Goal: Task Accomplishment & Management: Use online tool/utility

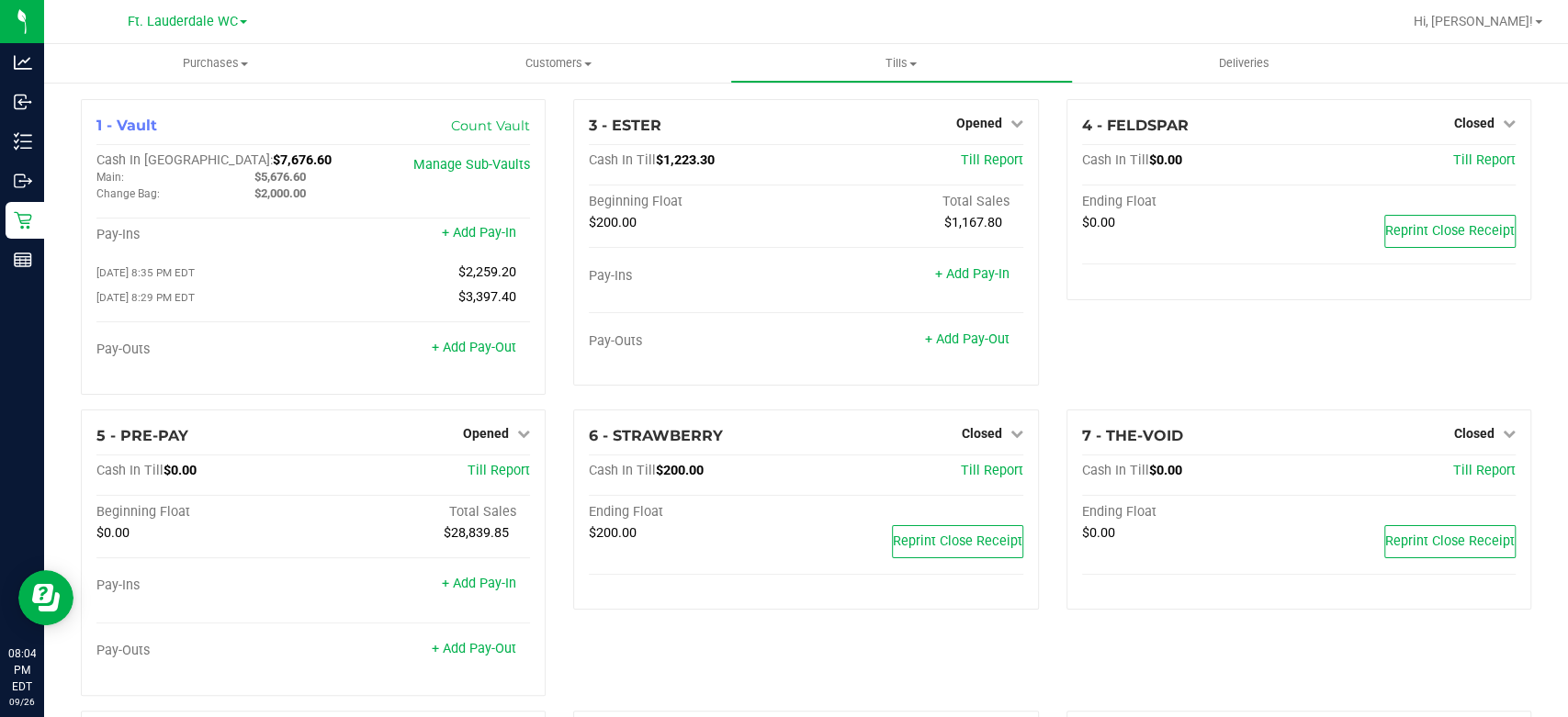
click at [1150, 20] on div at bounding box center [865, 21] width 1073 height 36
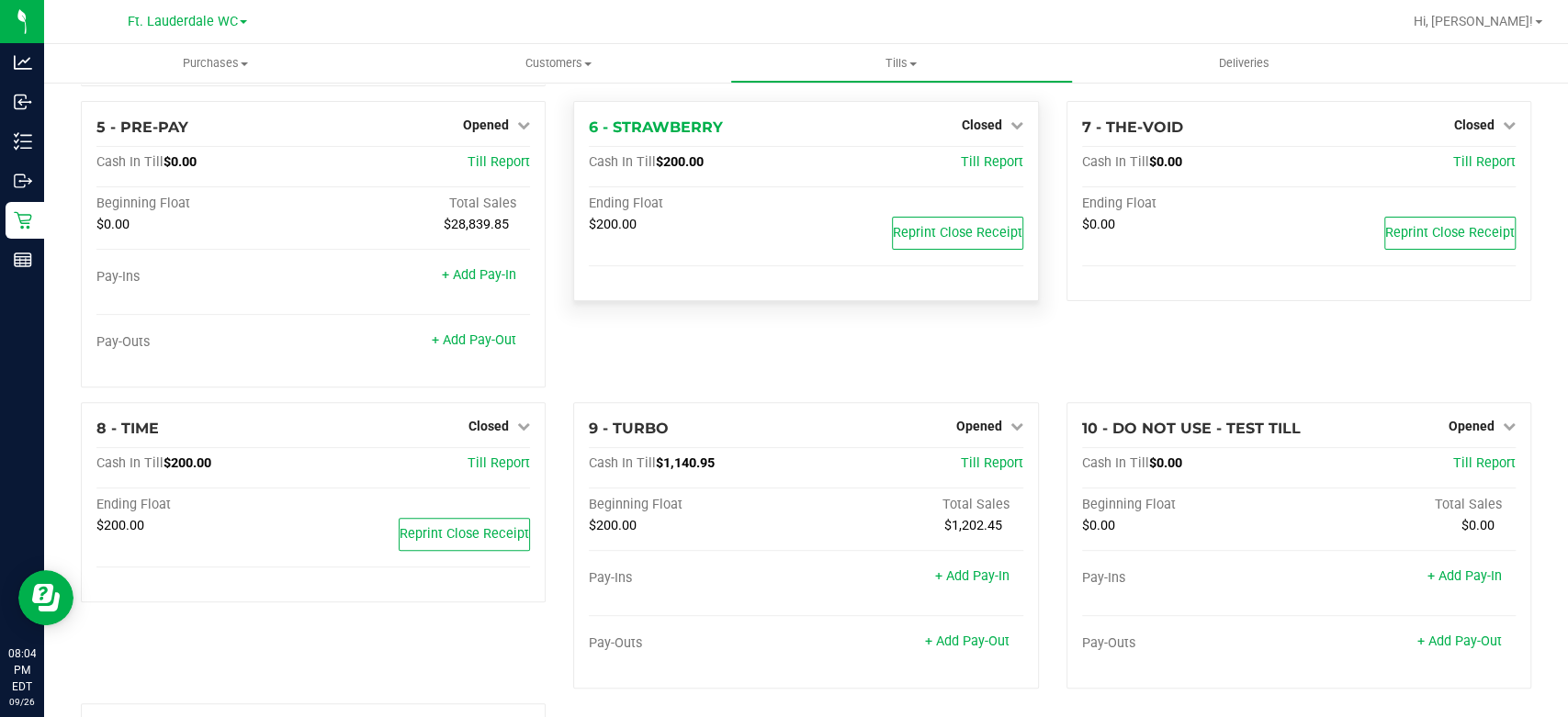
scroll to position [525, 0]
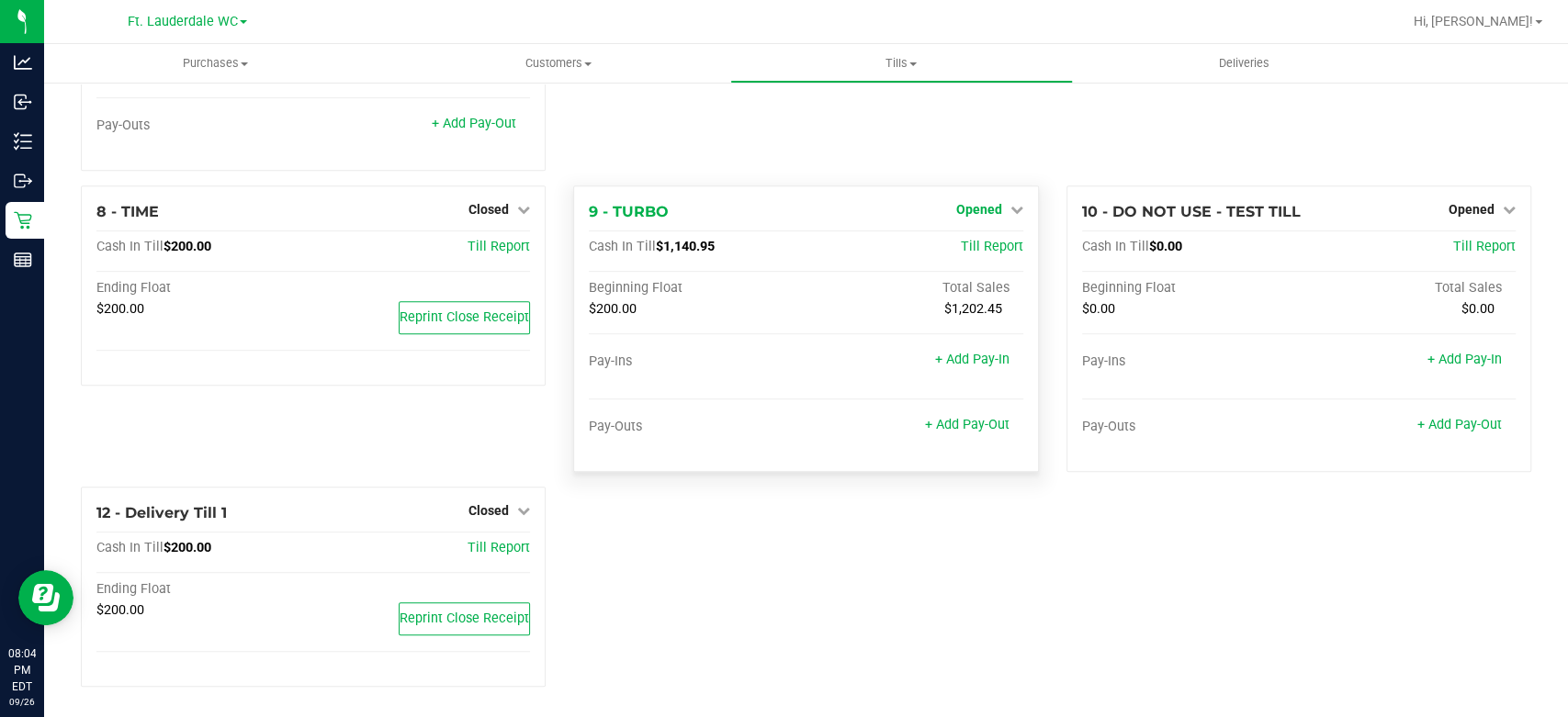
click at [1011, 205] on icon at bounding box center [1016, 209] width 13 height 13
click at [977, 240] on link "Close Till" at bounding box center [981, 246] width 50 height 14
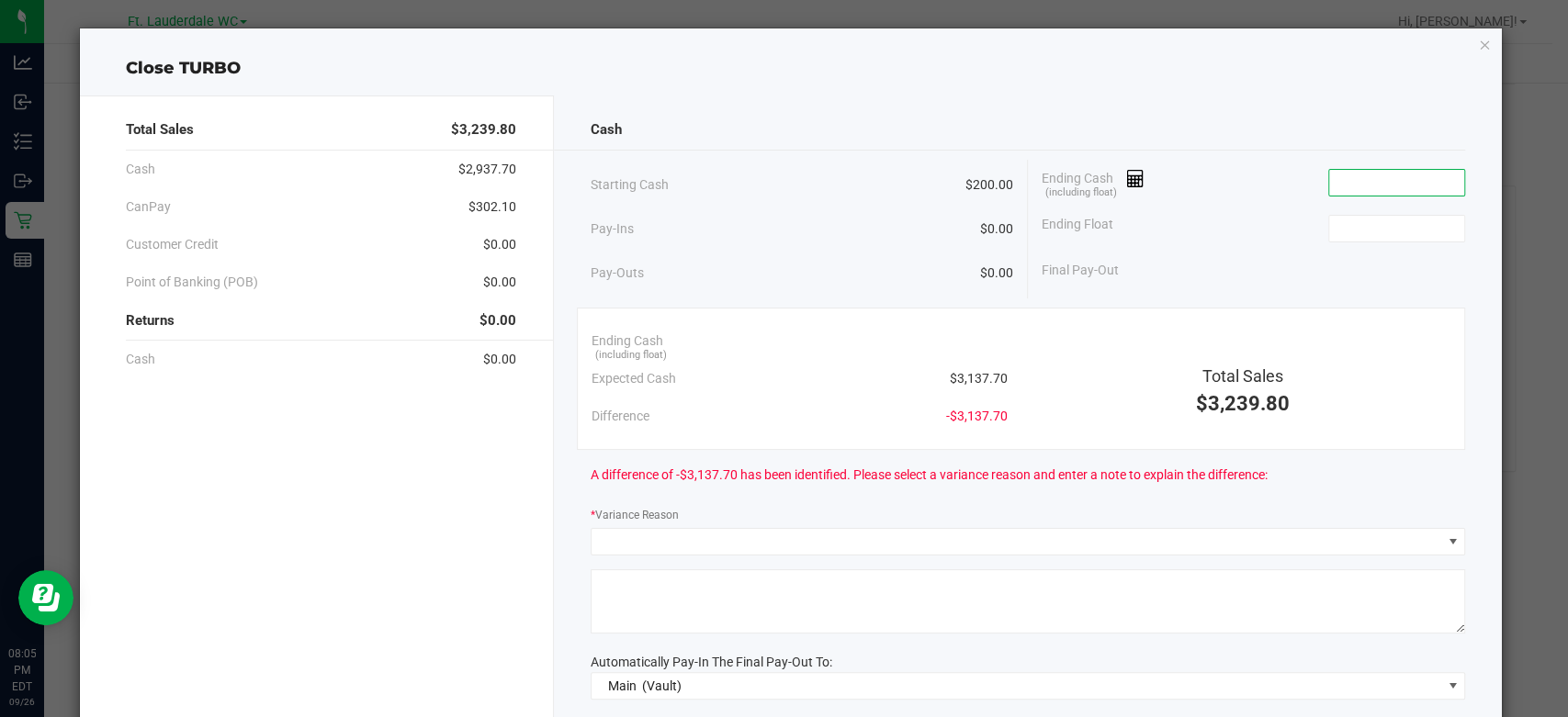
click at [1329, 183] on input at bounding box center [1397, 183] width 135 height 26
click at [1375, 192] on input at bounding box center [1397, 183] width 135 height 26
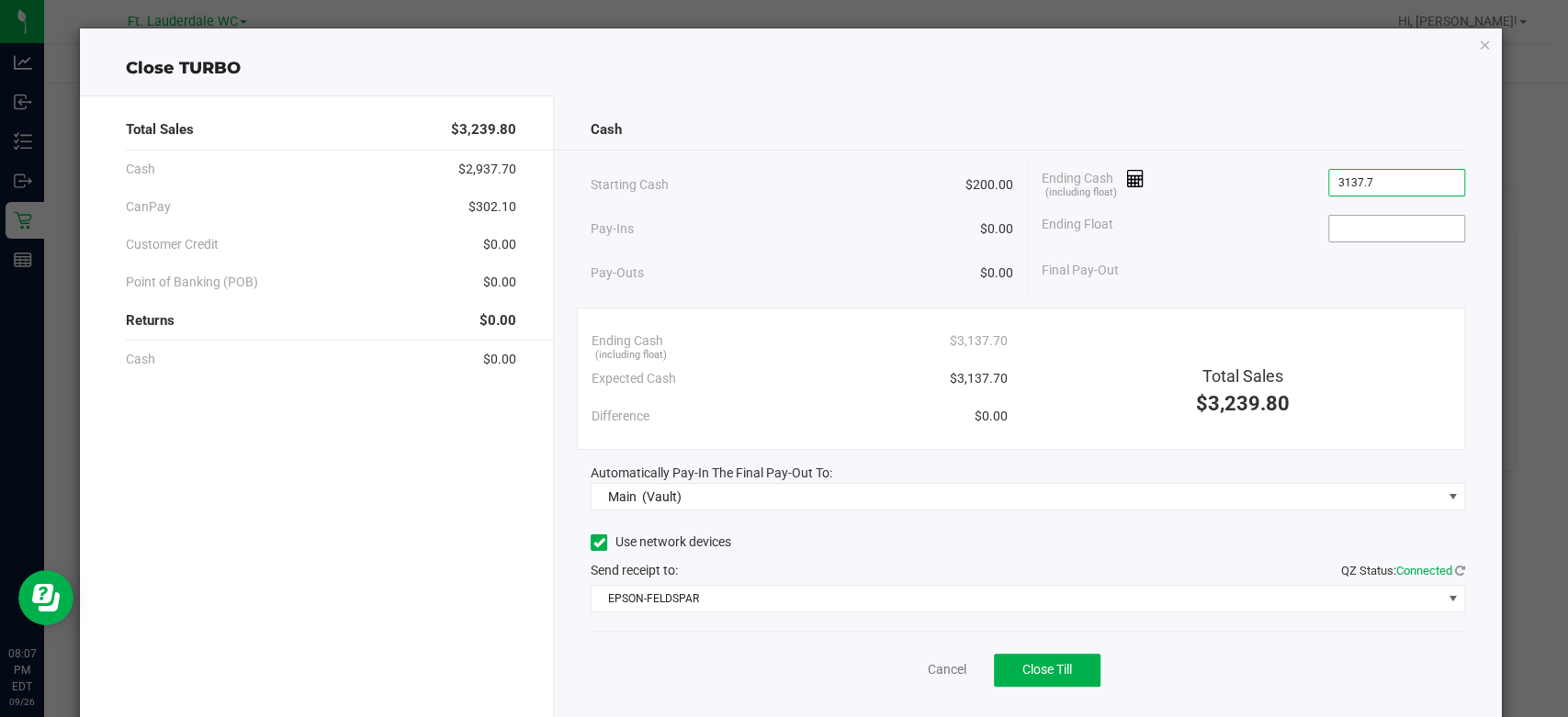
type input "$3,137.70"
click at [1383, 230] on input at bounding box center [1397, 228] width 135 height 26
type input "$200.00"
click at [1215, 233] on div "Ending Float $200.00" at bounding box center [1253, 229] width 424 height 46
click at [1063, 675] on span "Close Till" at bounding box center [1047, 669] width 50 height 14
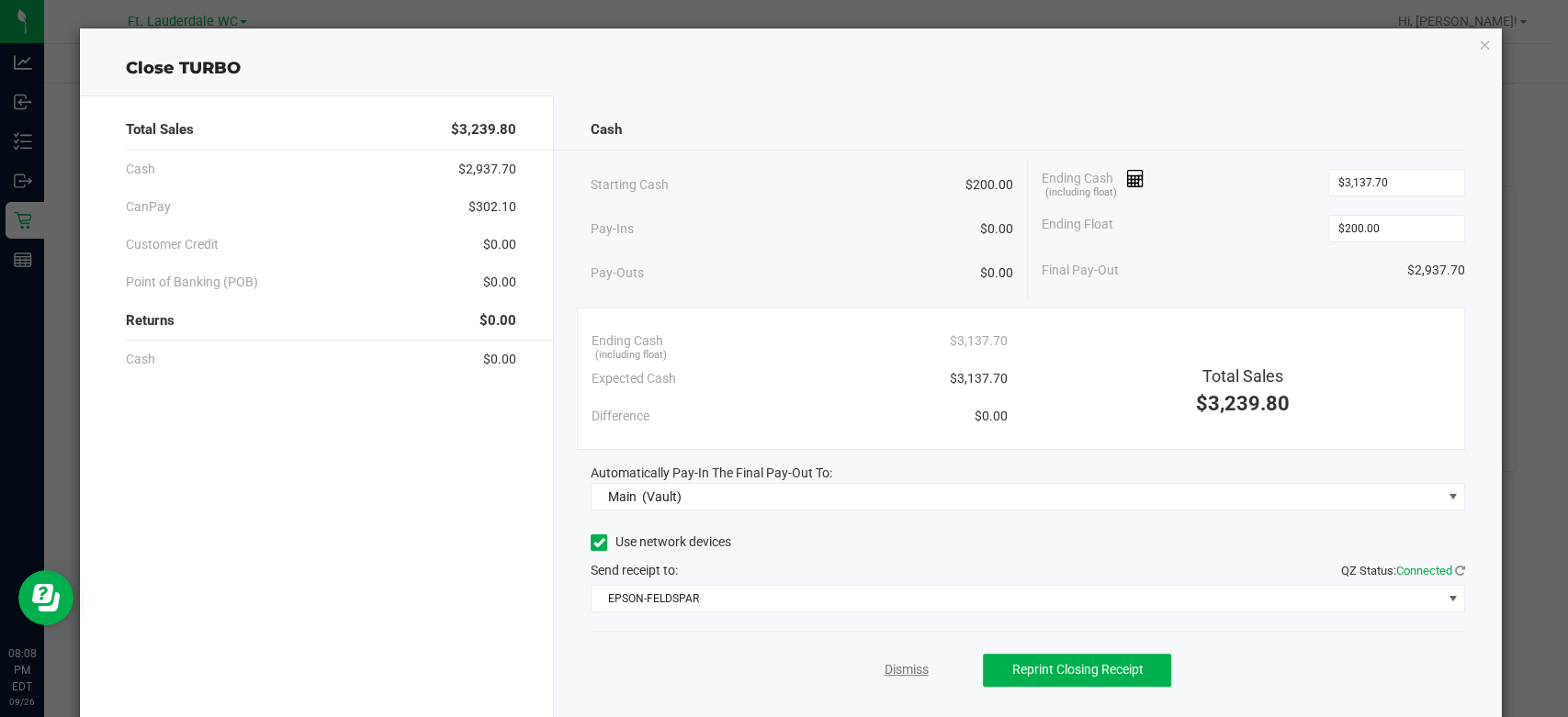
click at [884, 662] on link "Dismiss" at bounding box center [906, 670] width 44 height 19
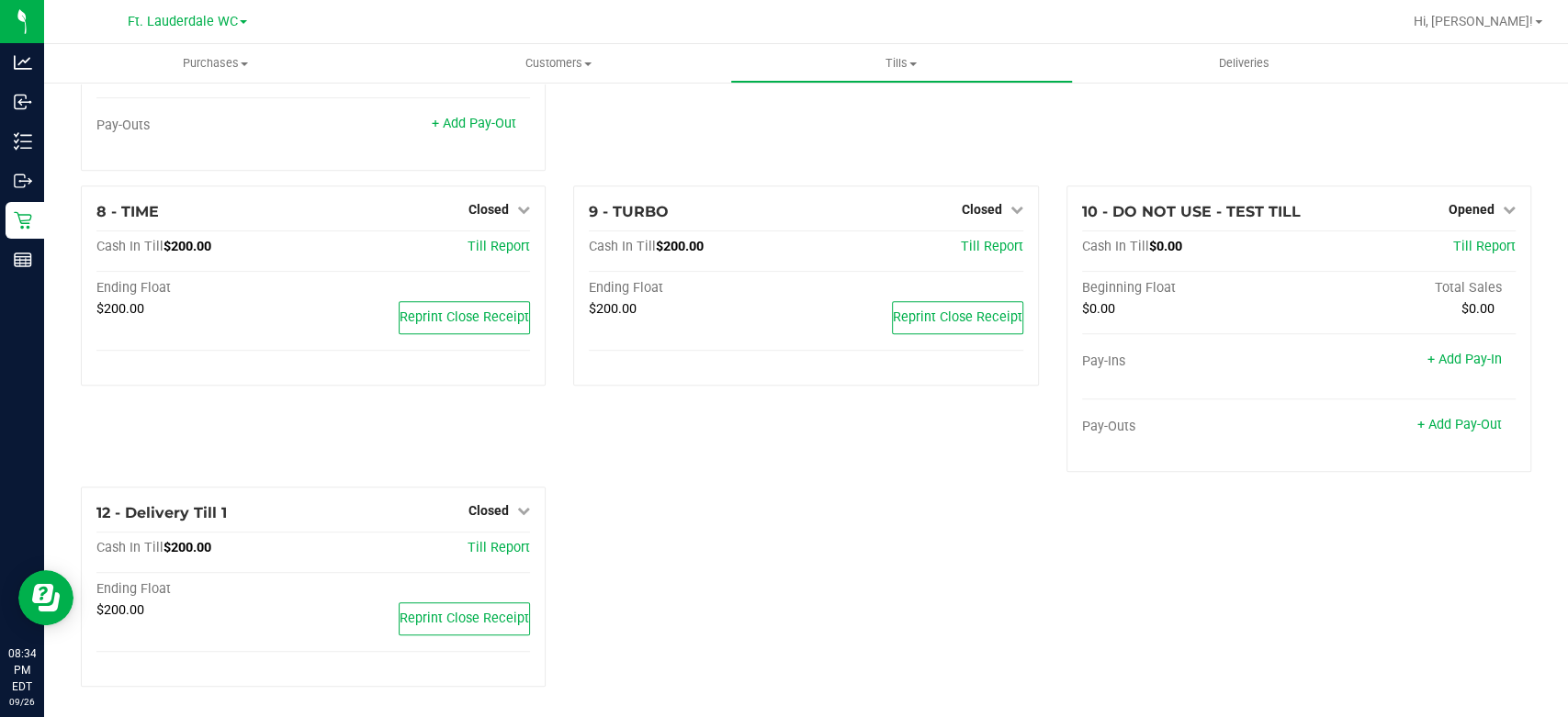
click at [1159, 115] on div "7 - THE-VOID Closed Open Till Cash In Till $0.00 Till Report Ending Float $0.00…" at bounding box center [1299, 35] width 493 height 301
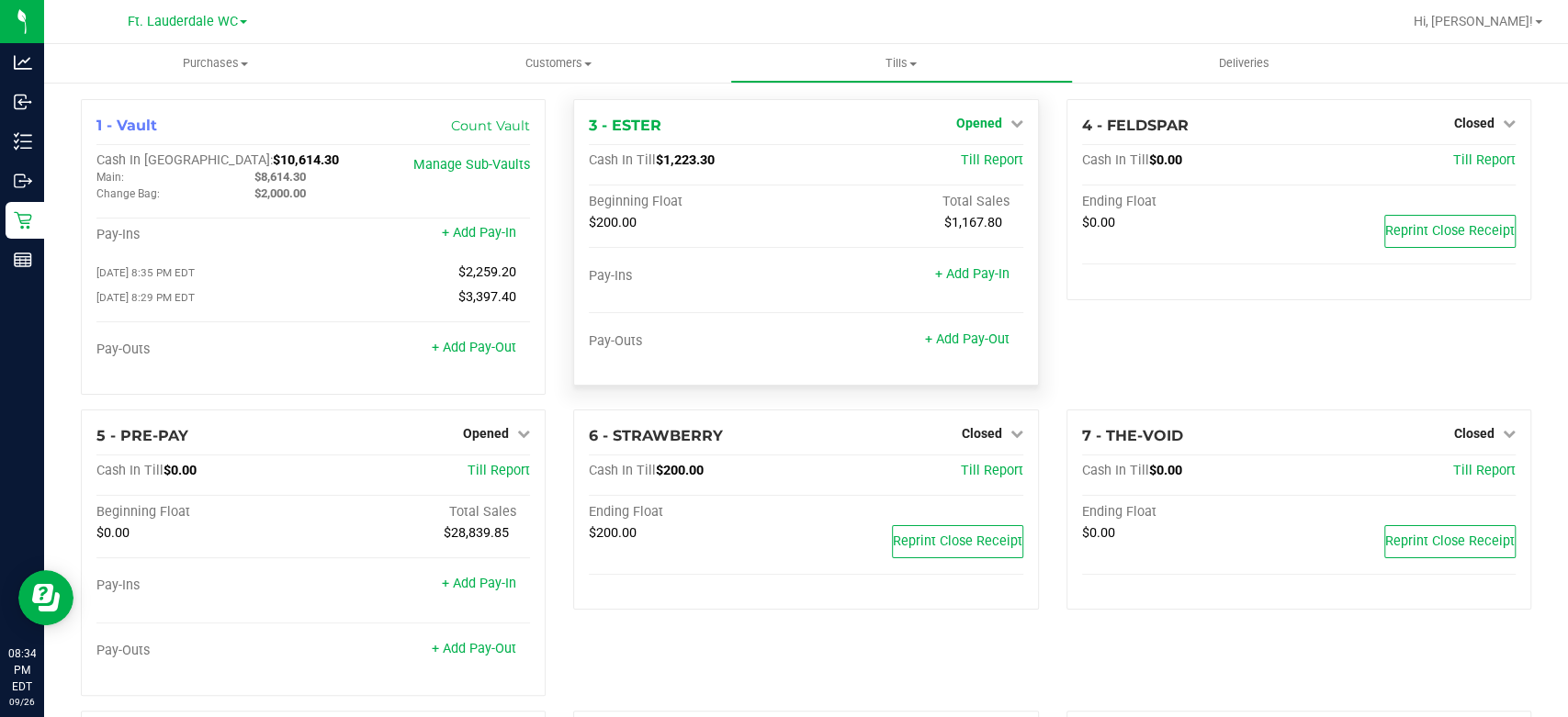
click at [988, 126] on span "Opened" at bounding box center [979, 122] width 46 height 14
click at [983, 163] on link "Close Till" at bounding box center [981, 161] width 50 height 14
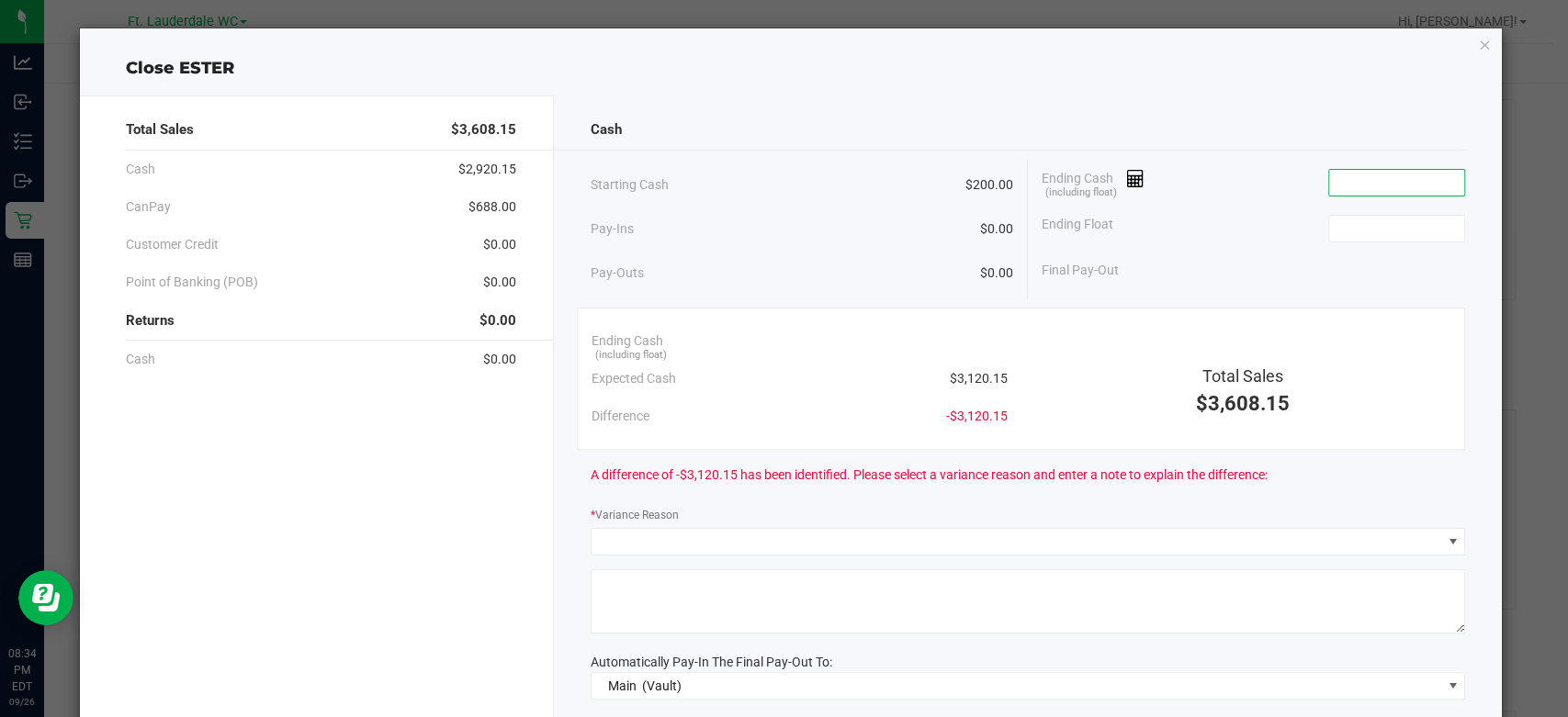
click at [1348, 178] on input at bounding box center [1397, 183] width 135 height 26
type input "$3,120.85"
click at [1365, 221] on input at bounding box center [1397, 228] width 135 height 26
type input "$200.00"
click at [1246, 225] on div "Ending Float $200.00" at bounding box center [1253, 229] width 424 height 46
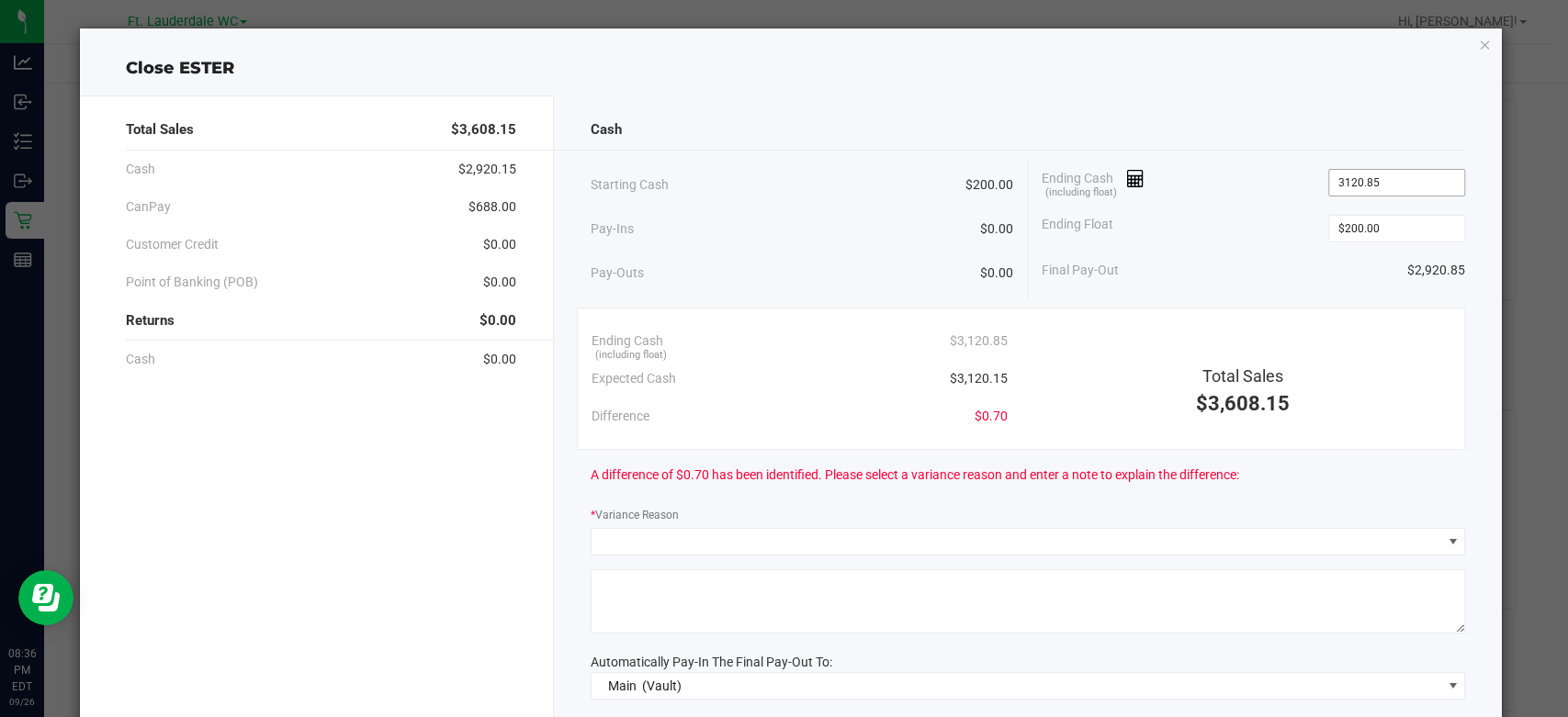
click at [1398, 178] on input "3120.85" at bounding box center [1397, 183] width 135 height 26
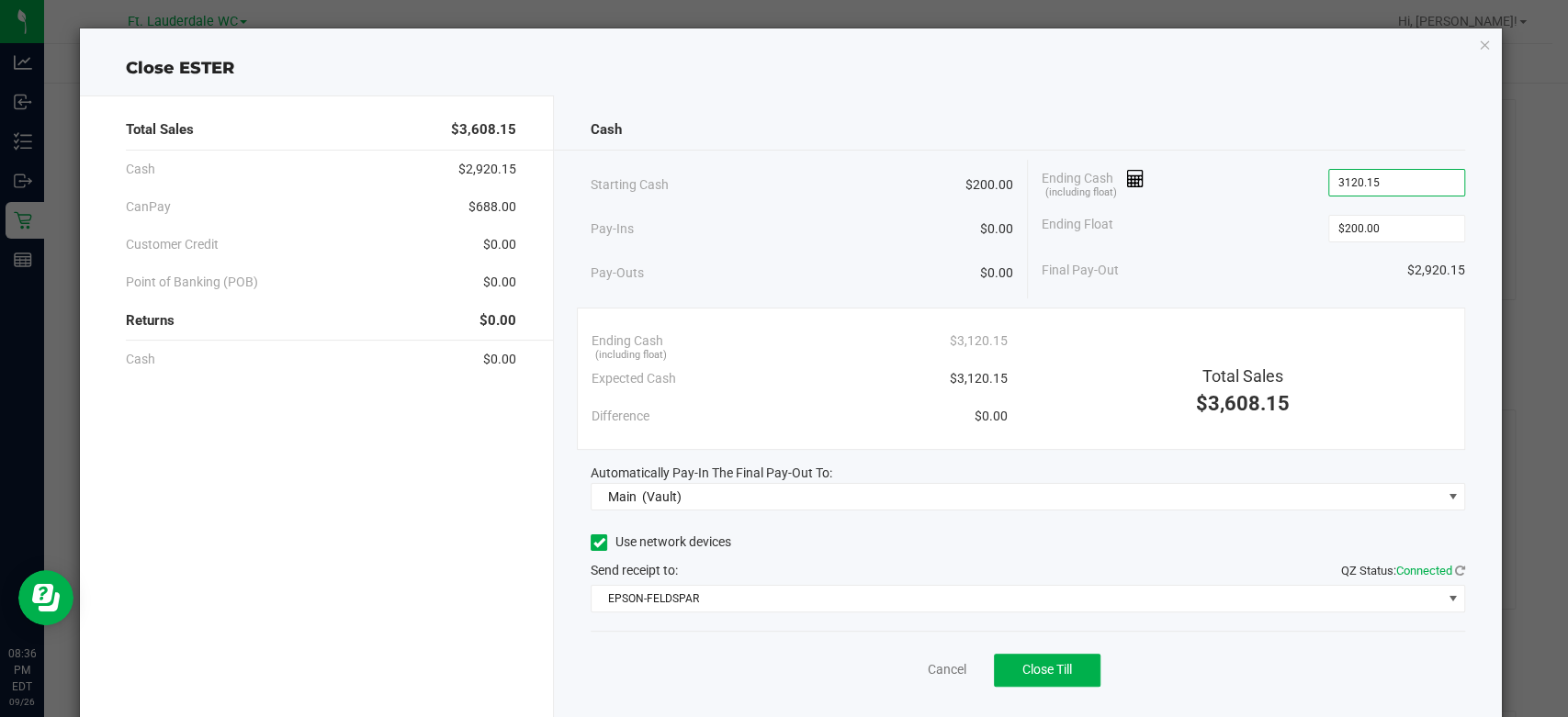
type input "$3,120.15"
click at [1199, 211] on div "Ending Float $200.00" at bounding box center [1253, 229] width 424 height 46
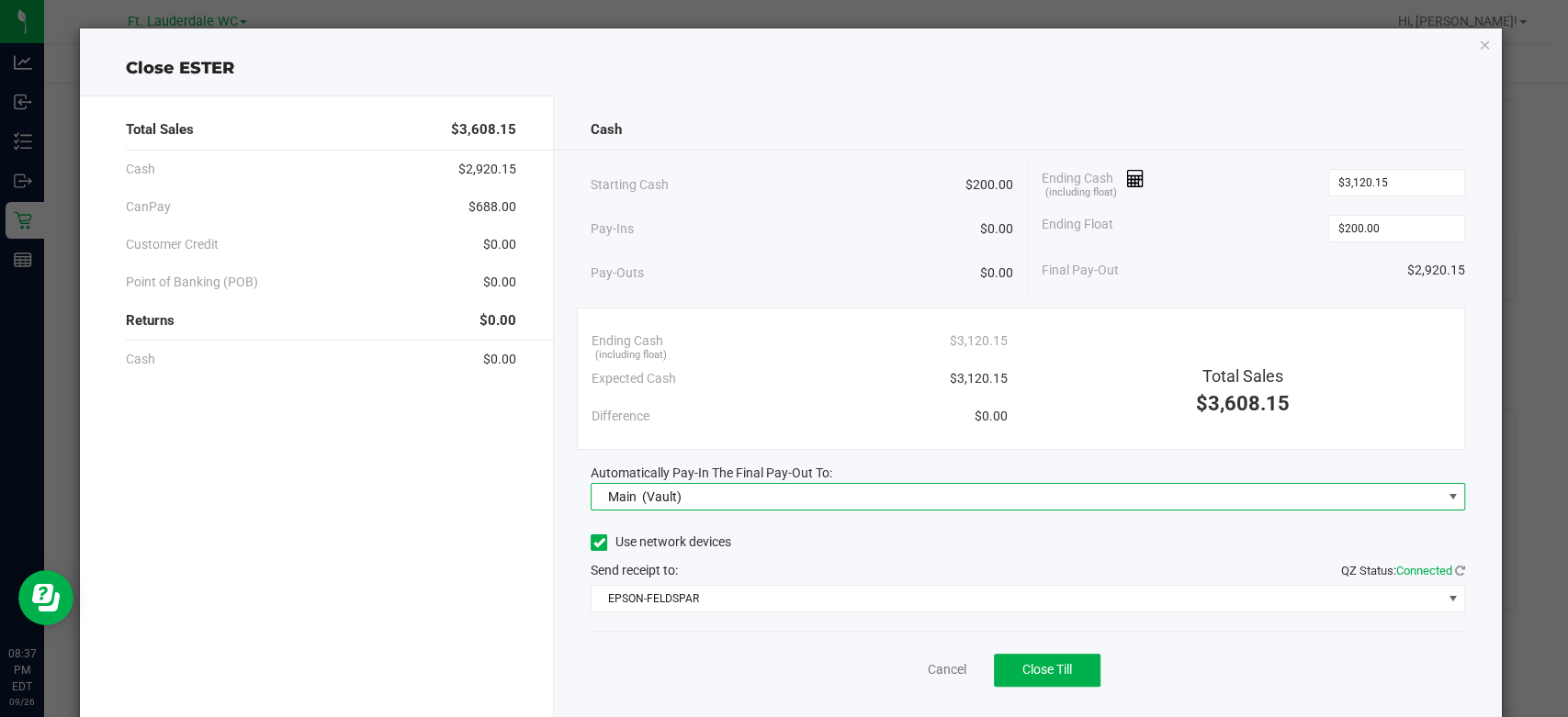
click at [817, 491] on span "Main (Vault)" at bounding box center [1016, 497] width 850 height 26
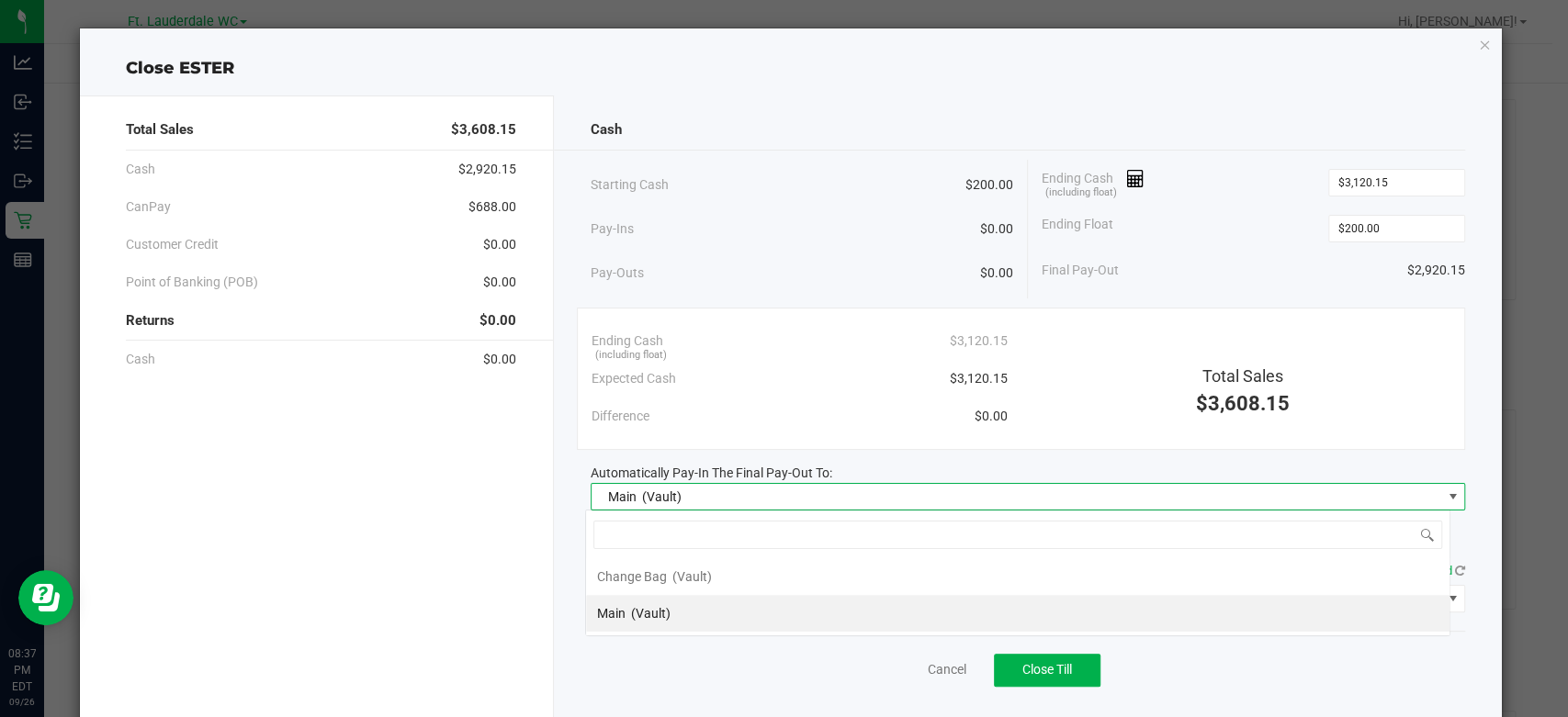
scroll to position [27, 865]
click at [817, 491] on span "Main (Vault)" at bounding box center [1016, 497] width 850 height 26
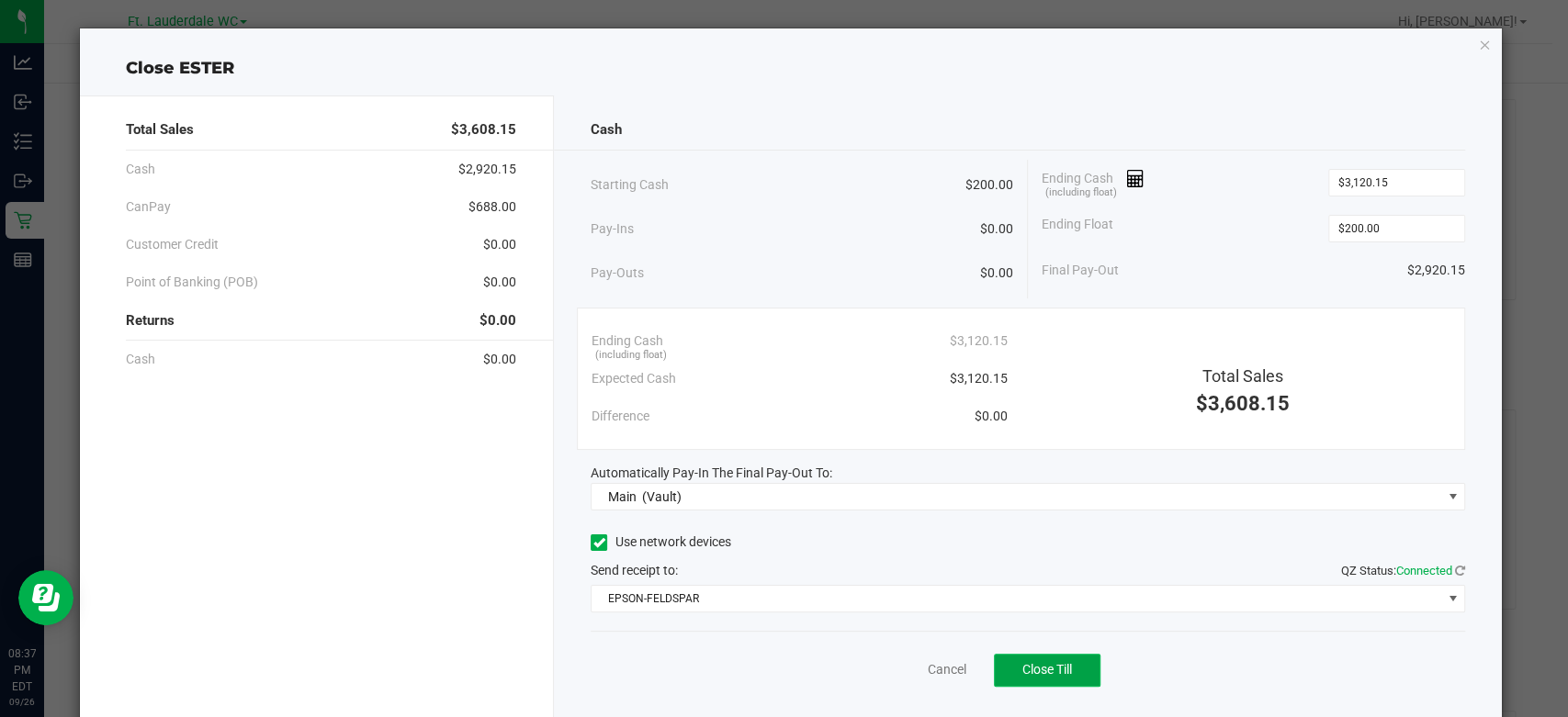
click at [999, 659] on button "Close Till" at bounding box center [1047, 671] width 107 height 33
click at [901, 675] on link "Dismiss" at bounding box center [906, 670] width 44 height 19
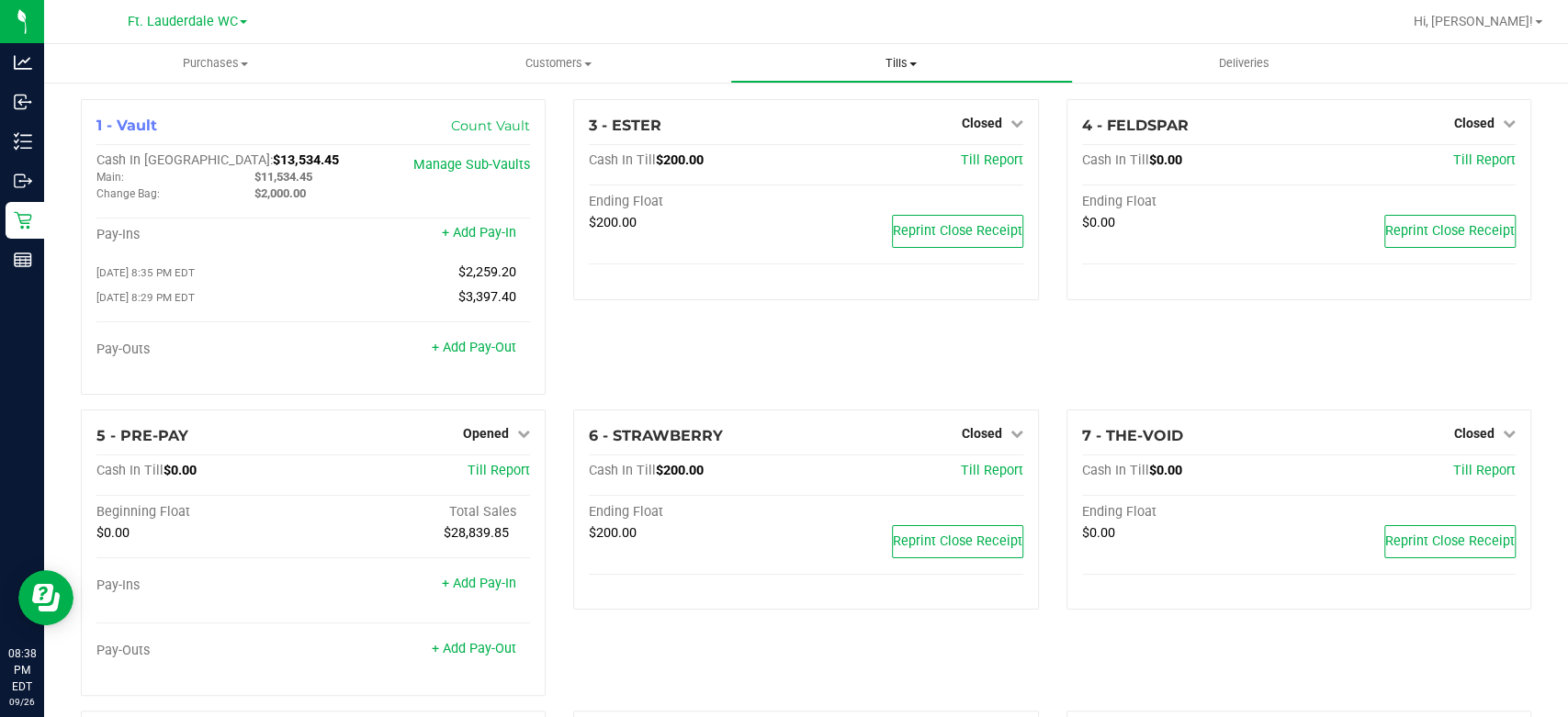
click at [887, 65] on span "Tills" at bounding box center [902, 63] width 341 height 16
click at [835, 131] on span "Reconcile e-payments" at bounding box center [822, 133] width 183 height 15
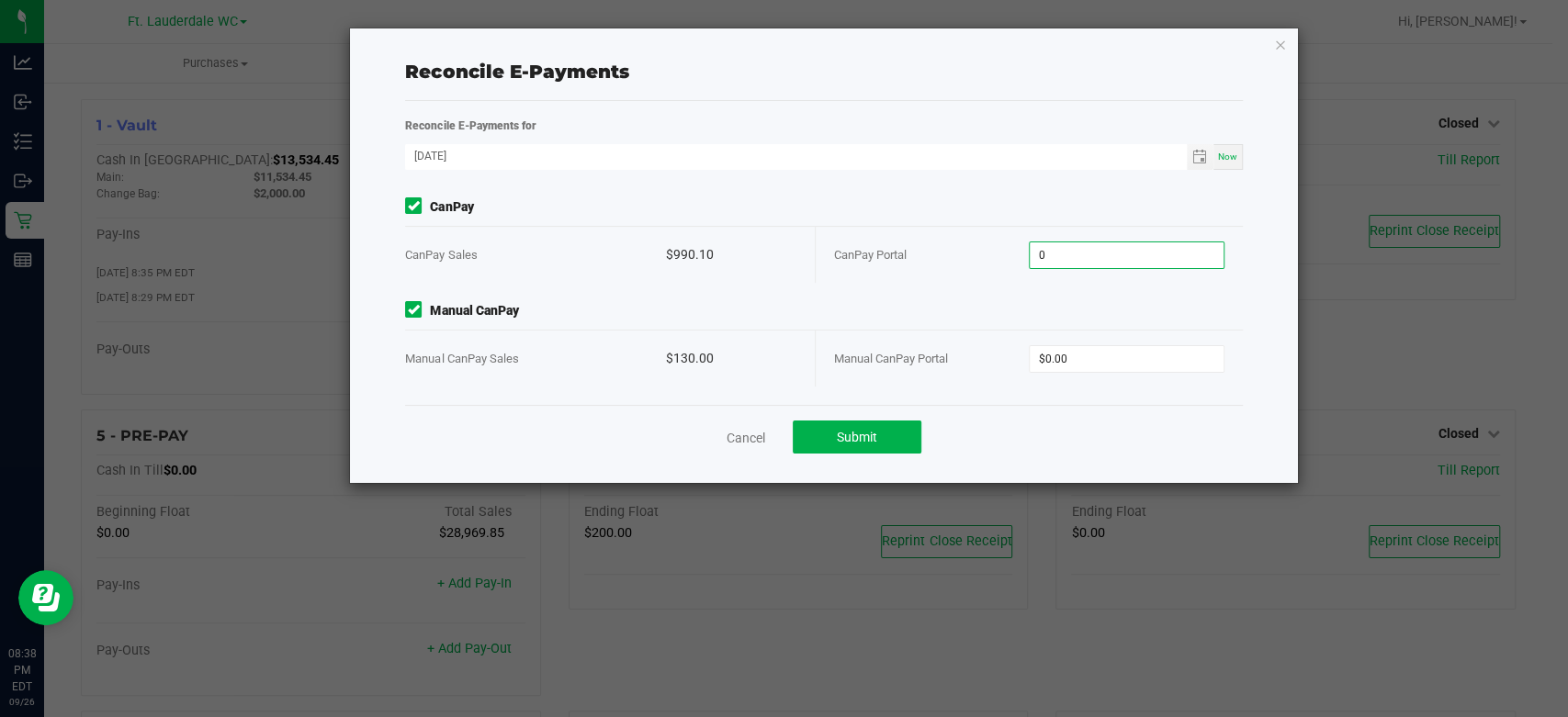
click at [1145, 250] on input "0" at bounding box center [1126, 255] width 193 height 26
type input "$990.10"
click at [1088, 356] on input "0" at bounding box center [1126, 359] width 193 height 26
type input "$130.00"
click at [977, 318] on span "Manual CanPay" at bounding box center [823, 311] width 836 height 19
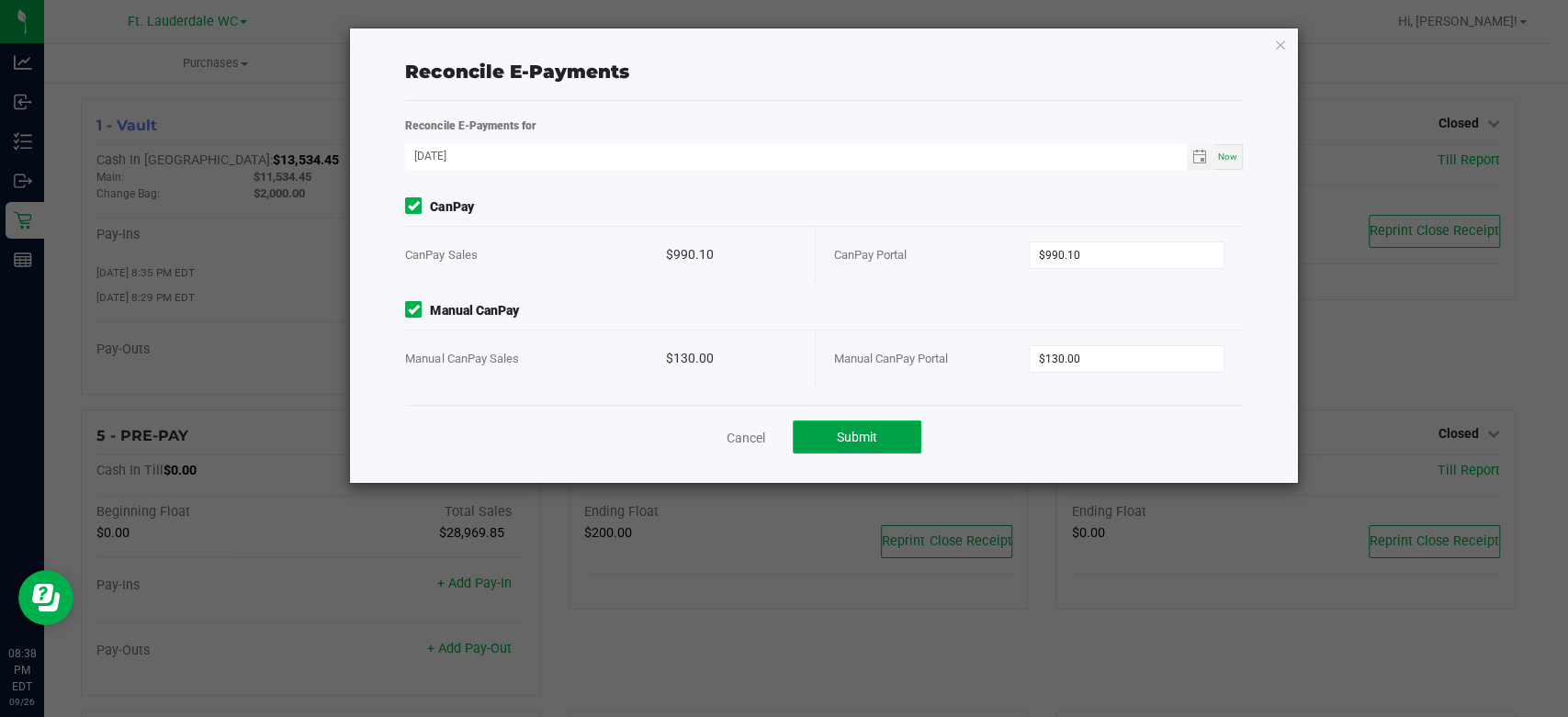
click at [890, 426] on button "Submit" at bounding box center [858, 437] width 129 height 33
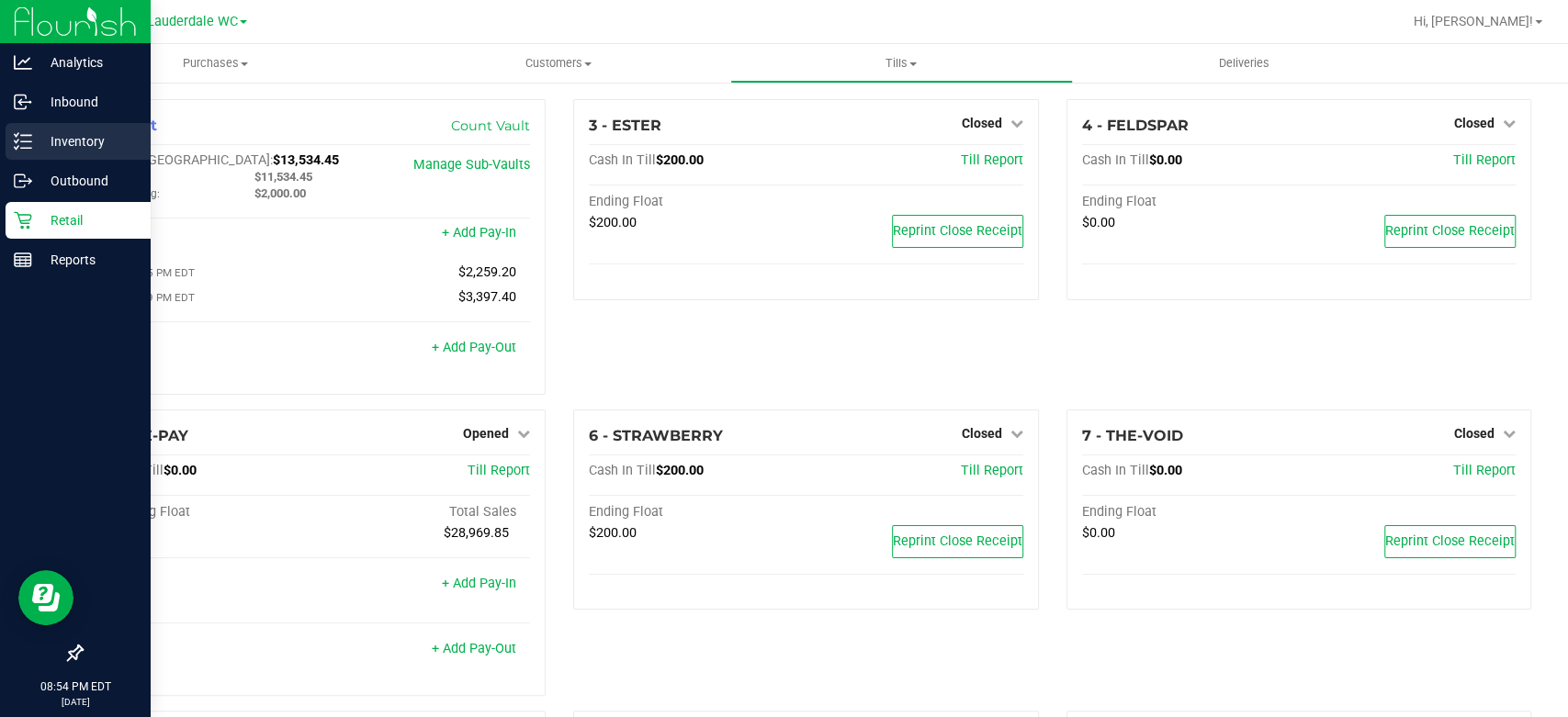
click at [72, 139] on p "Inventory" at bounding box center [87, 141] width 111 height 22
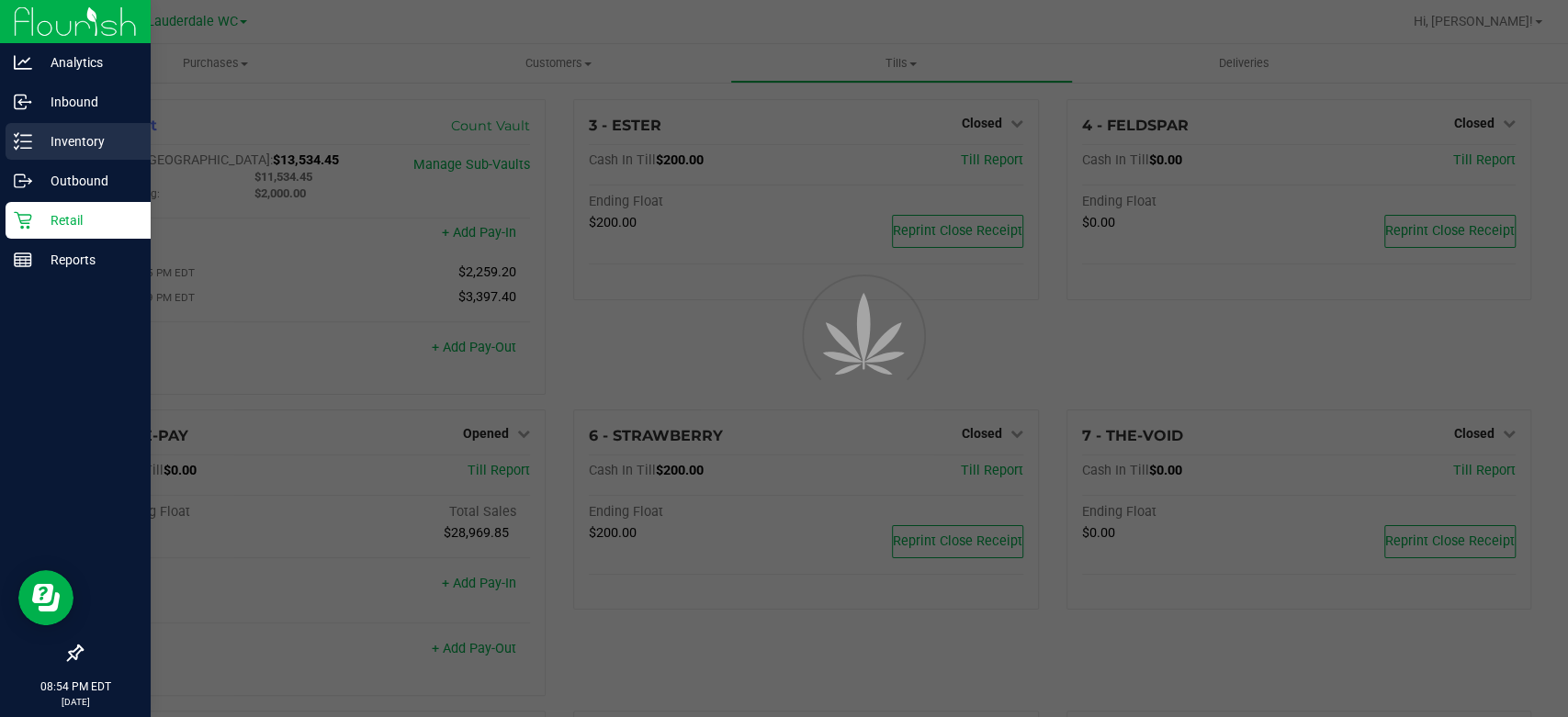
click at [72, 139] on p "Inventory" at bounding box center [87, 141] width 111 height 22
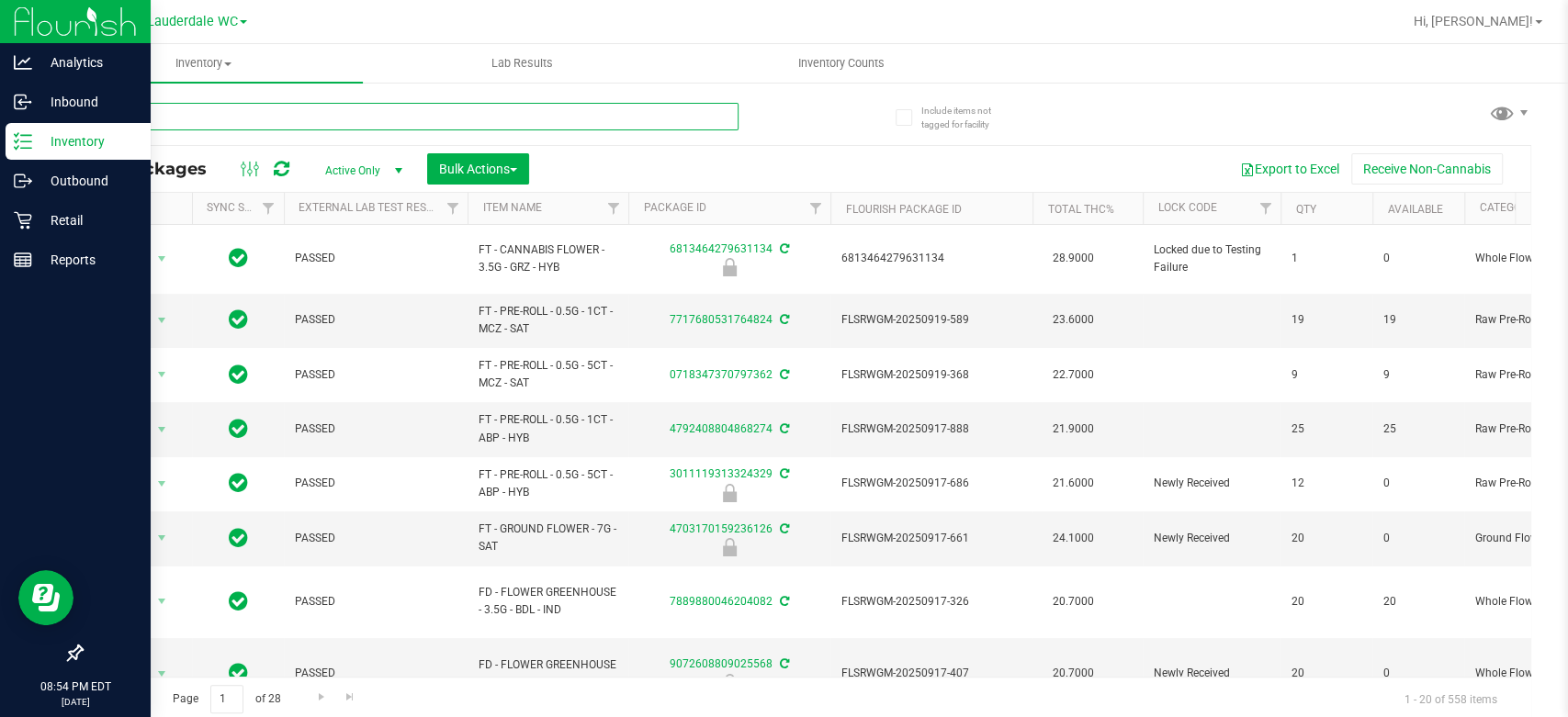
click at [332, 115] on input "text" at bounding box center [409, 116] width 657 height 28
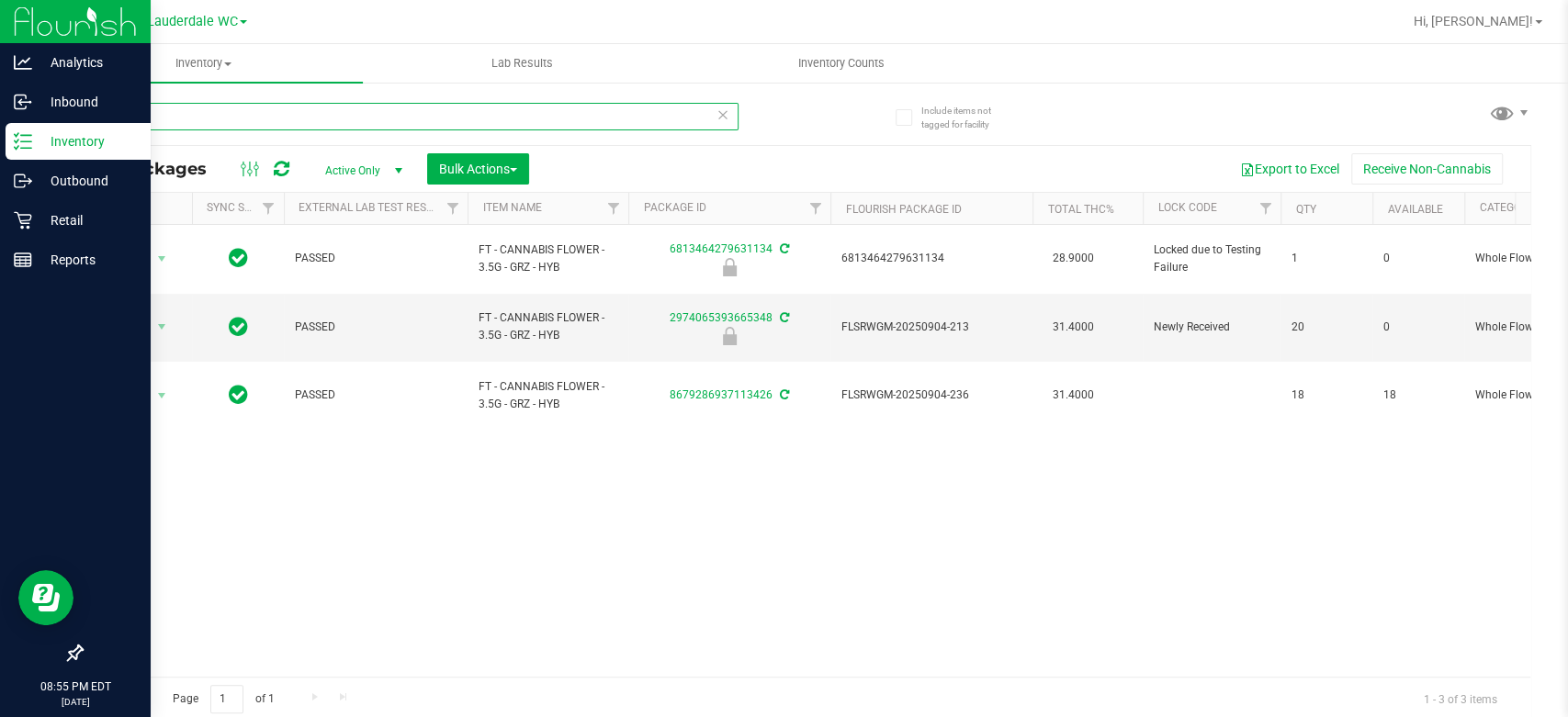
type input "G"
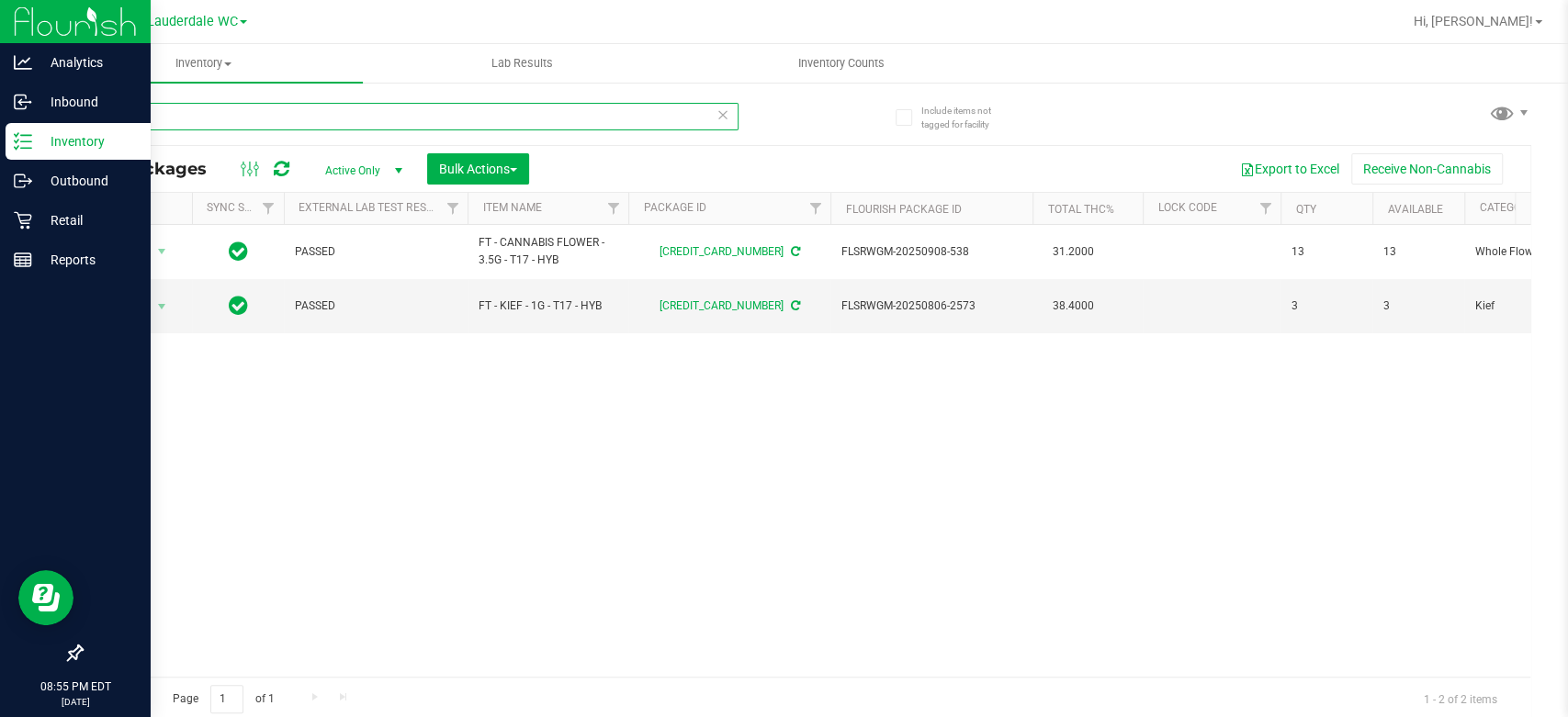
type input "t"
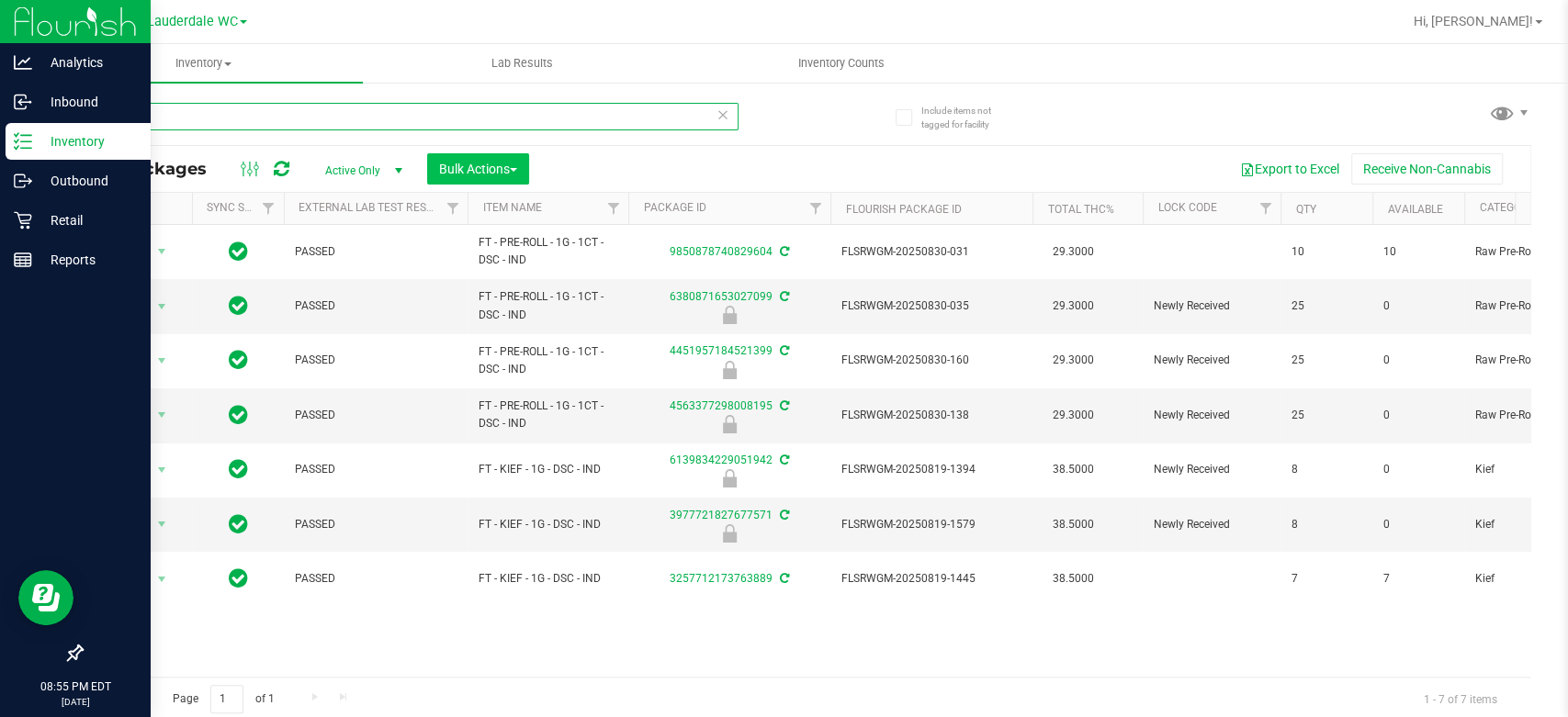
type input "d"
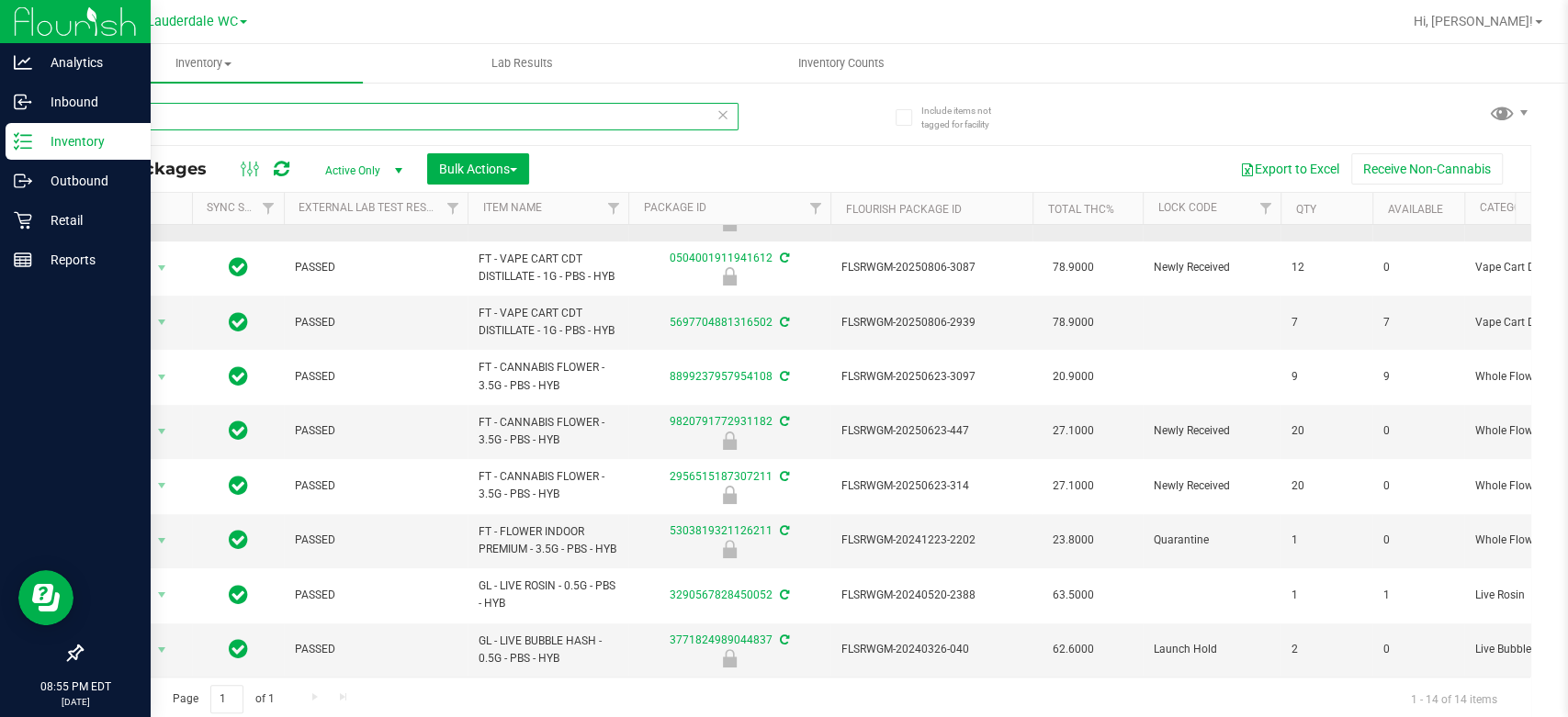
scroll to position [352, 0]
type input "p"
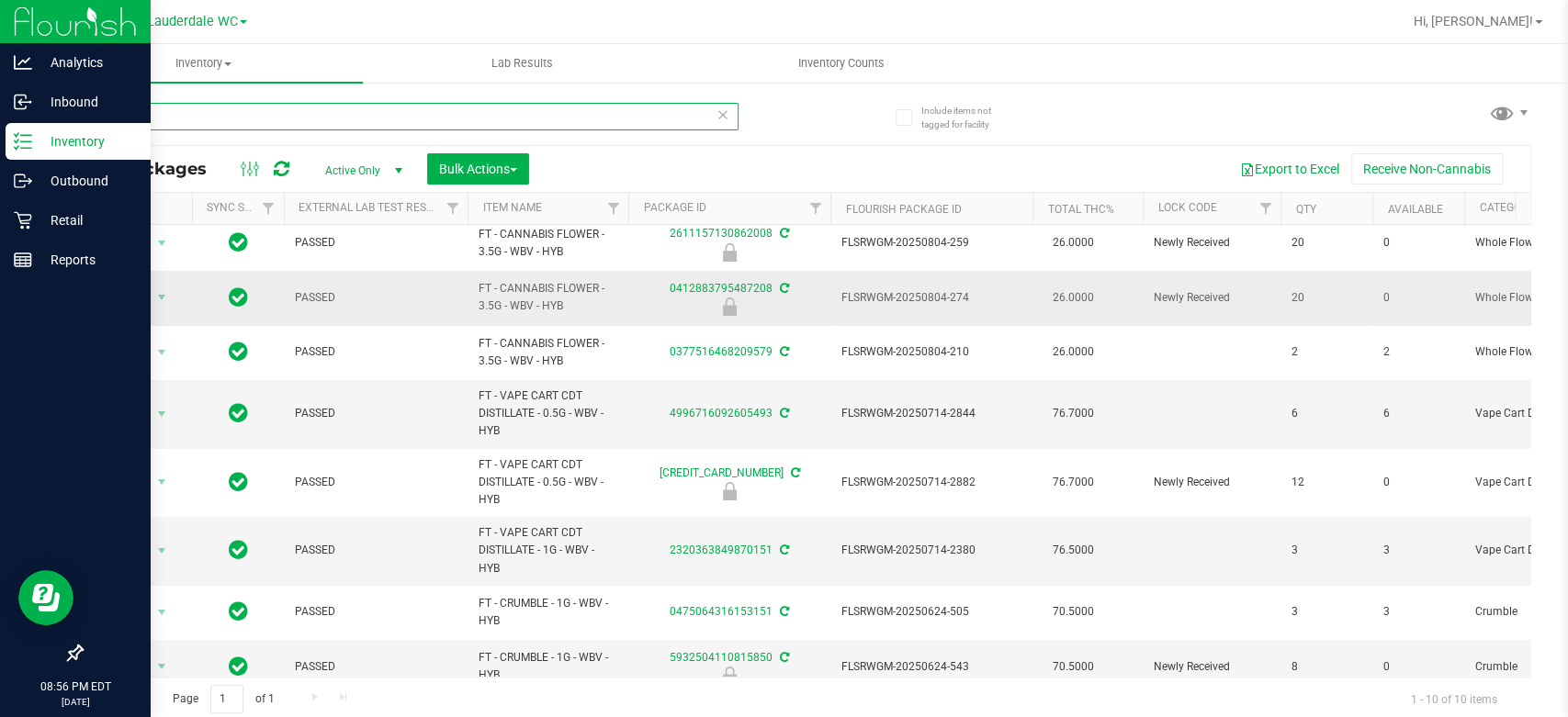
scroll to position [148, 0]
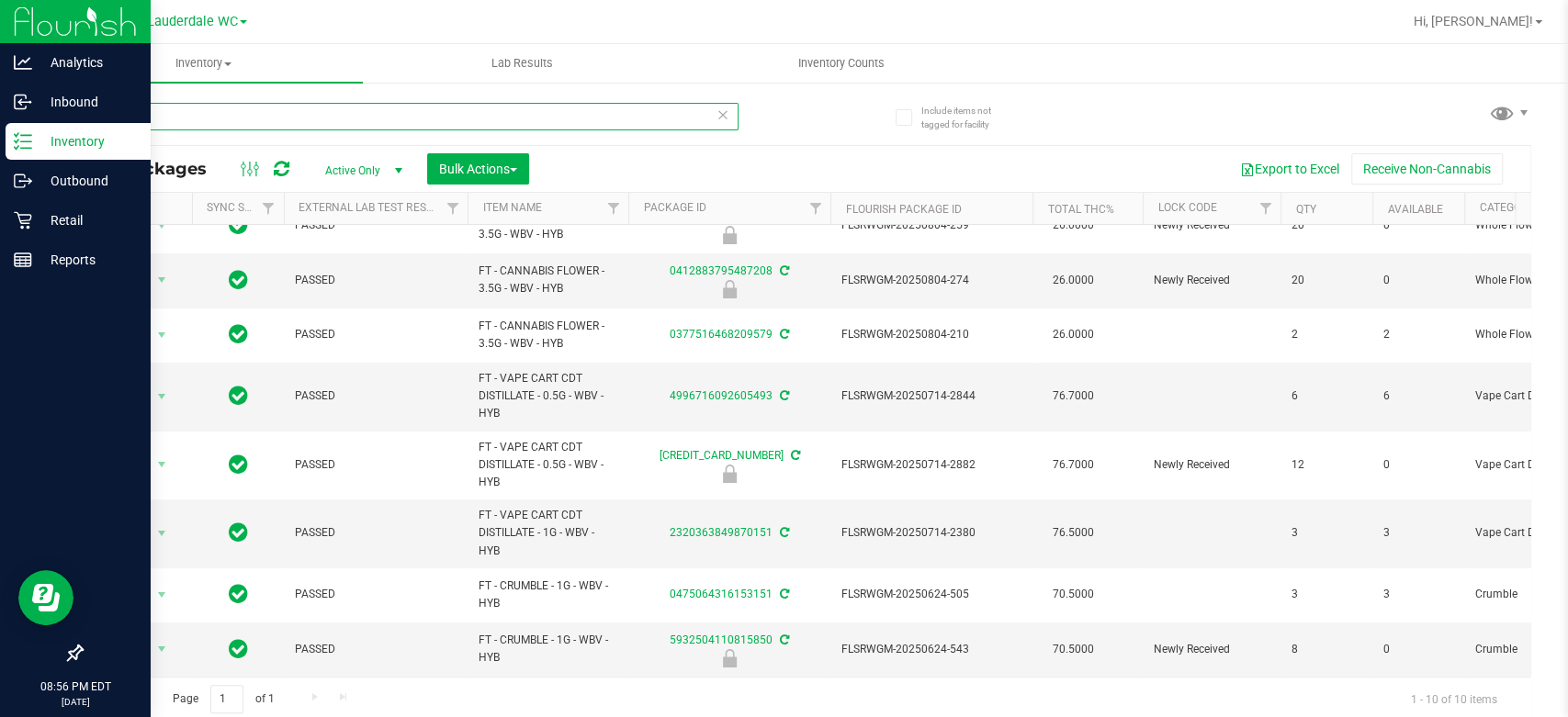
type input "w"
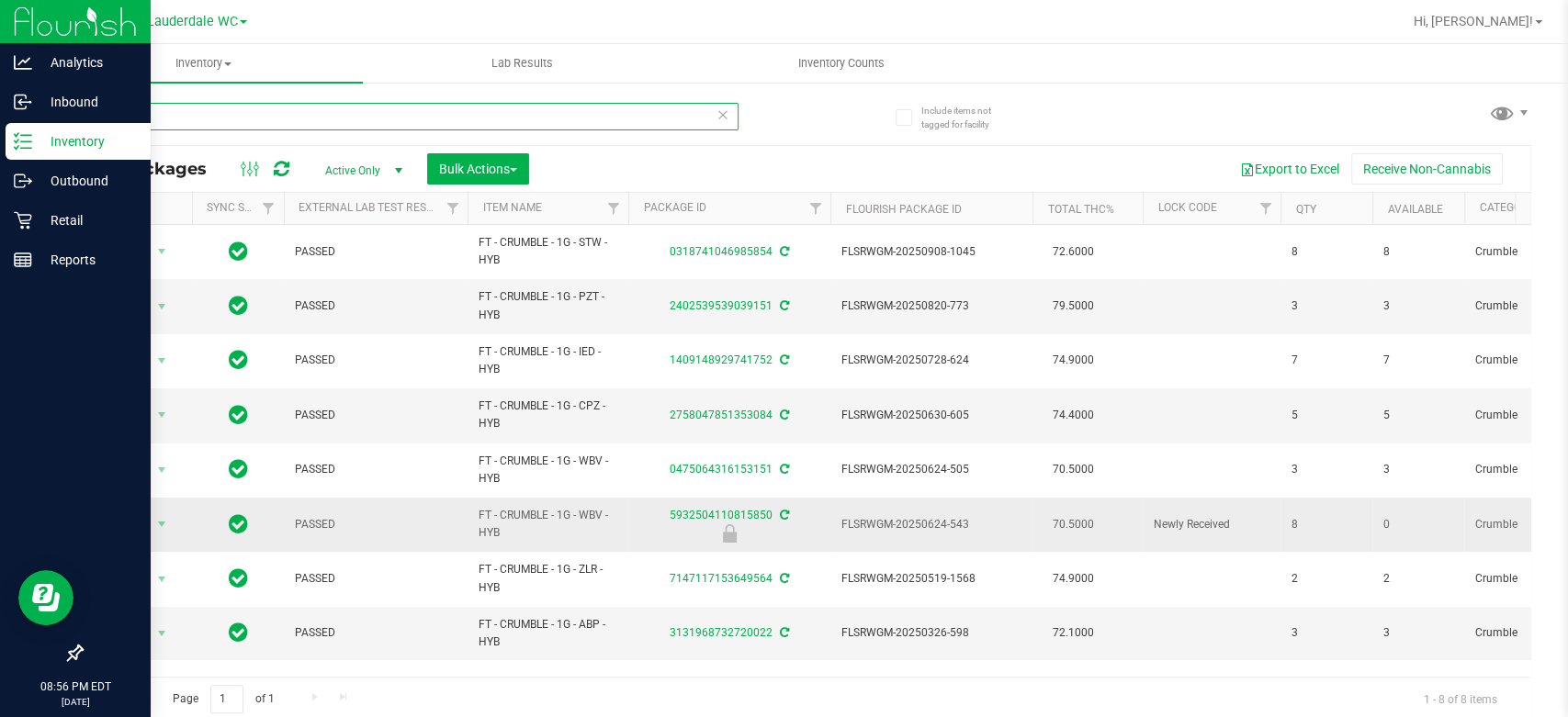
scroll to position [4, 0]
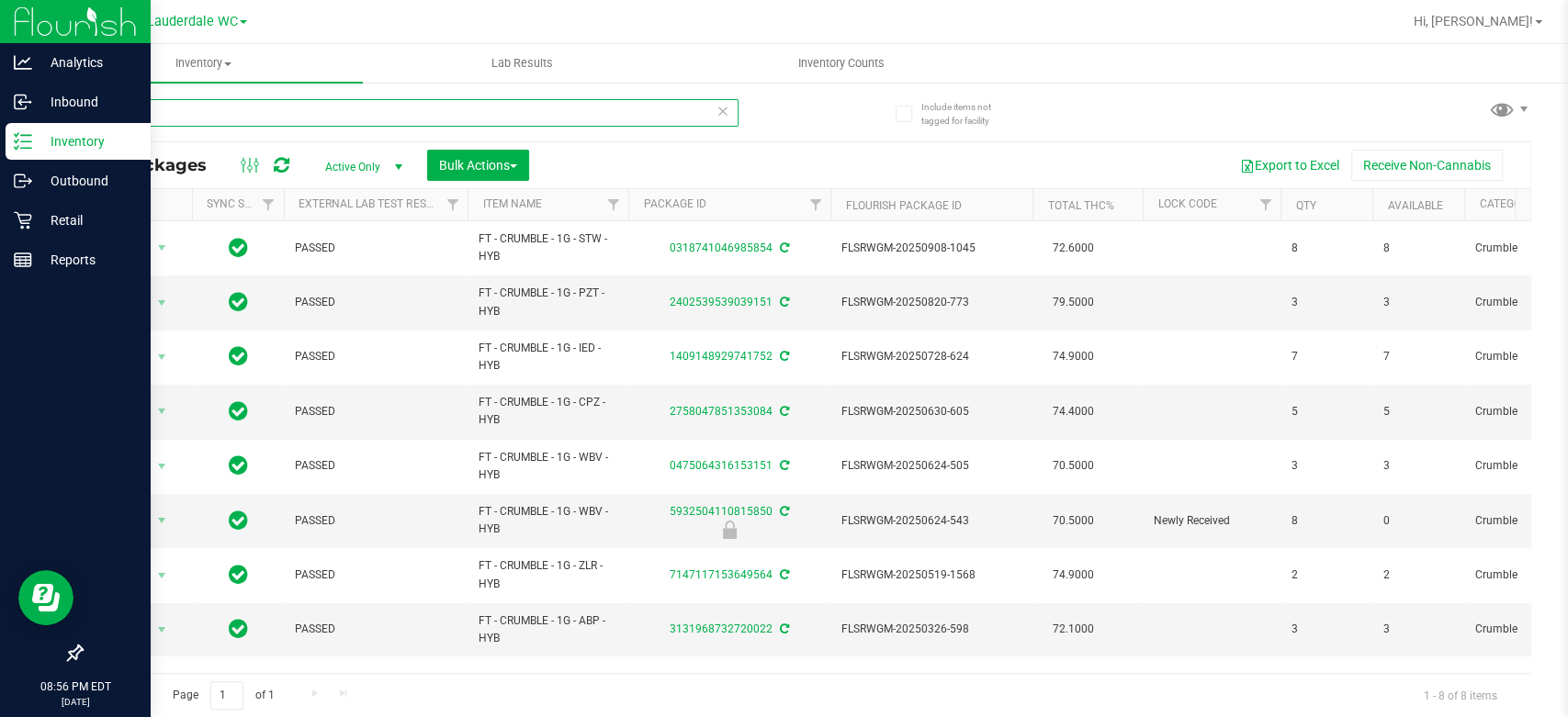
type input "m"
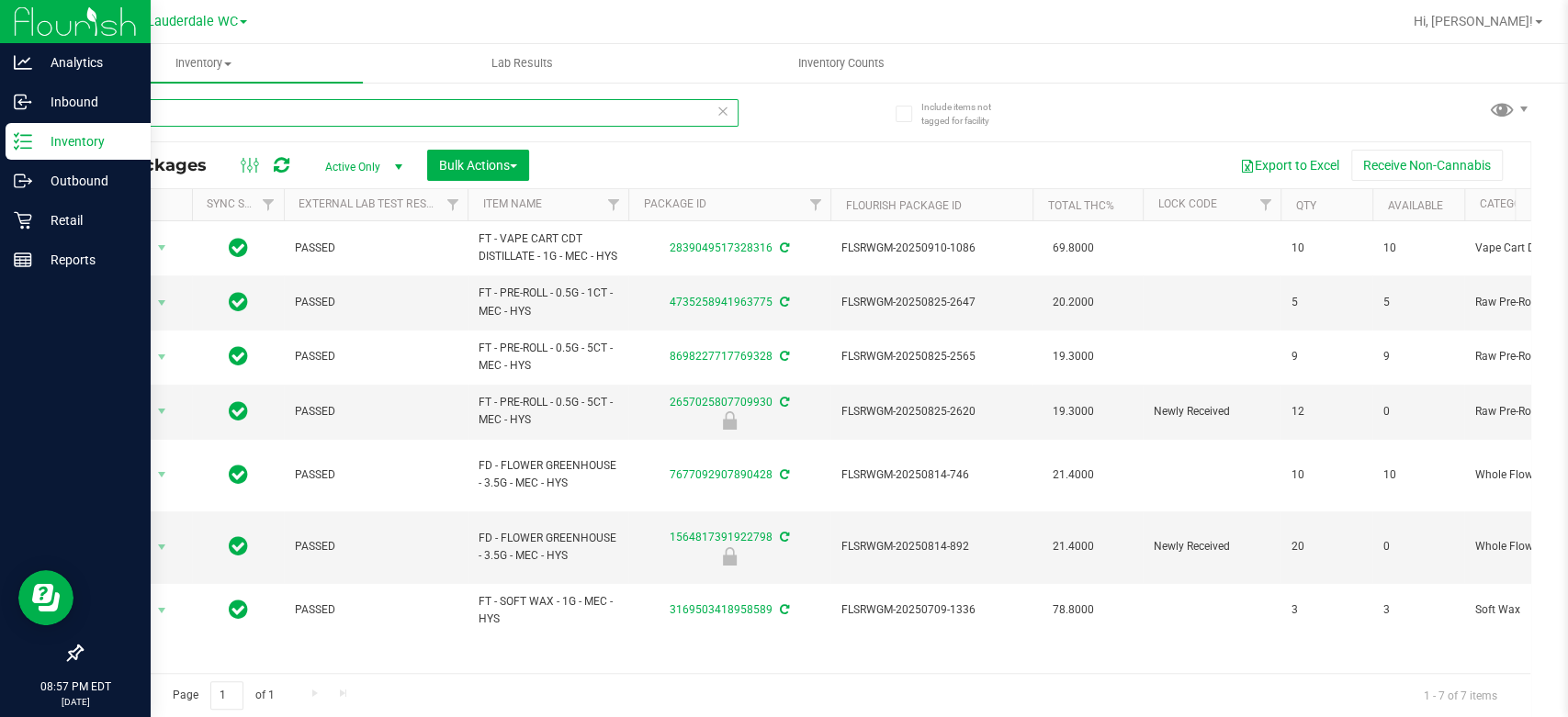
type input "M"
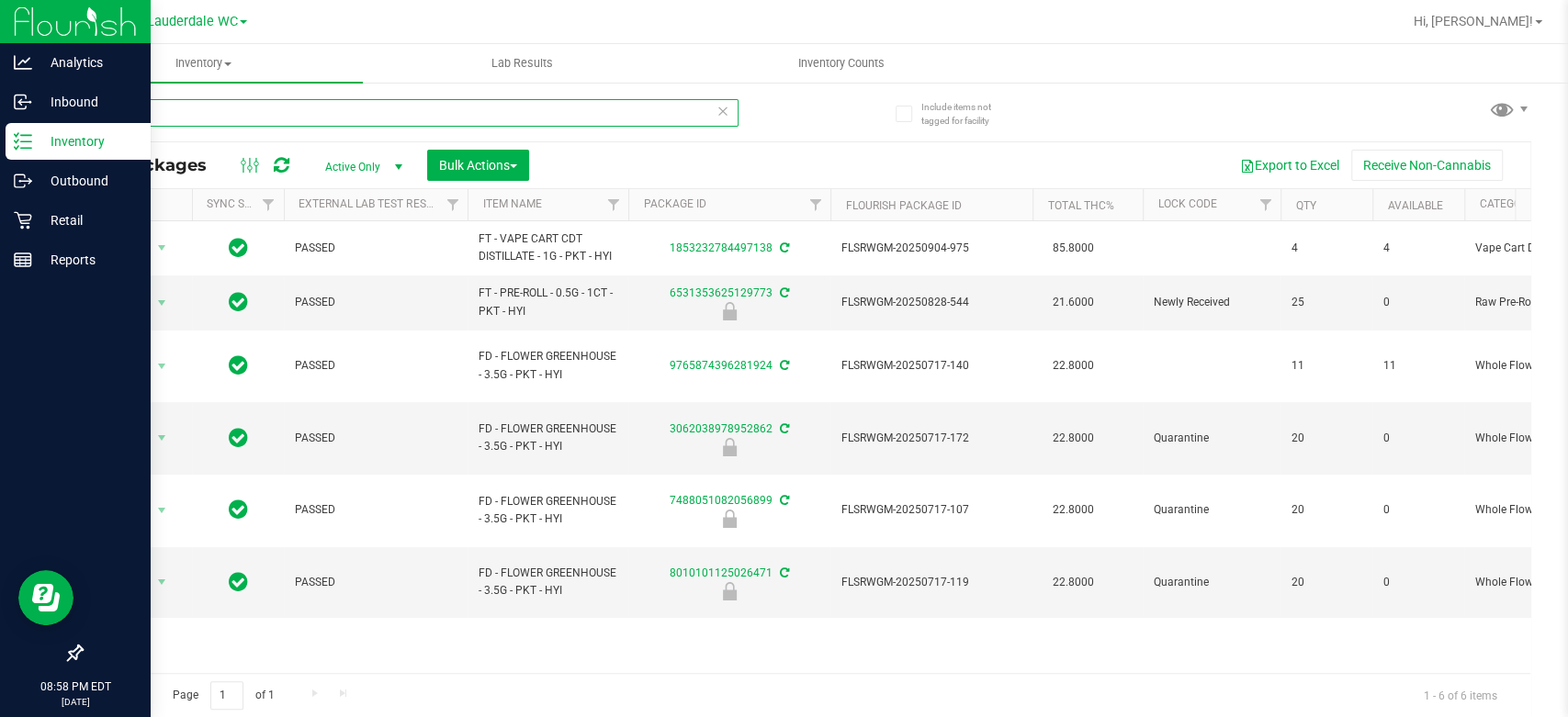
type input "P"
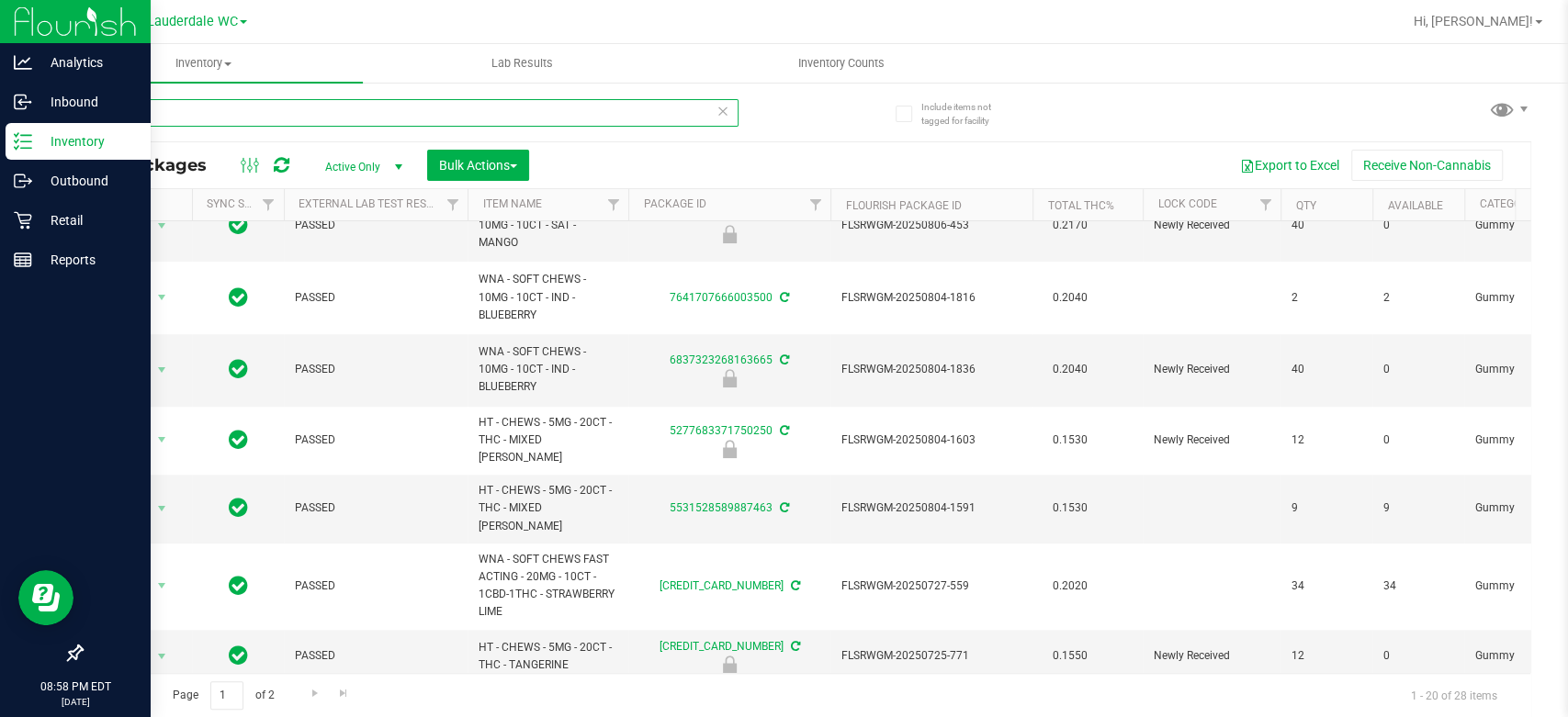
scroll to position [896, 0]
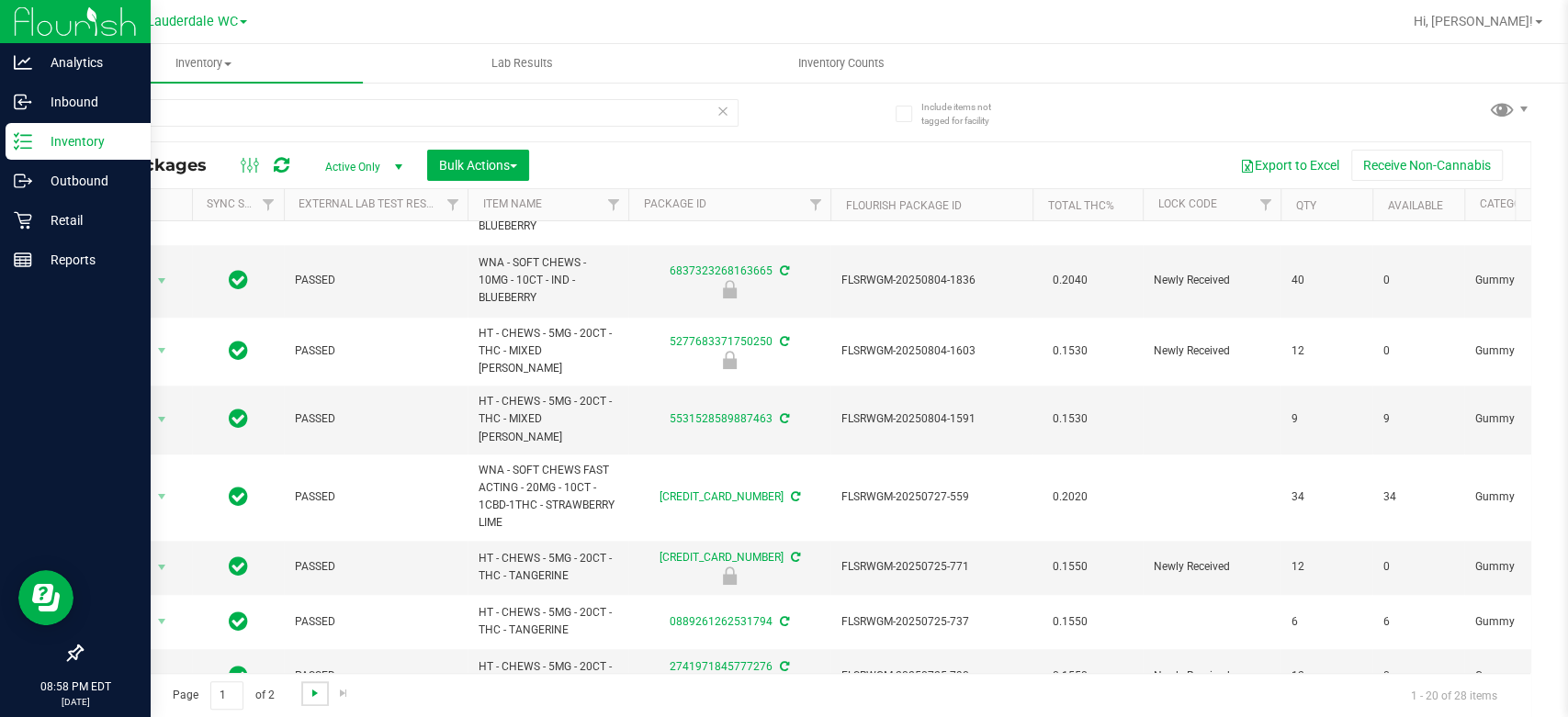
click at [316, 691] on span "Go to the next page" at bounding box center [315, 693] width 14 height 14
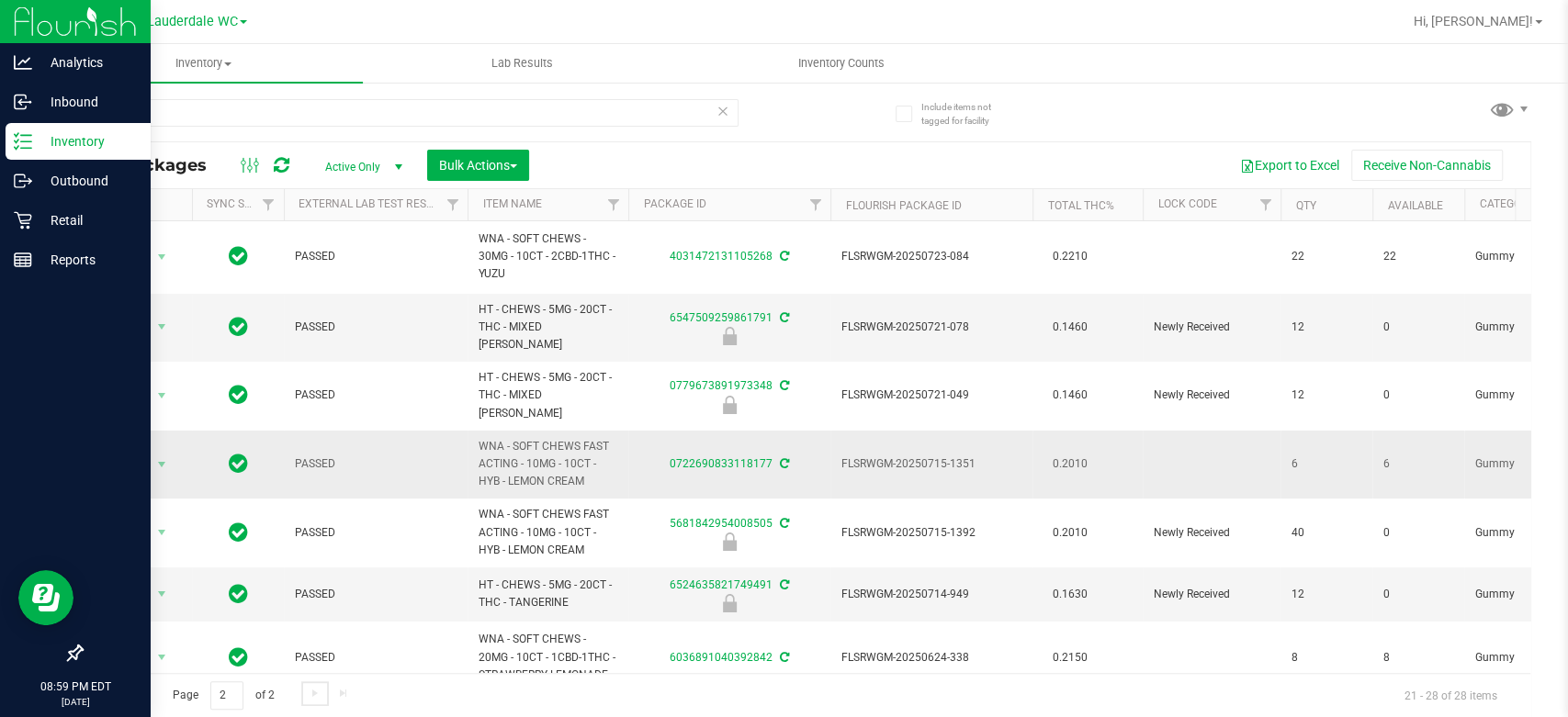
scroll to position [78, 0]
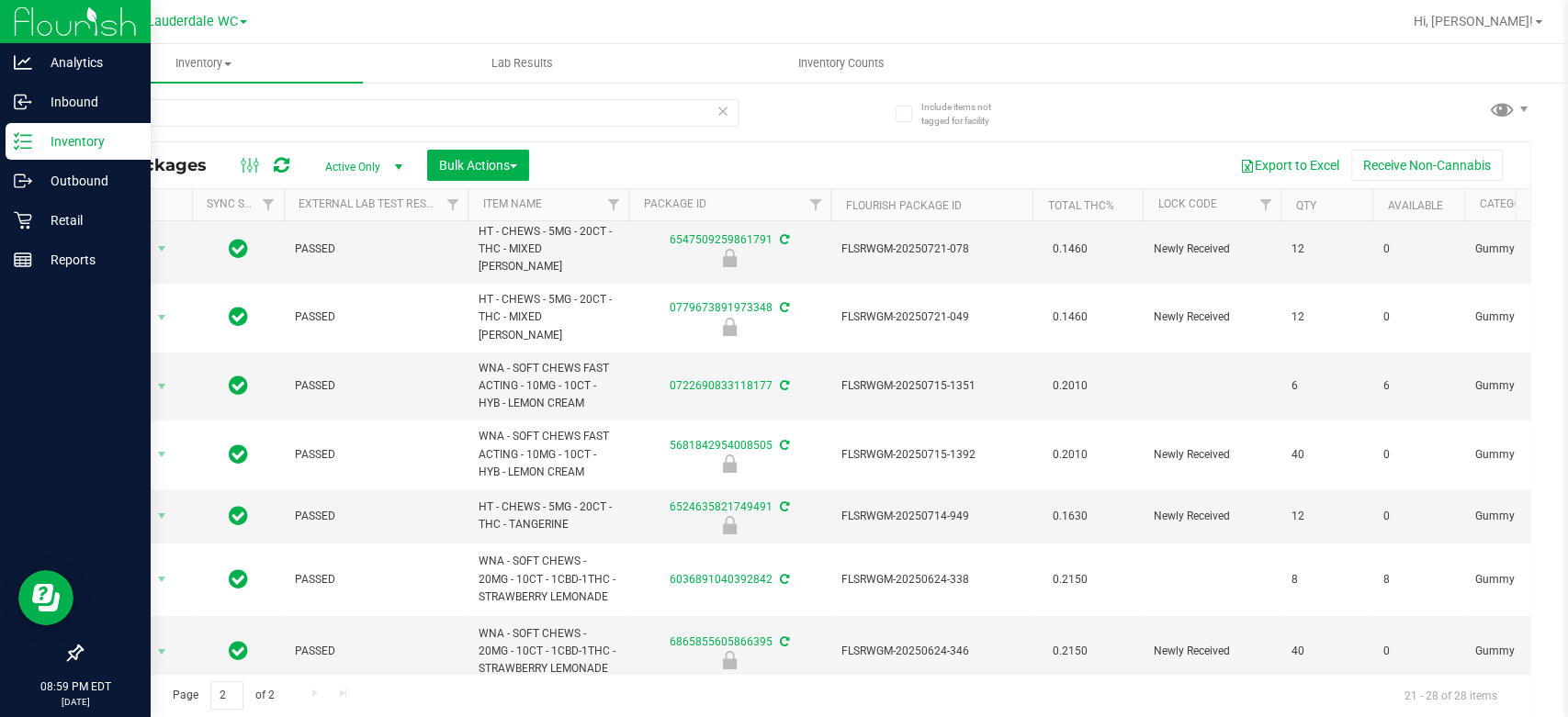
click at [129, 694] on span "Go to the previous page" at bounding box center [132, 693] width 14 height 14
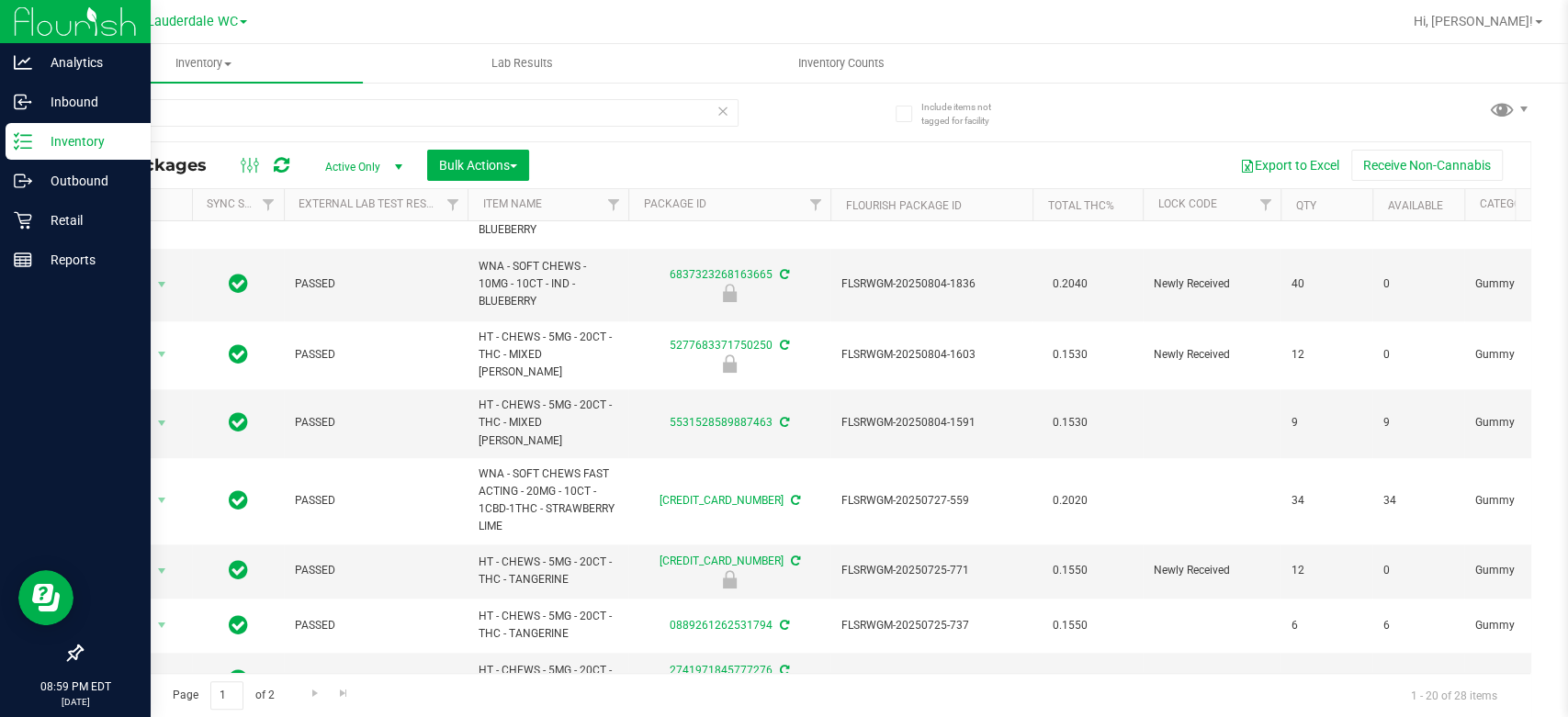
scroll to position [895, 0]
click at [315, 117] on input "chews" at bounding box center [409, 113] width 657 height 28
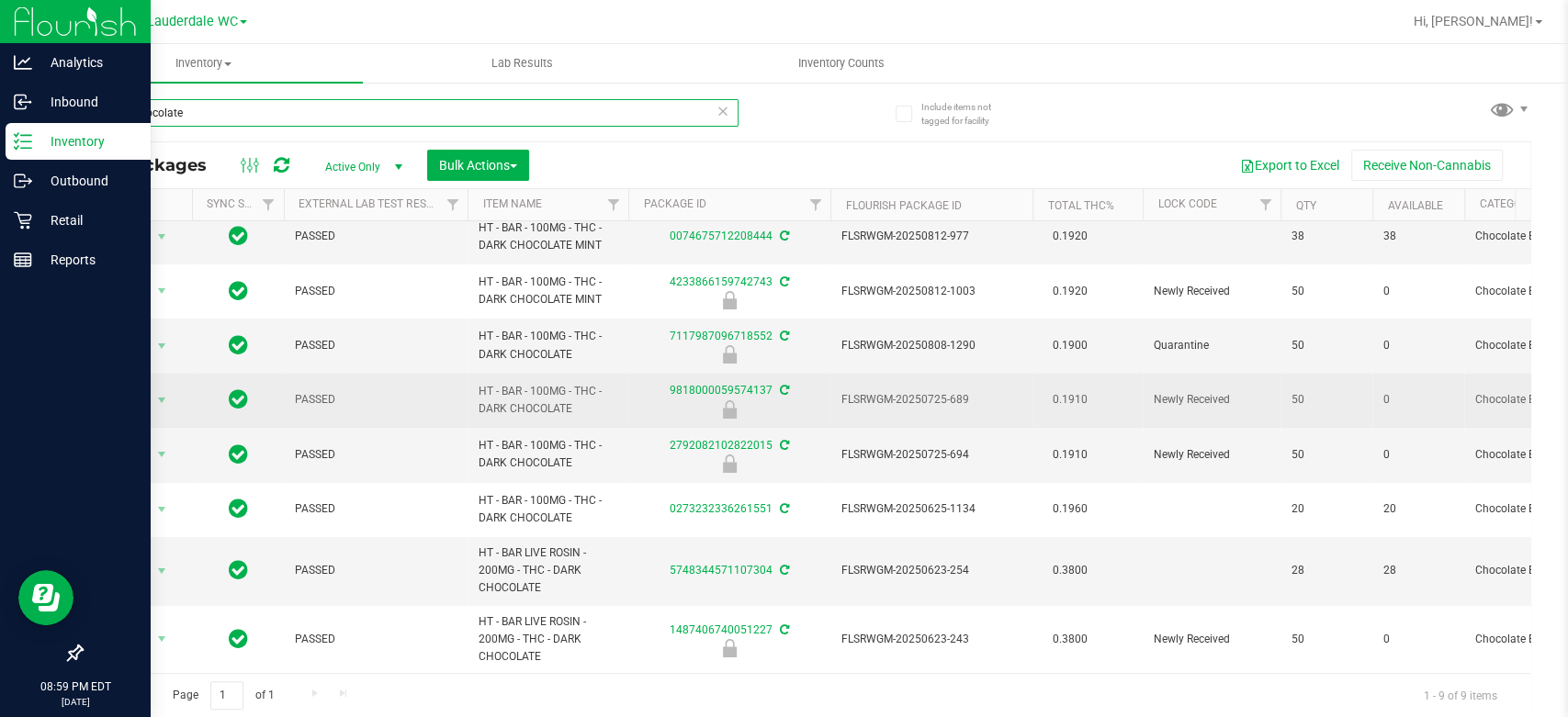
scroll to position [96, 0]
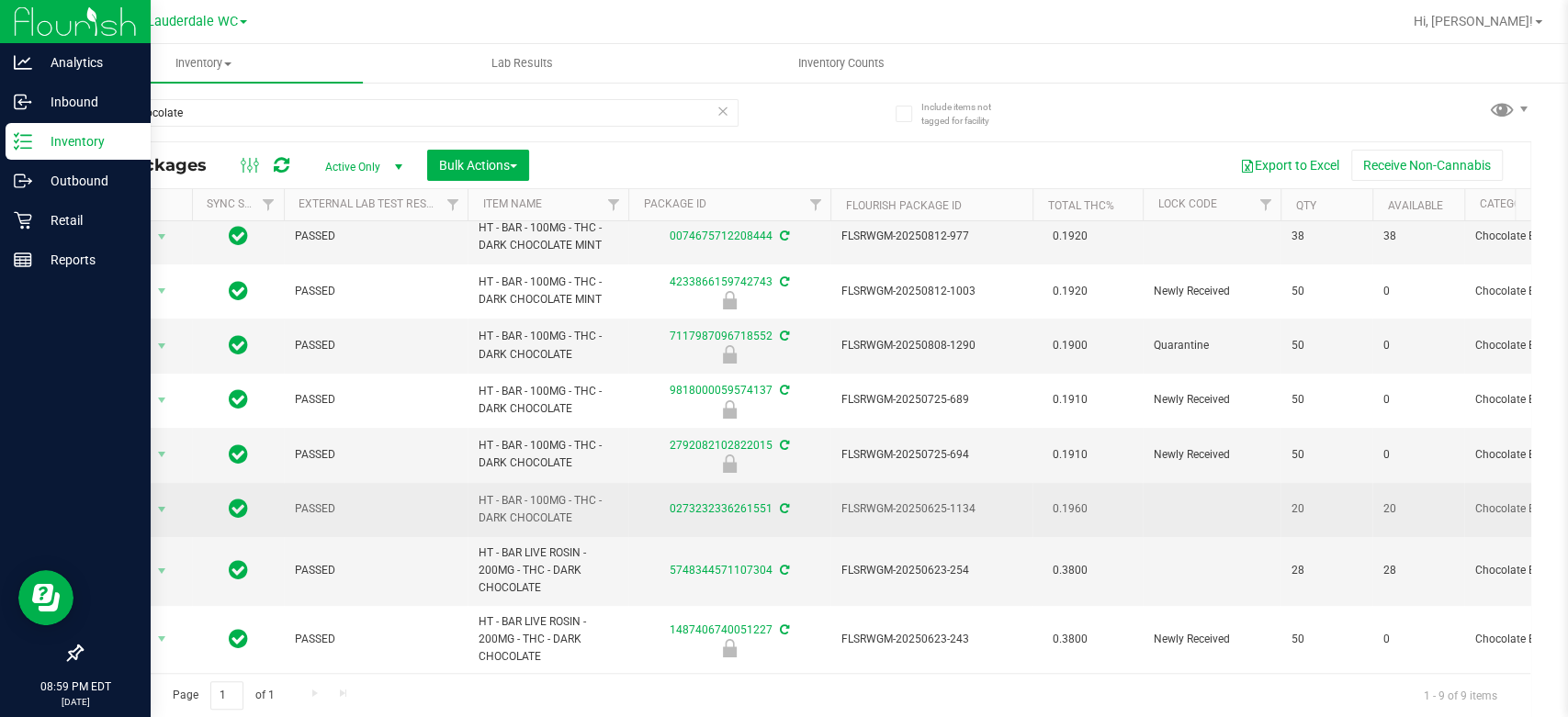
click at [532, 493] on span "HT - BAR - 100MG - THC - DARK CHOCOLATE" at bounding box center [548, 510] width 139 height 35
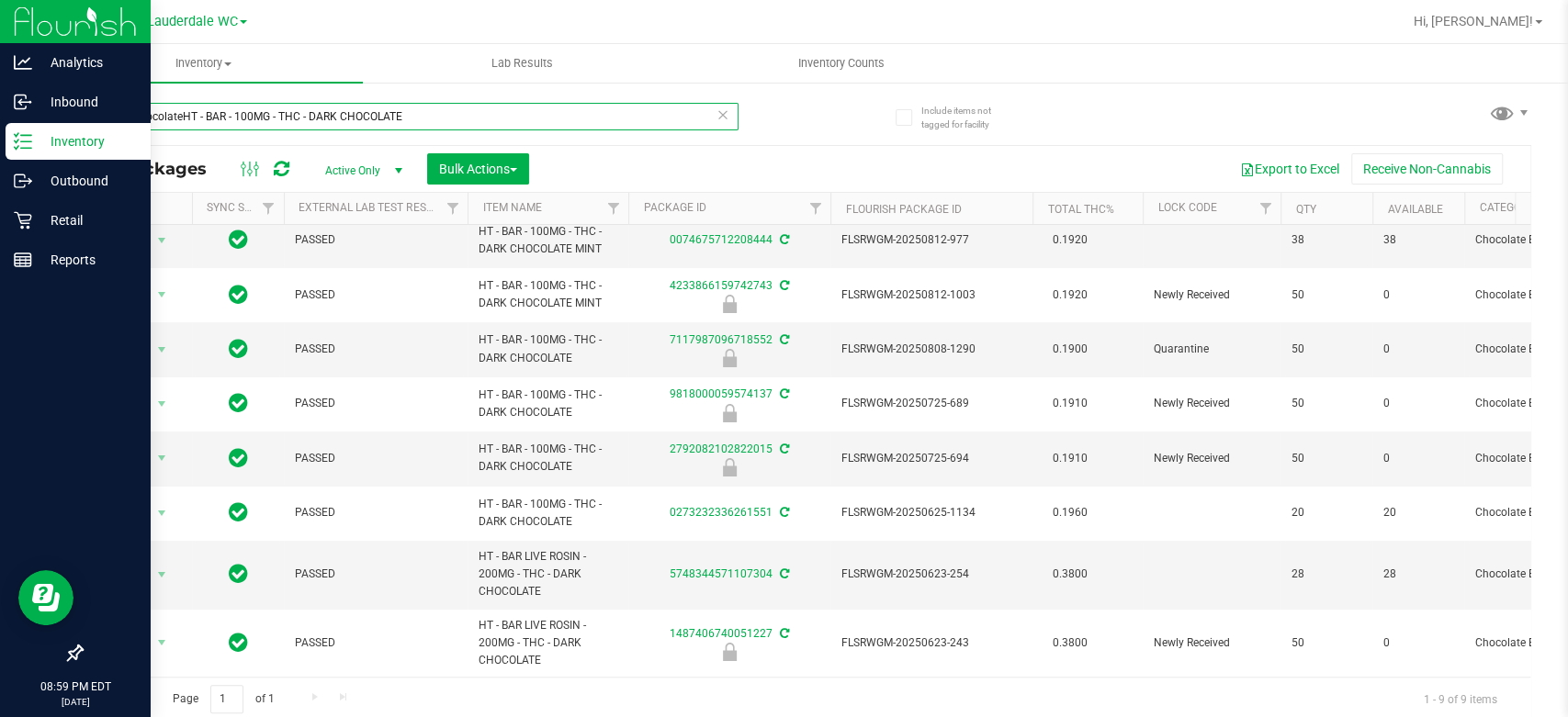
scroll to position [0, 0]
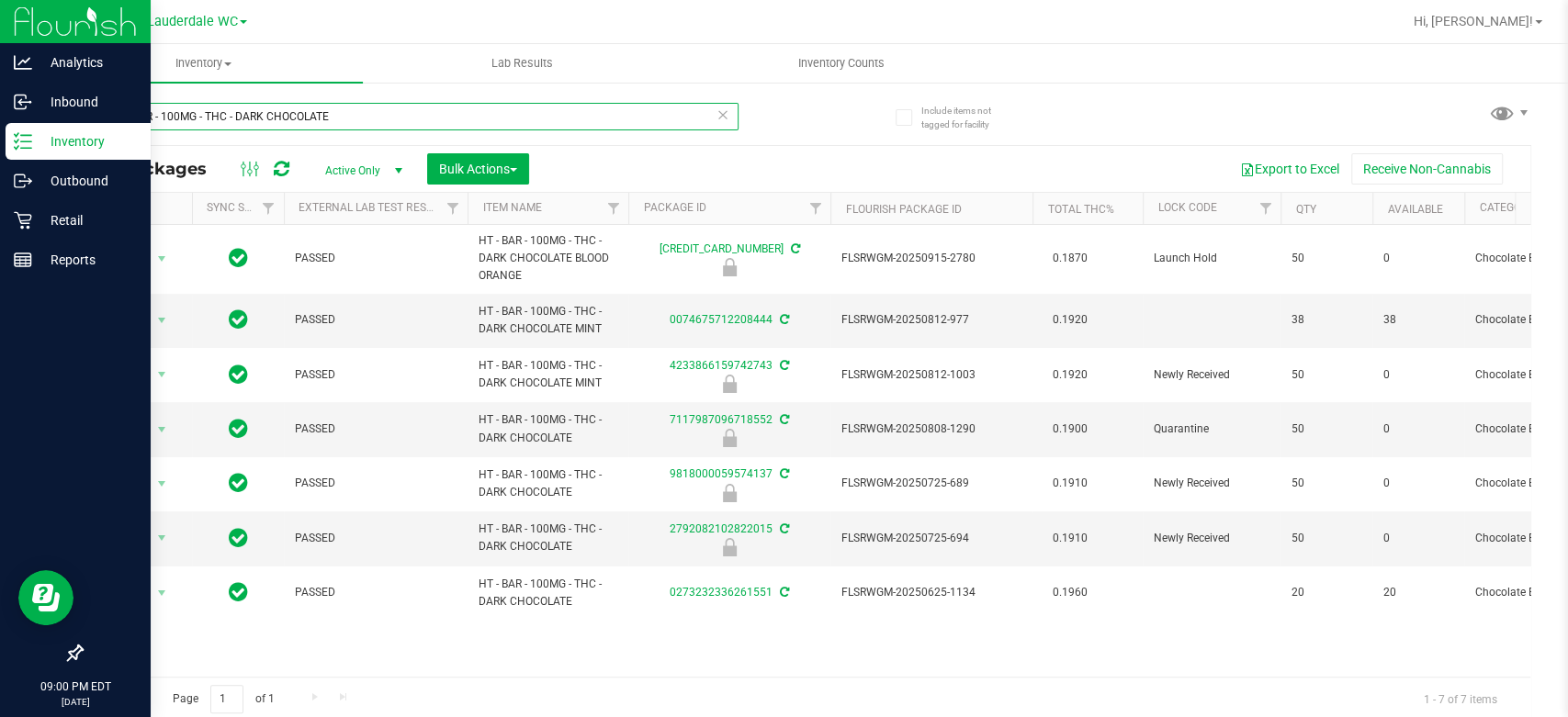
click at [264, 123] on input "HT - BAR - 100MG - THC - DARK CHOCOLATE" at bounding box center [409, 116] width 657 height 28
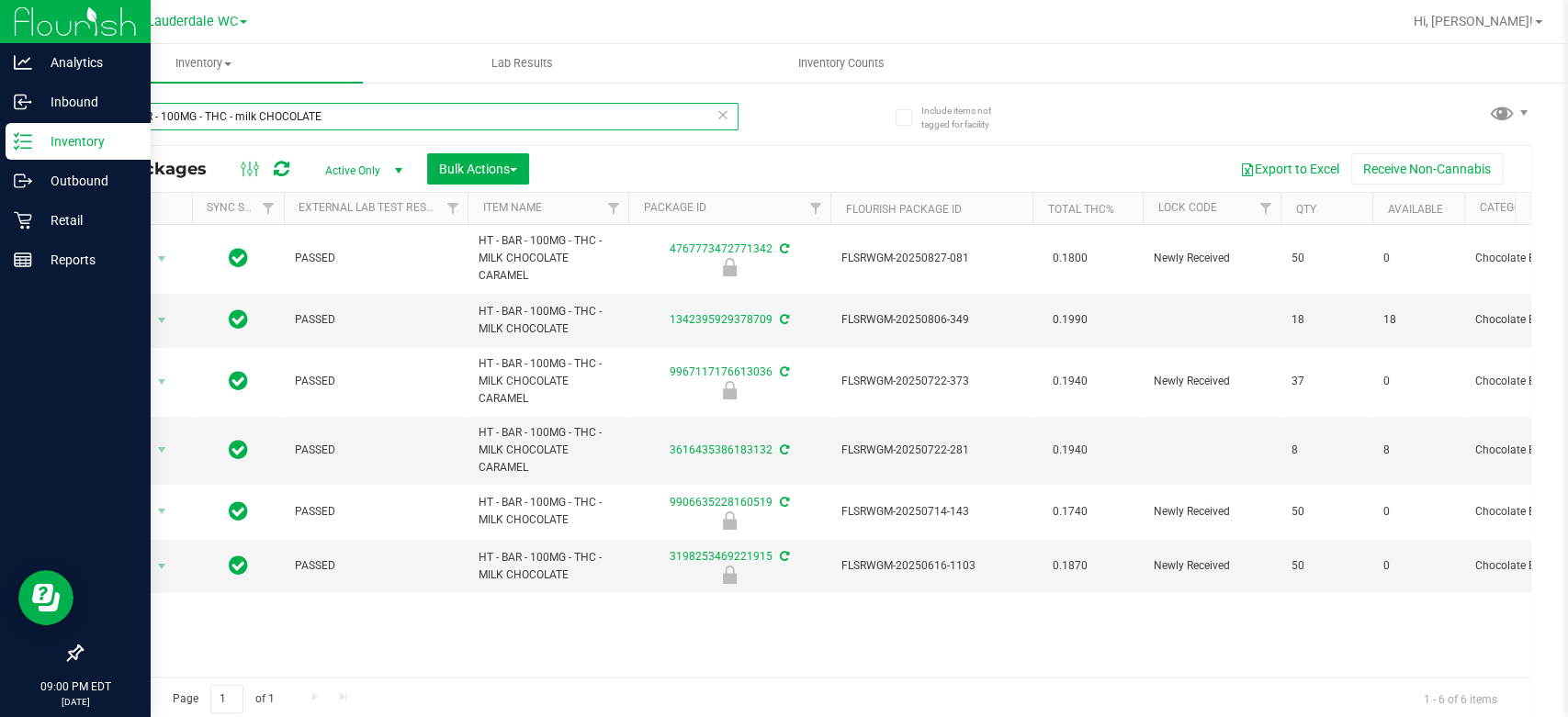
click at [347, 106] on input "HT - BAR - 100MG - THC - milk CHOCOLATE" at bounding box center [409, 116] width 657 height 28
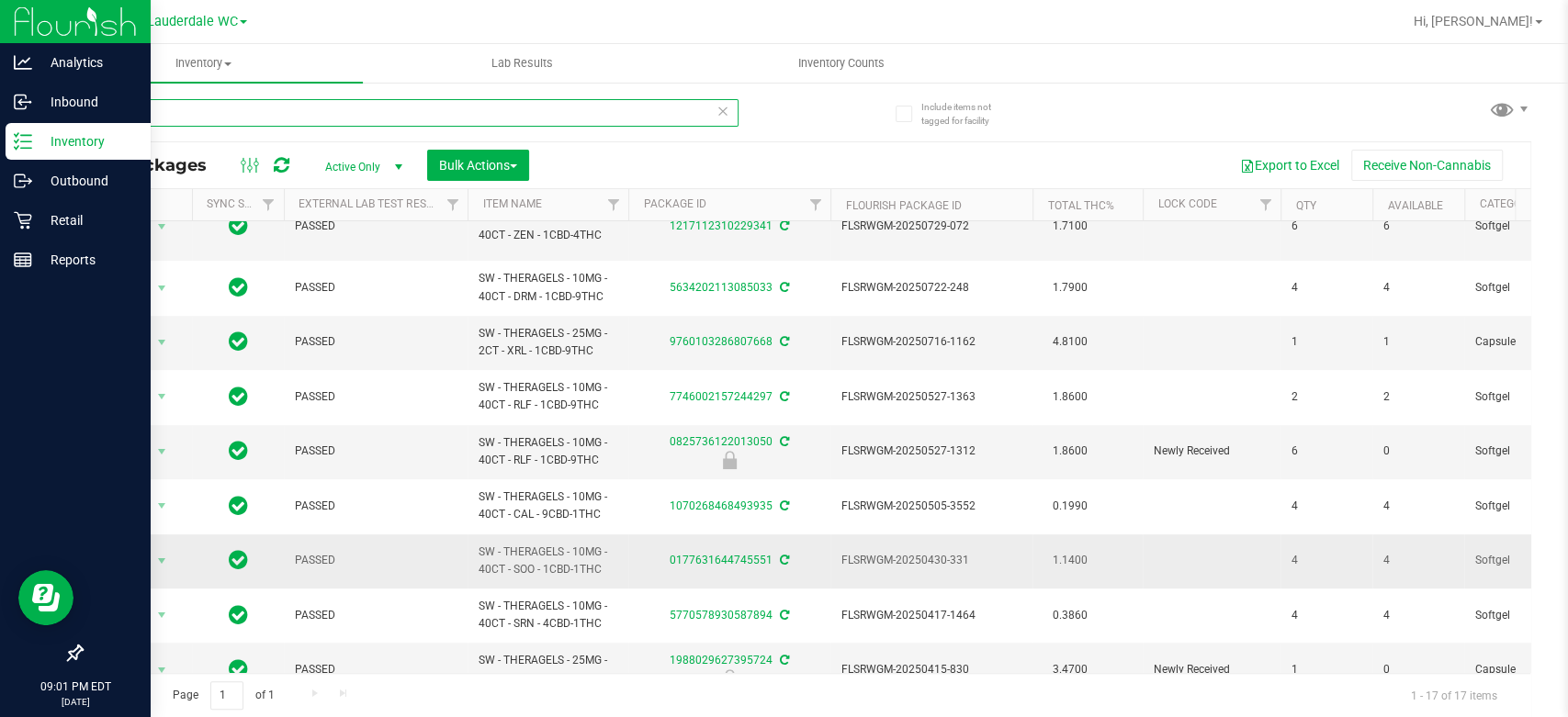
scroll to position [488, 0]
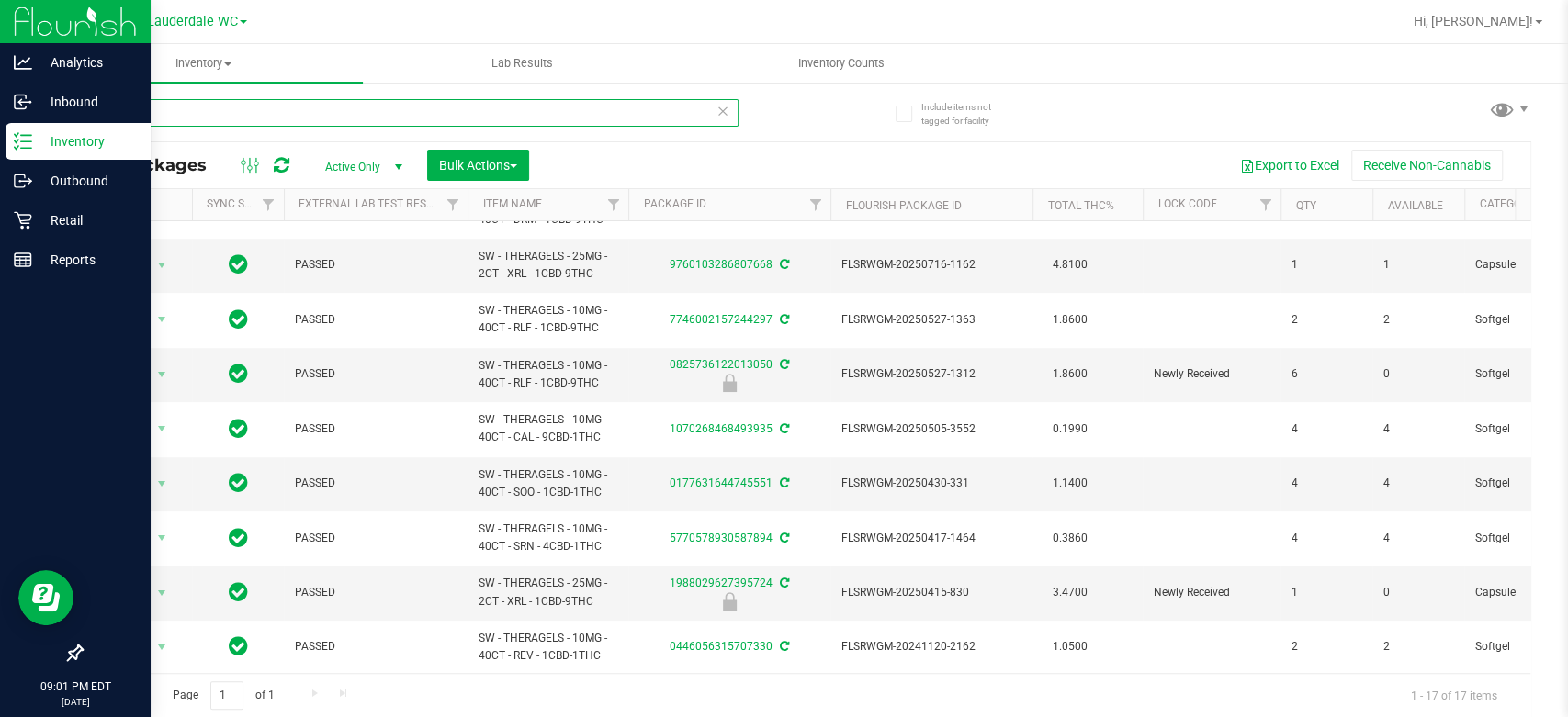
click at [361, 109] on input "theragel" at bounding box center [409, 113] width 657 height 28
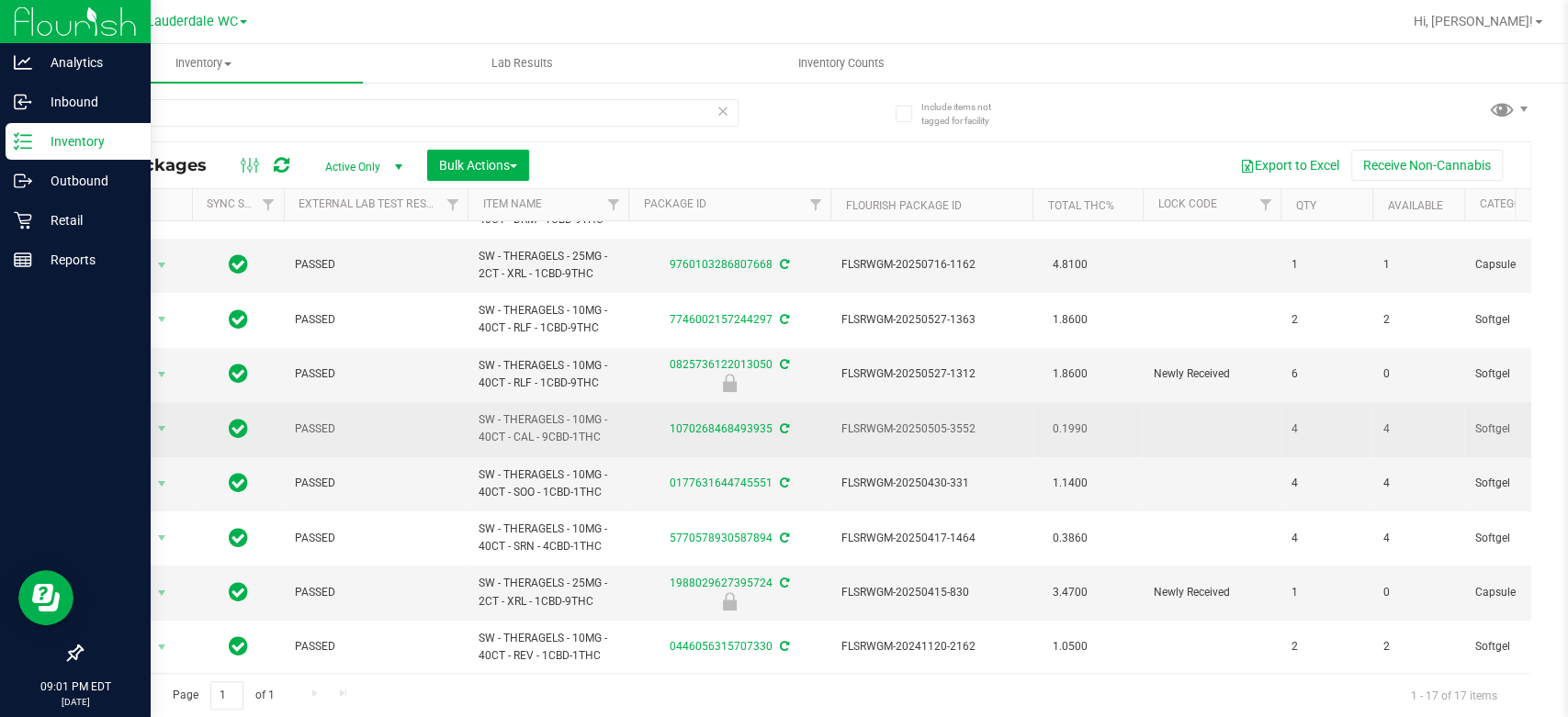
click at [620, 425] on td "SW - THERAGELS - 10MG - 40CT - CAL - 9CBD-1THC" at bounding box center [548, 429] width 161 height 54
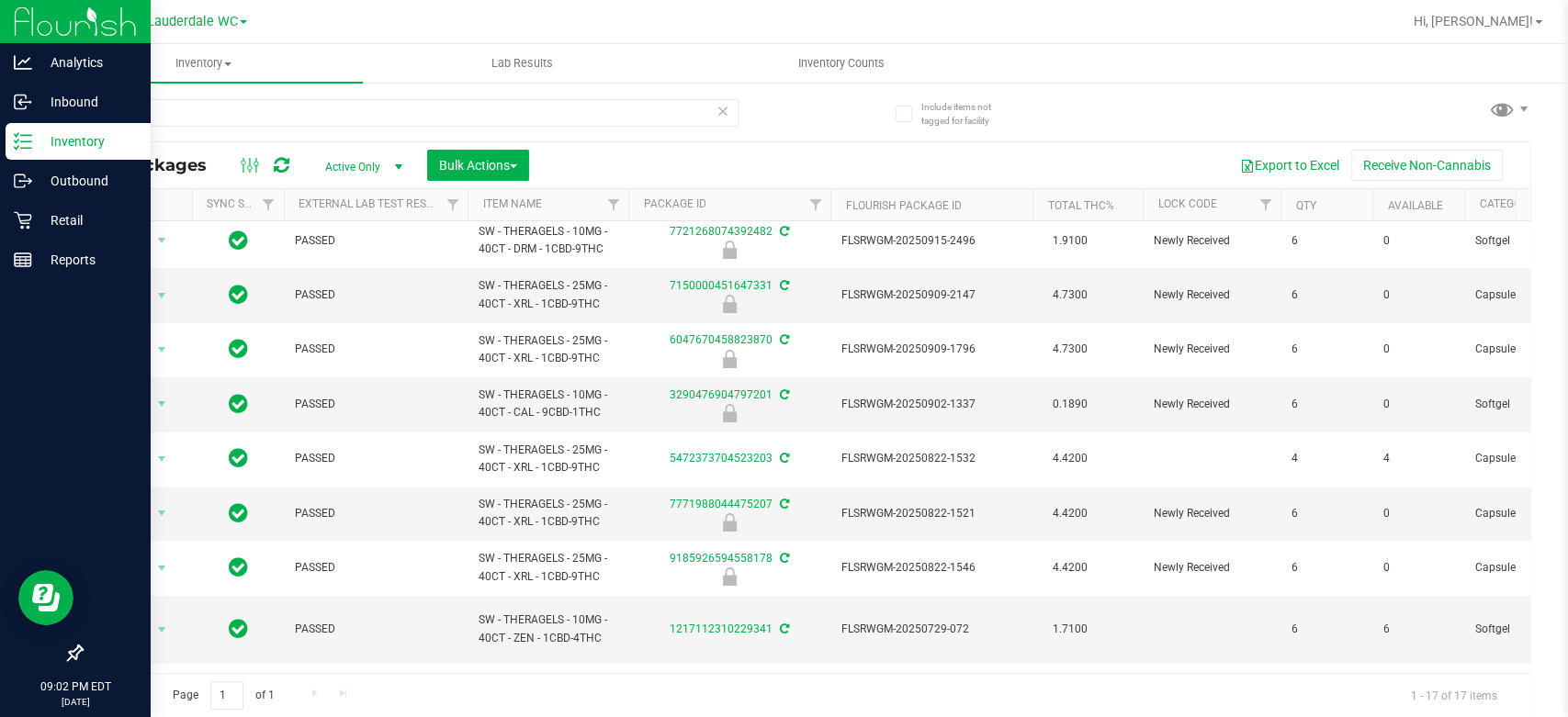
scroll to position [0, 0]
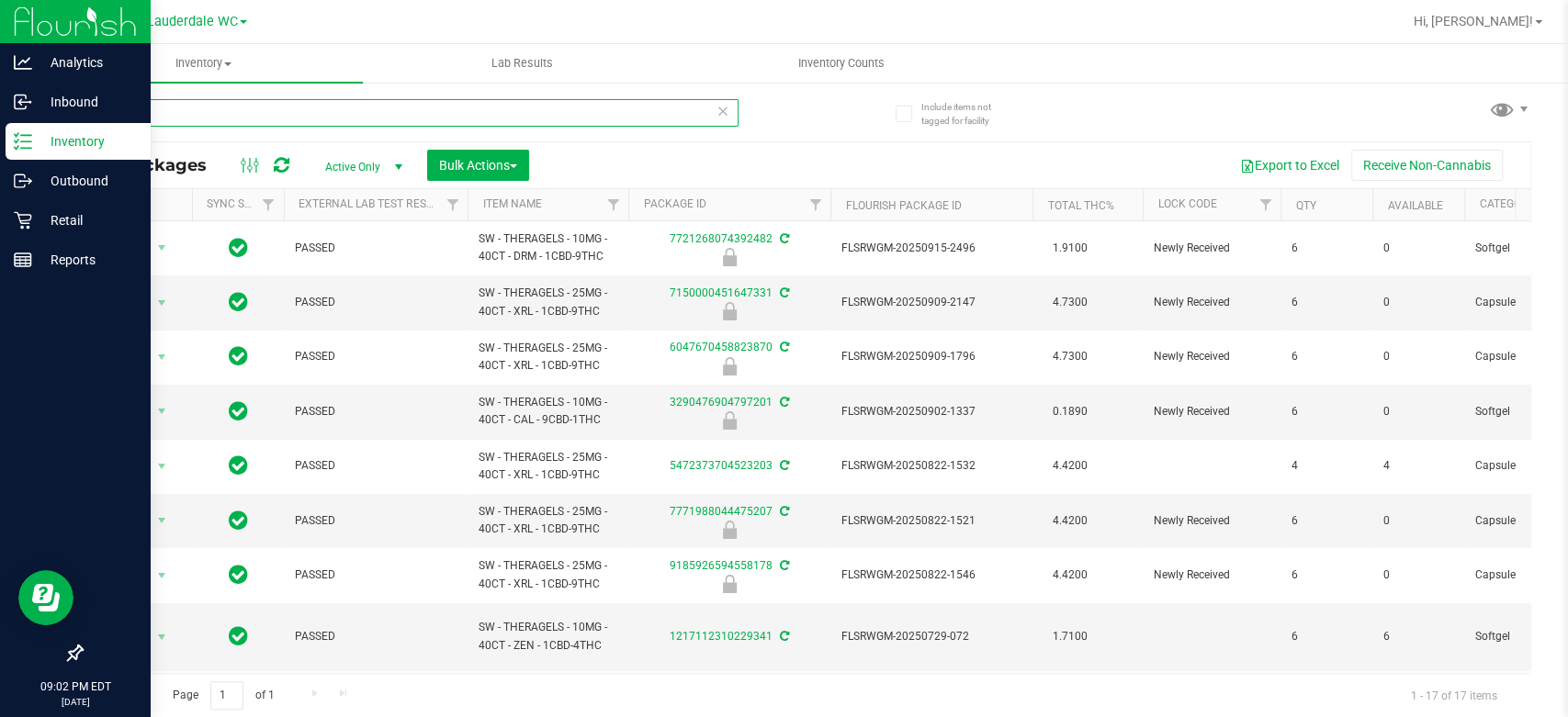
click at [375, 113] on input "theragel" at bounding box center [409, 113] width 657 height 28
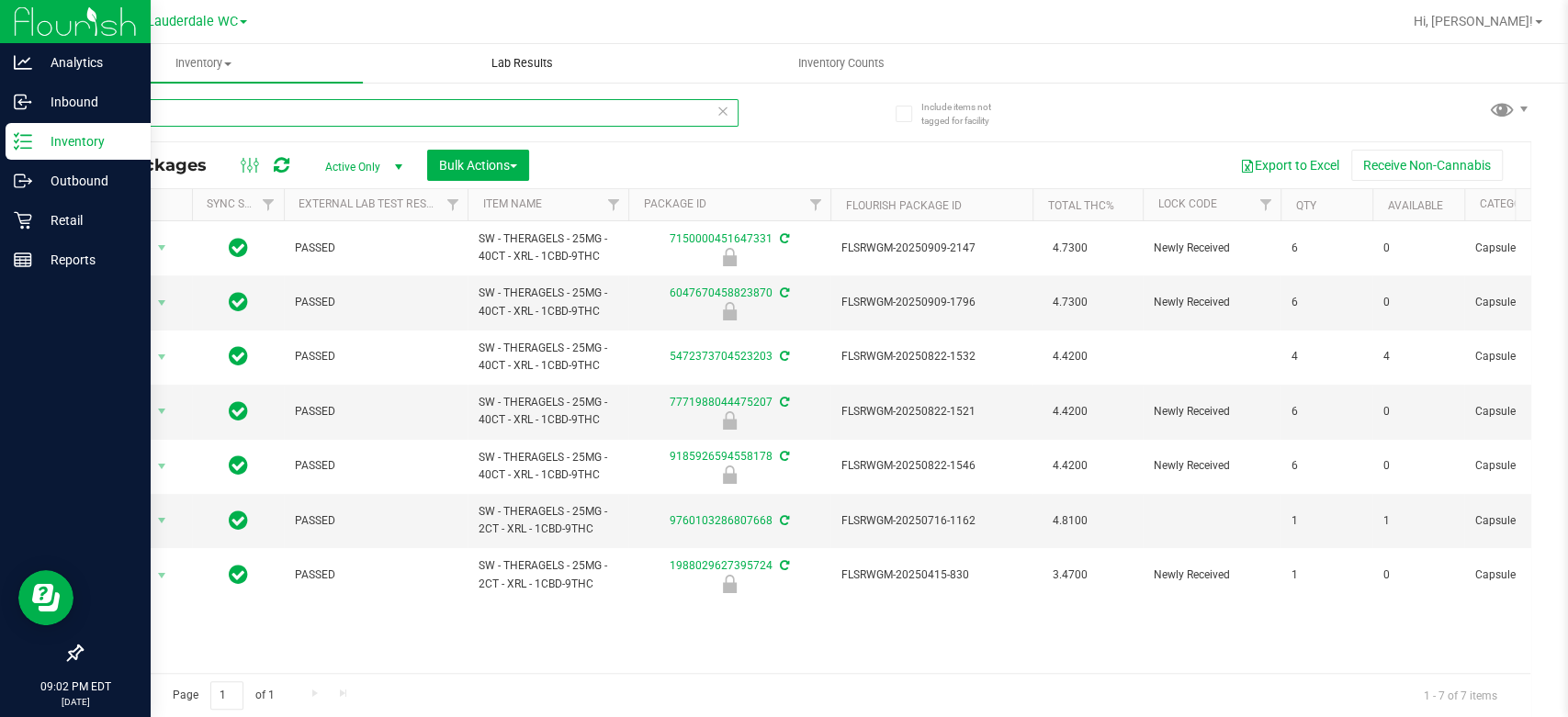
type input "x"
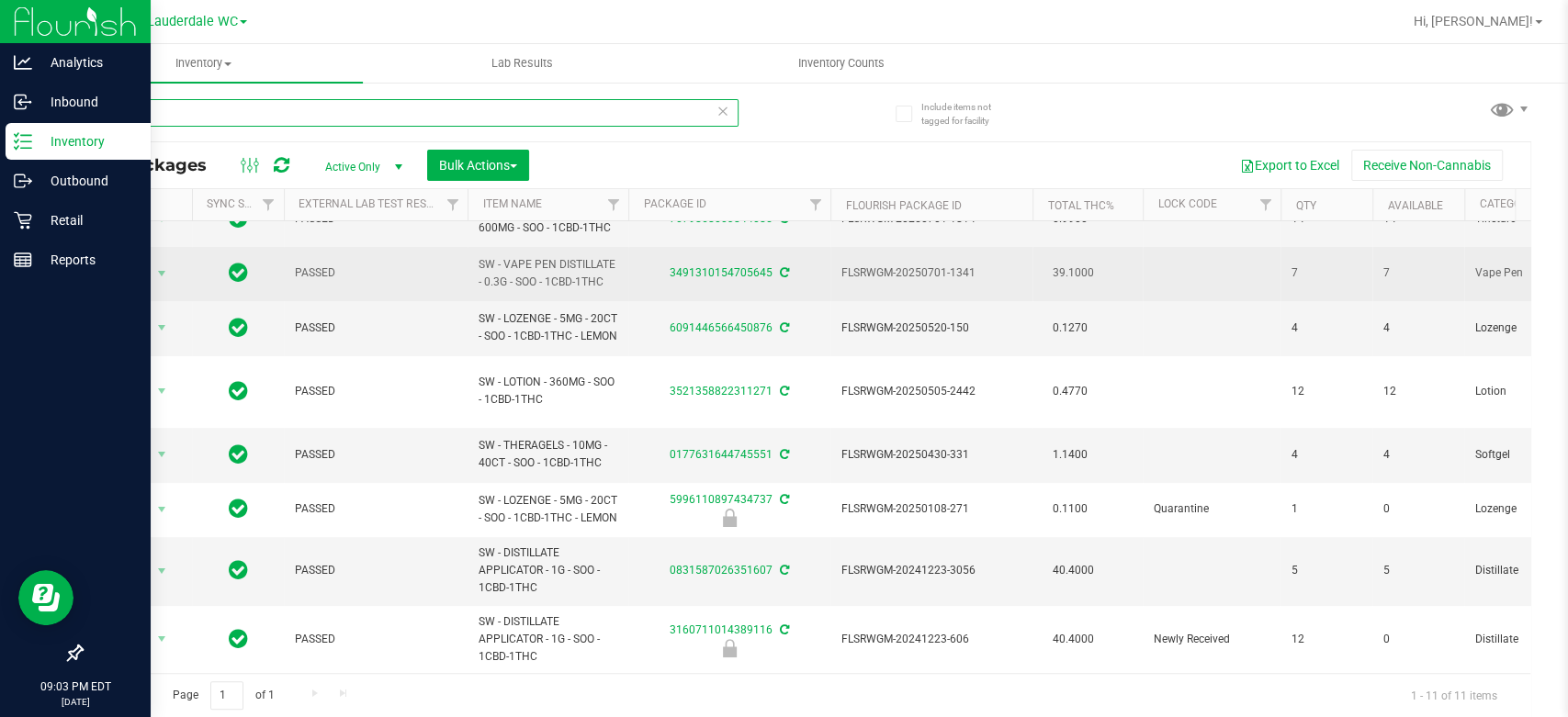
scroll to position [231, 0]
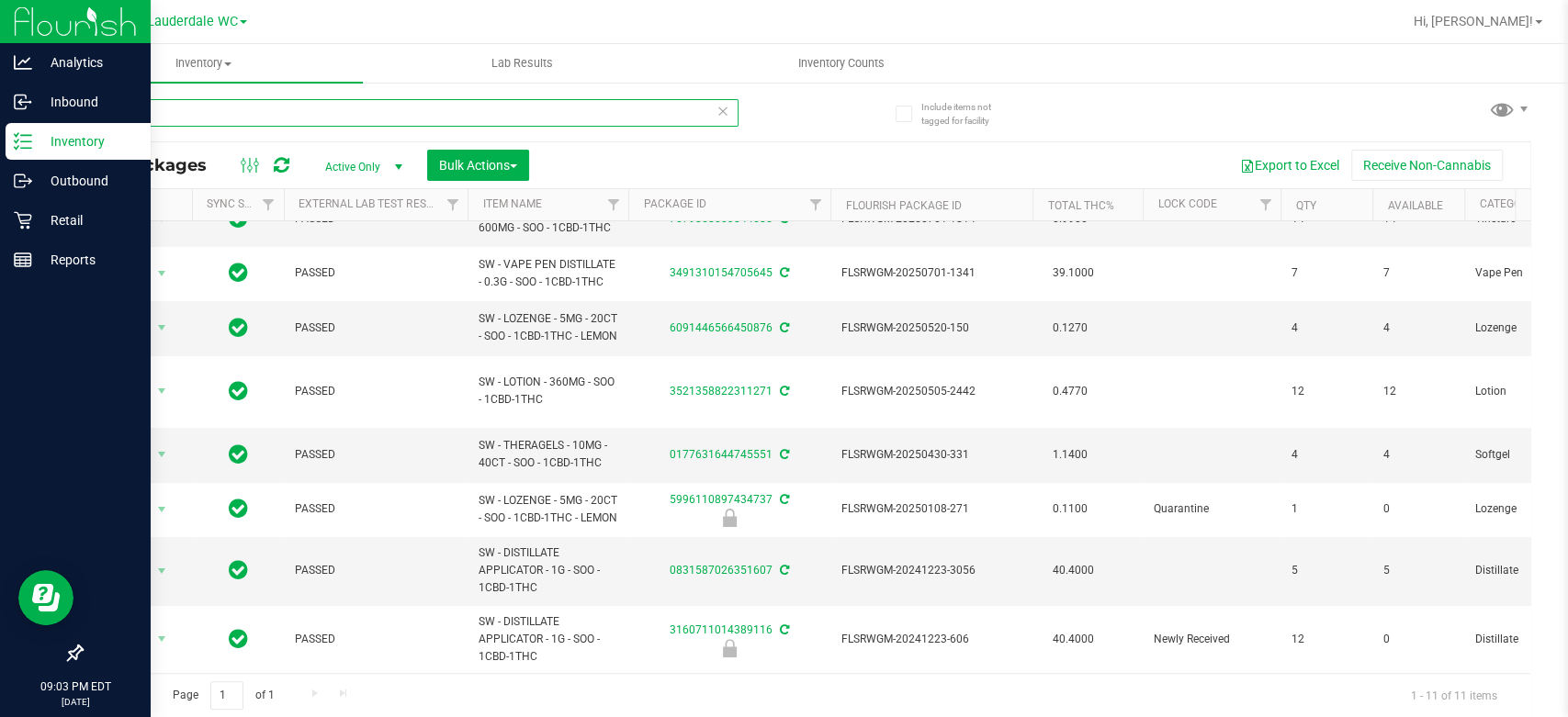
type input "S"
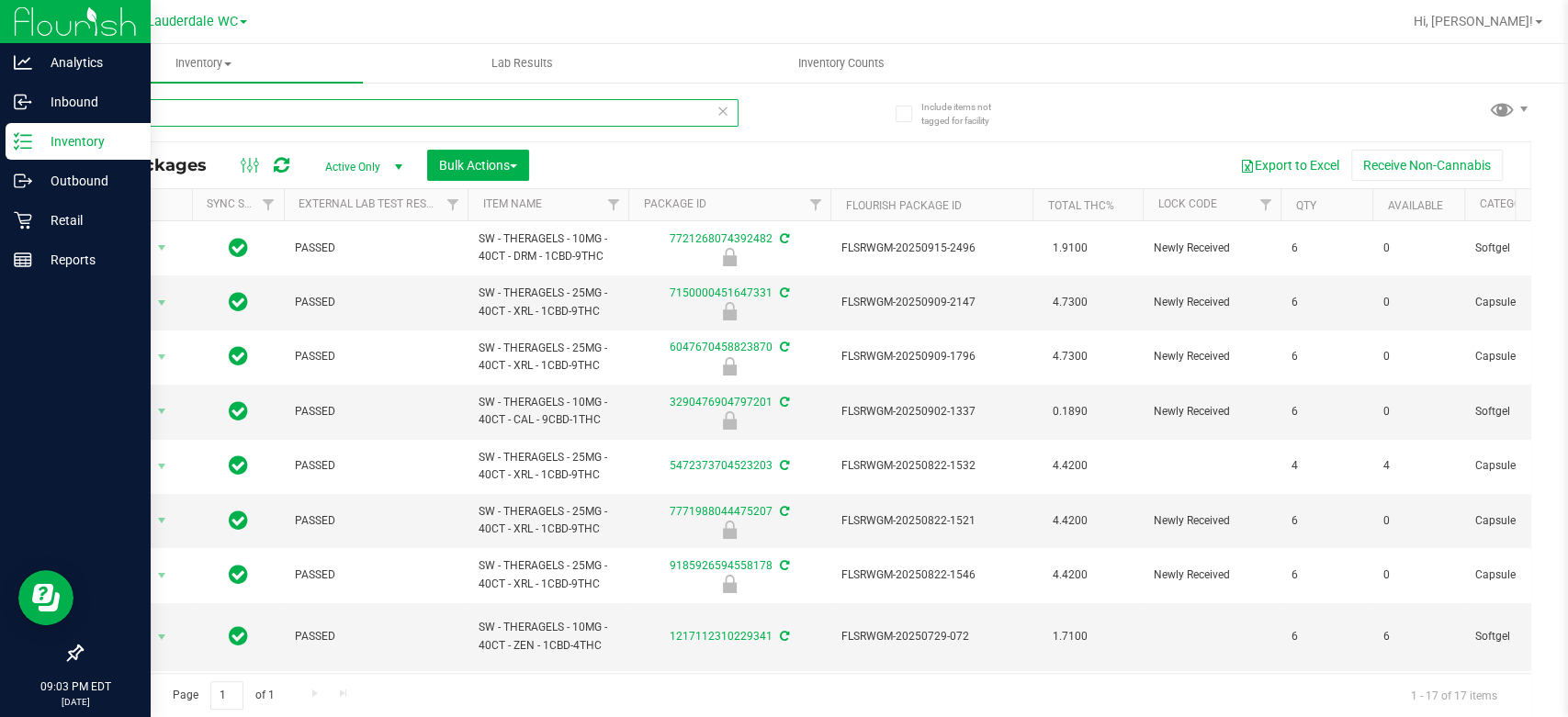
type input "t"
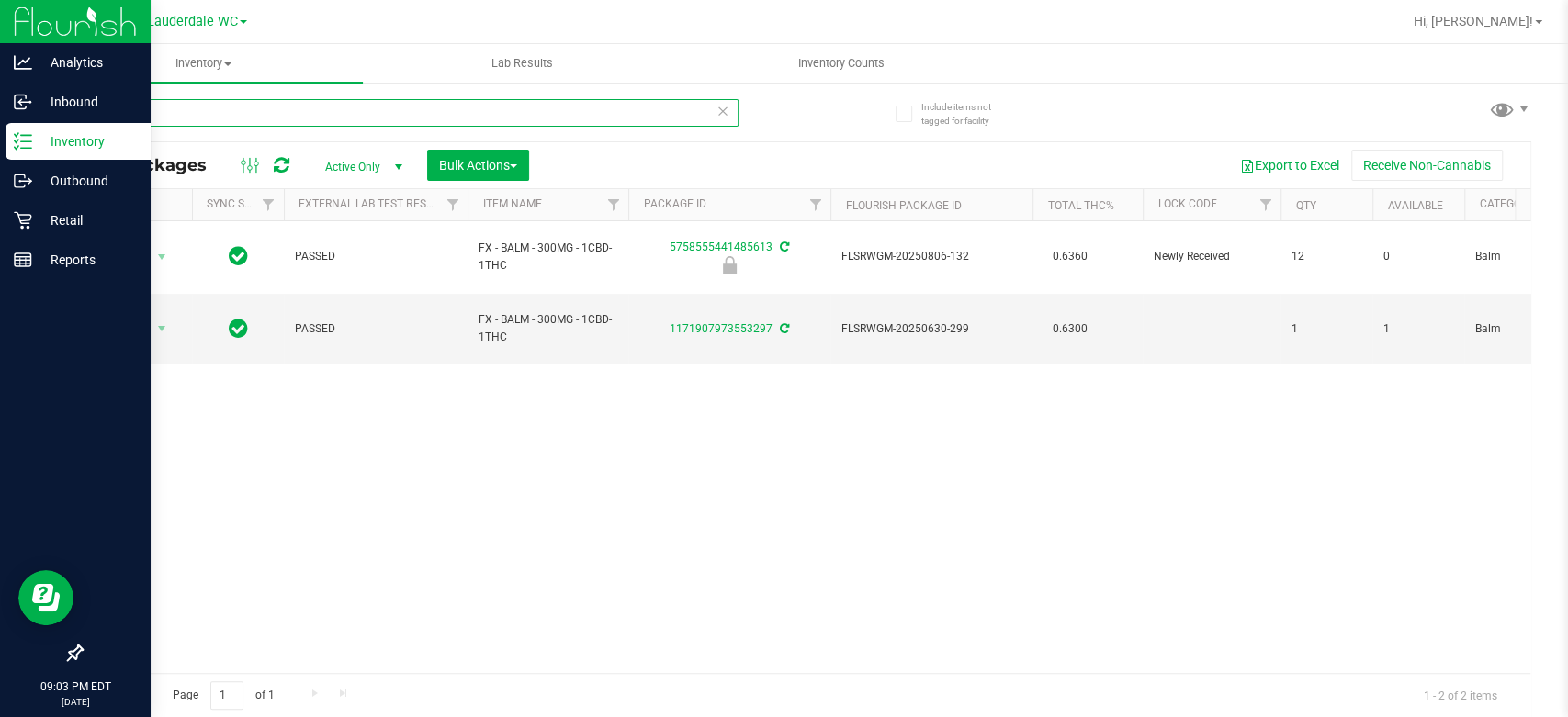
type input "balm"
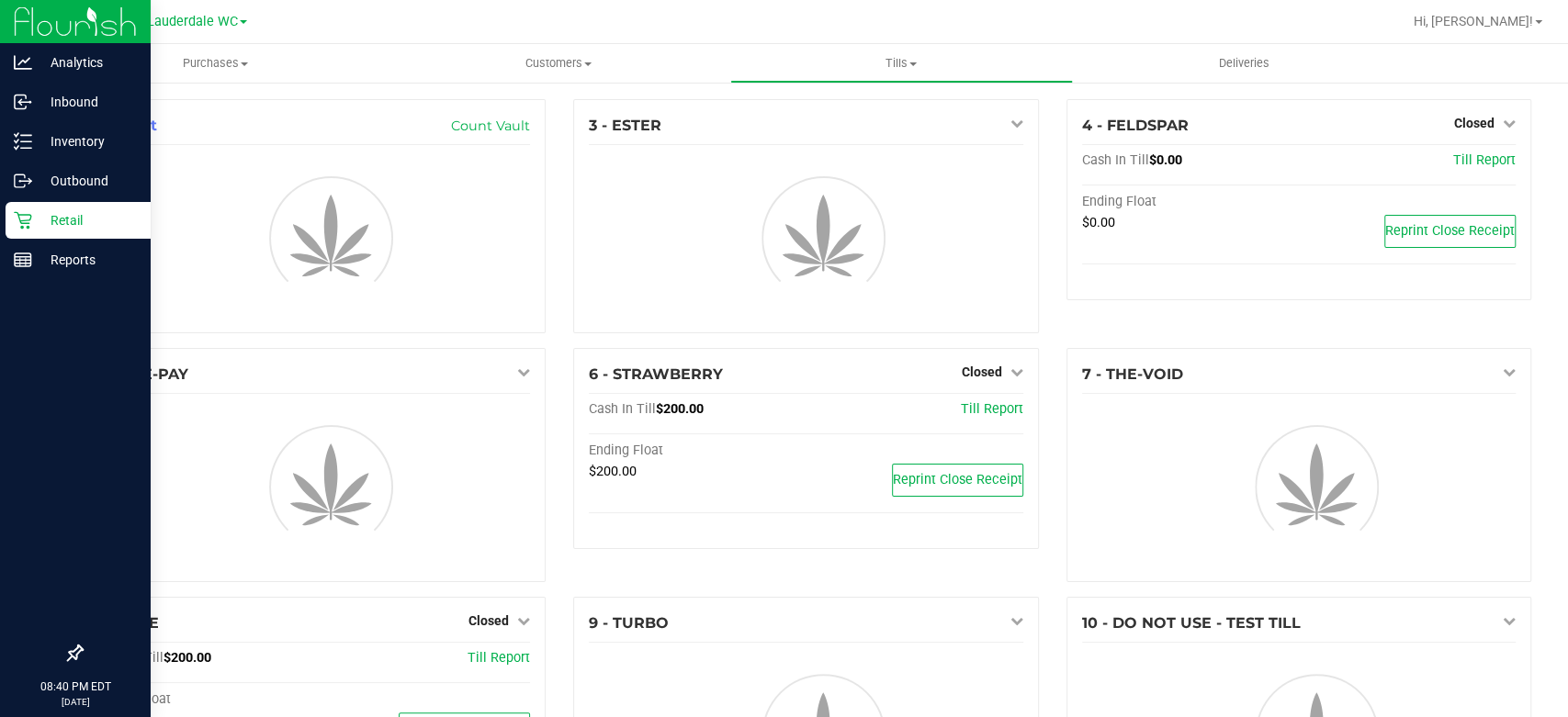
click at [38, 219] on p "Retail" at bounding box center [87, 220] width 111 height 22
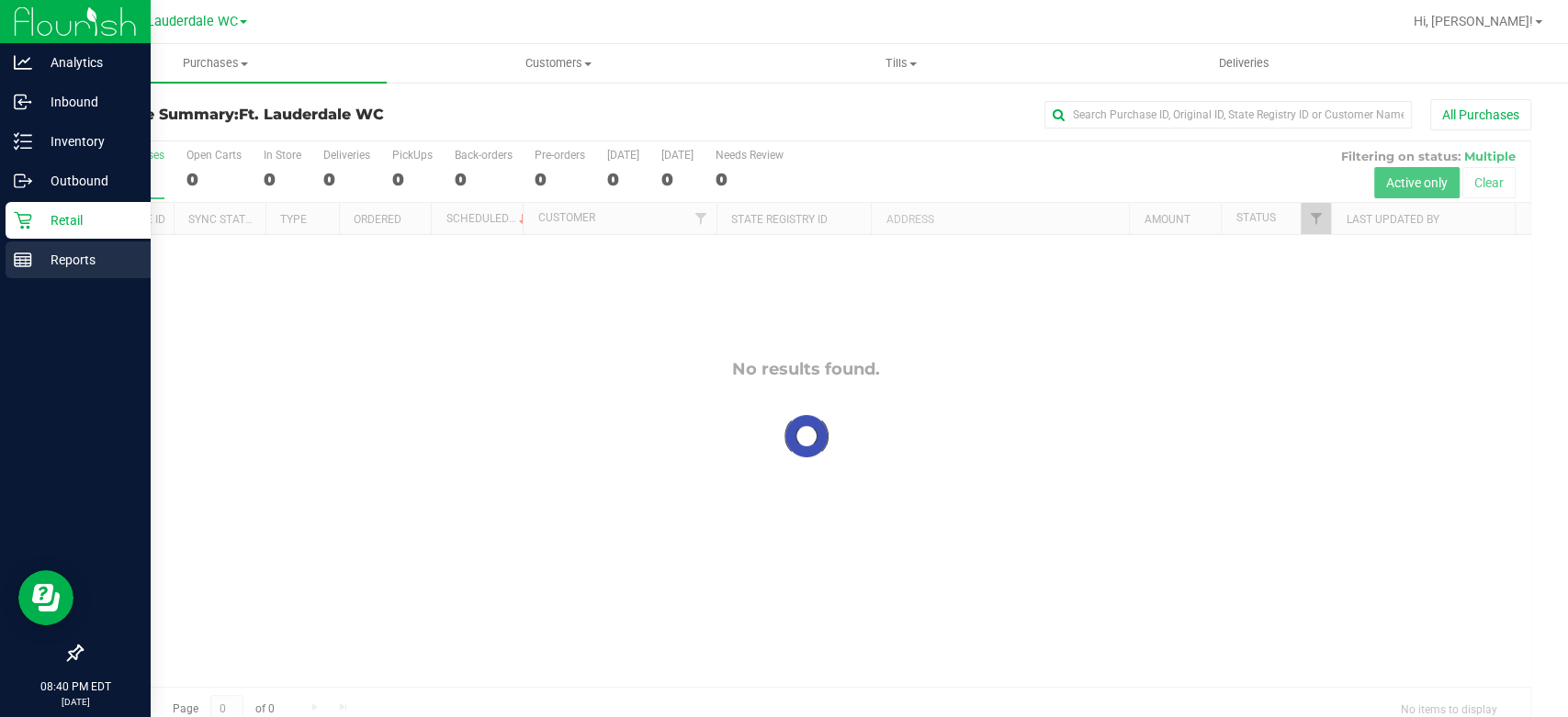
click at [60, 248] on div "Reports" at bounding box center [78, 260] width 145 height 37
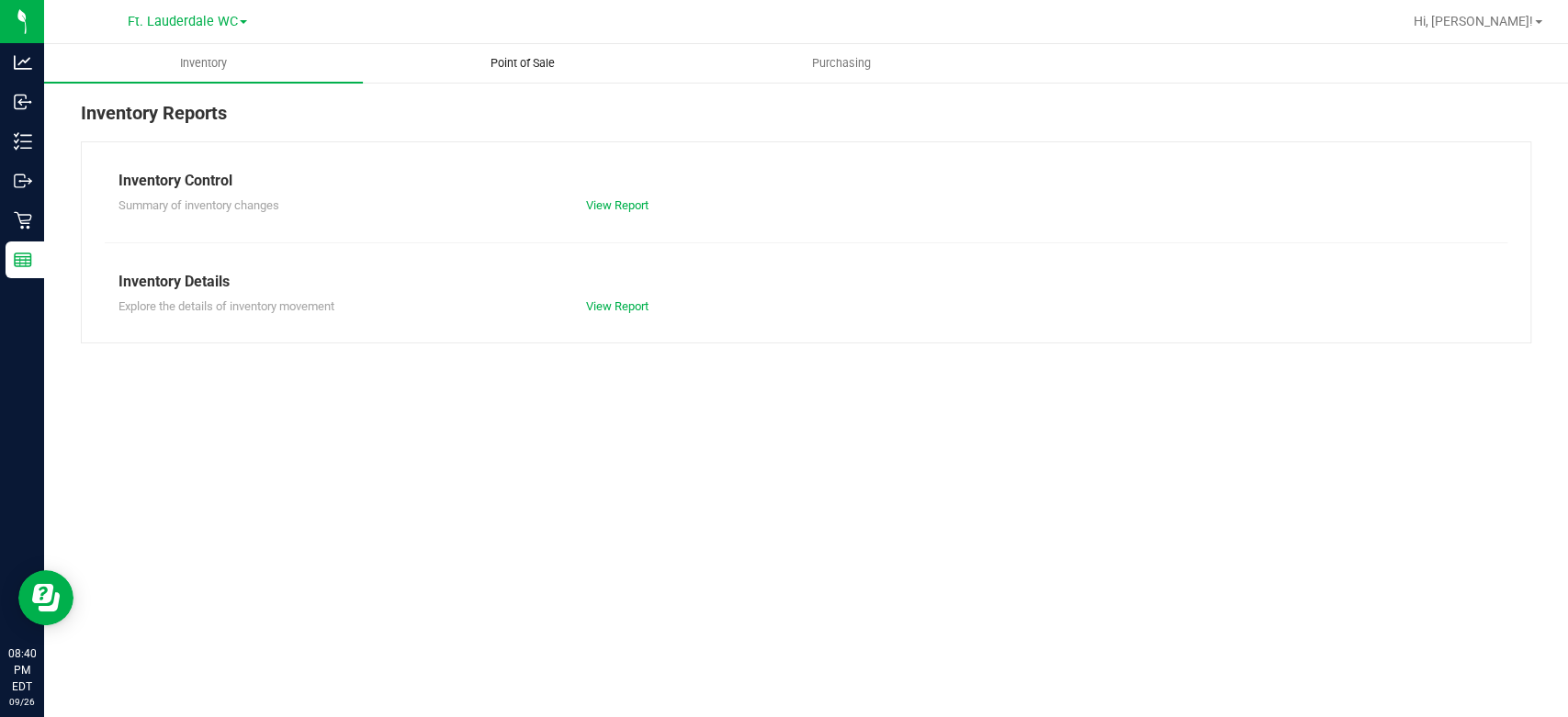
click at [537, 64] on span "Point of Sale" at bounding box center [523, 63] width 114 height 16
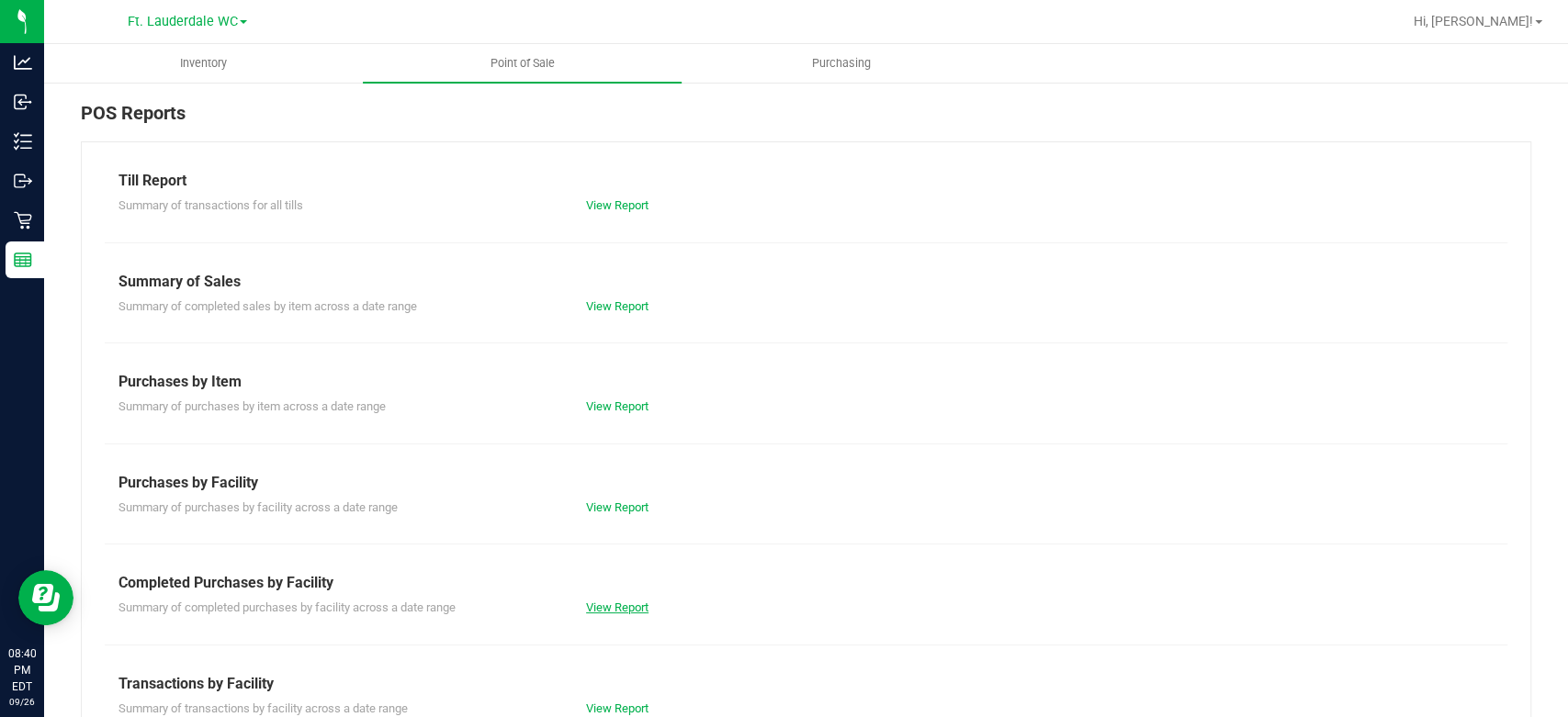
click at [629, 603] on link "View Report" at bounding box center [617, 607] width 63 height 13
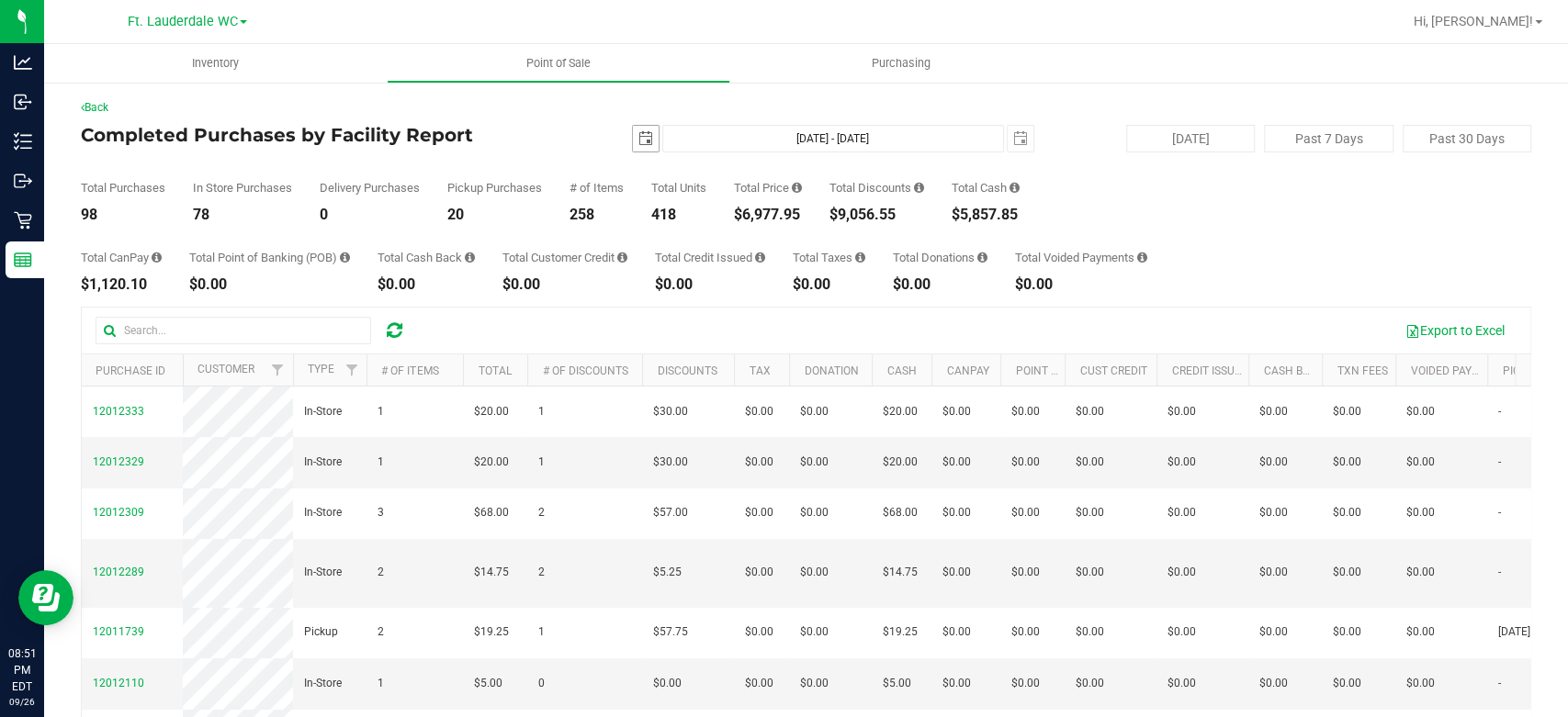
click at [633, 148] on span "select" at bounding box center [646, 139] width 26 height 26
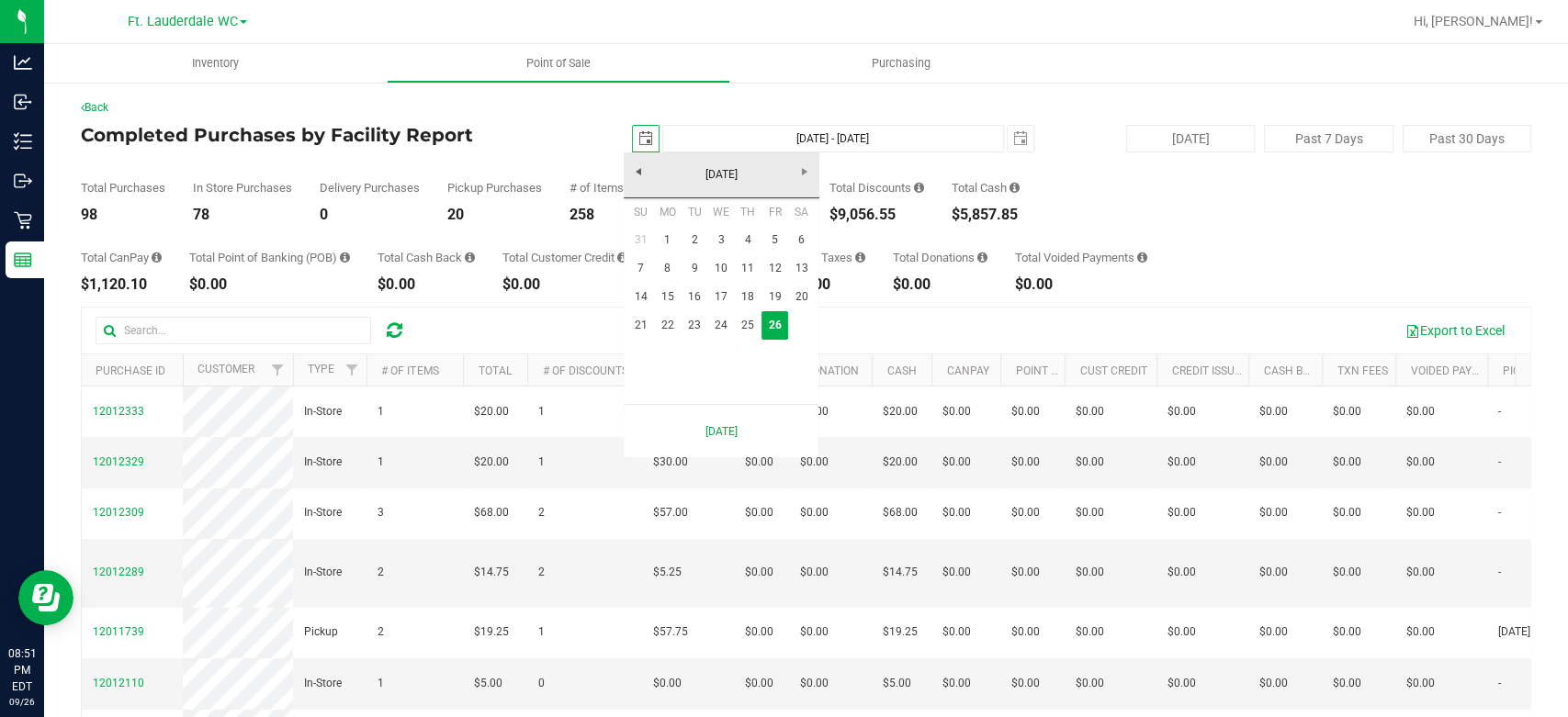
scroll to position [0, 45]
click at [641, 331] on link "21" at bounding box center [641, 326] width 27 height 29
type input "2025-09-21"
type input "Sep 21, 2025 - Sep 26, 2025"
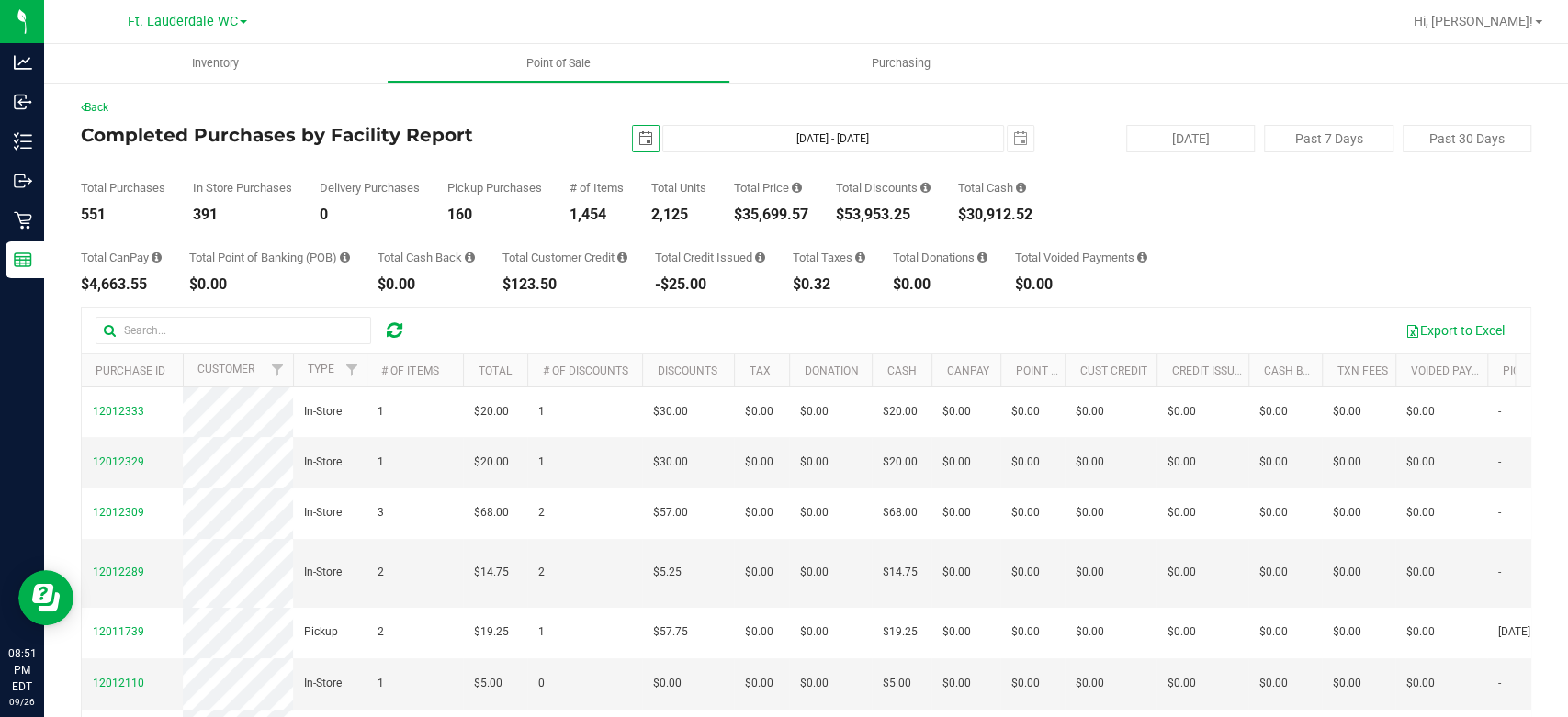
click at [638, 131] on span "select" at bounding box center [645, 138] width 14 height 14
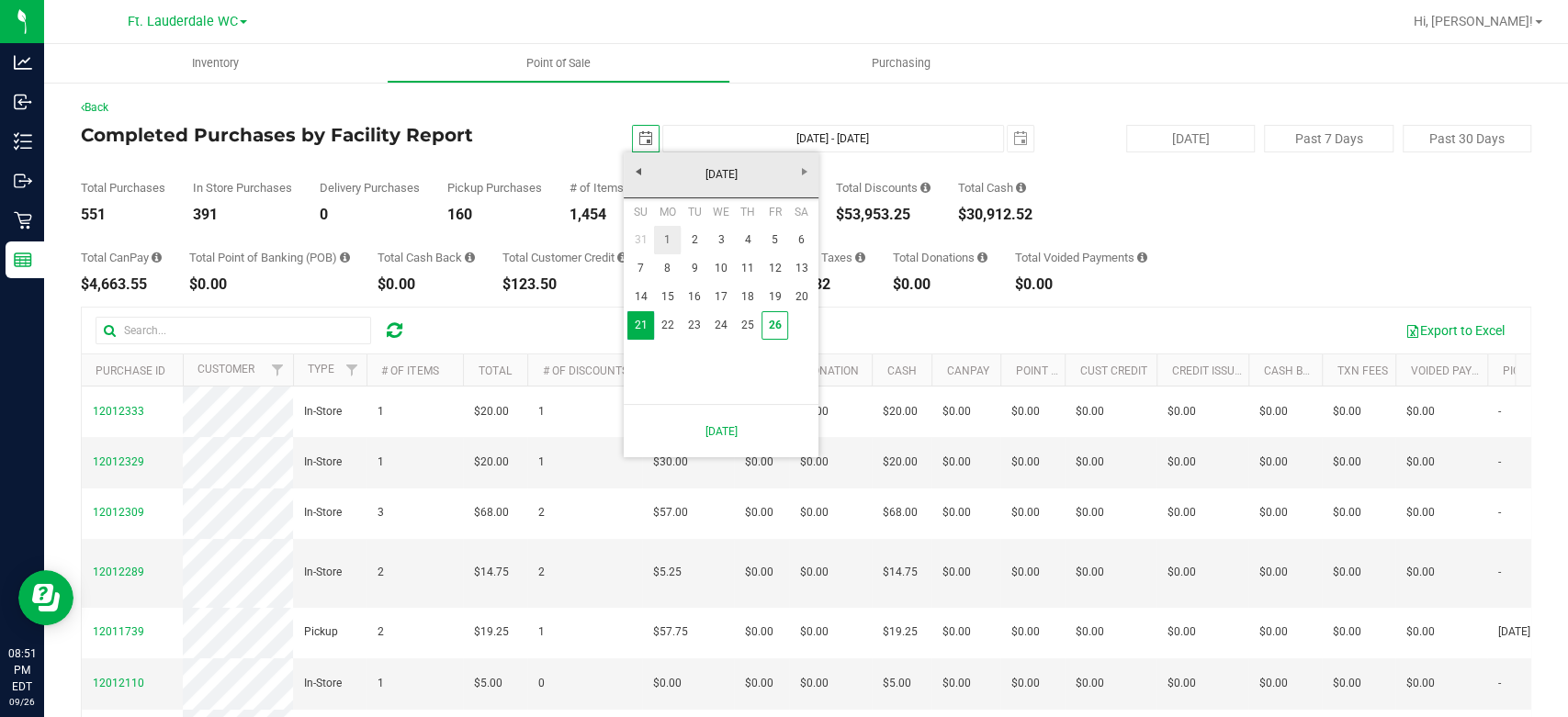
click at [671, 234] on link "1" at bounding box center [668, 241] width 27 height 29
type input "2025-09-01"
type input "Sep 1, 2025 - Sep 26, 2025"
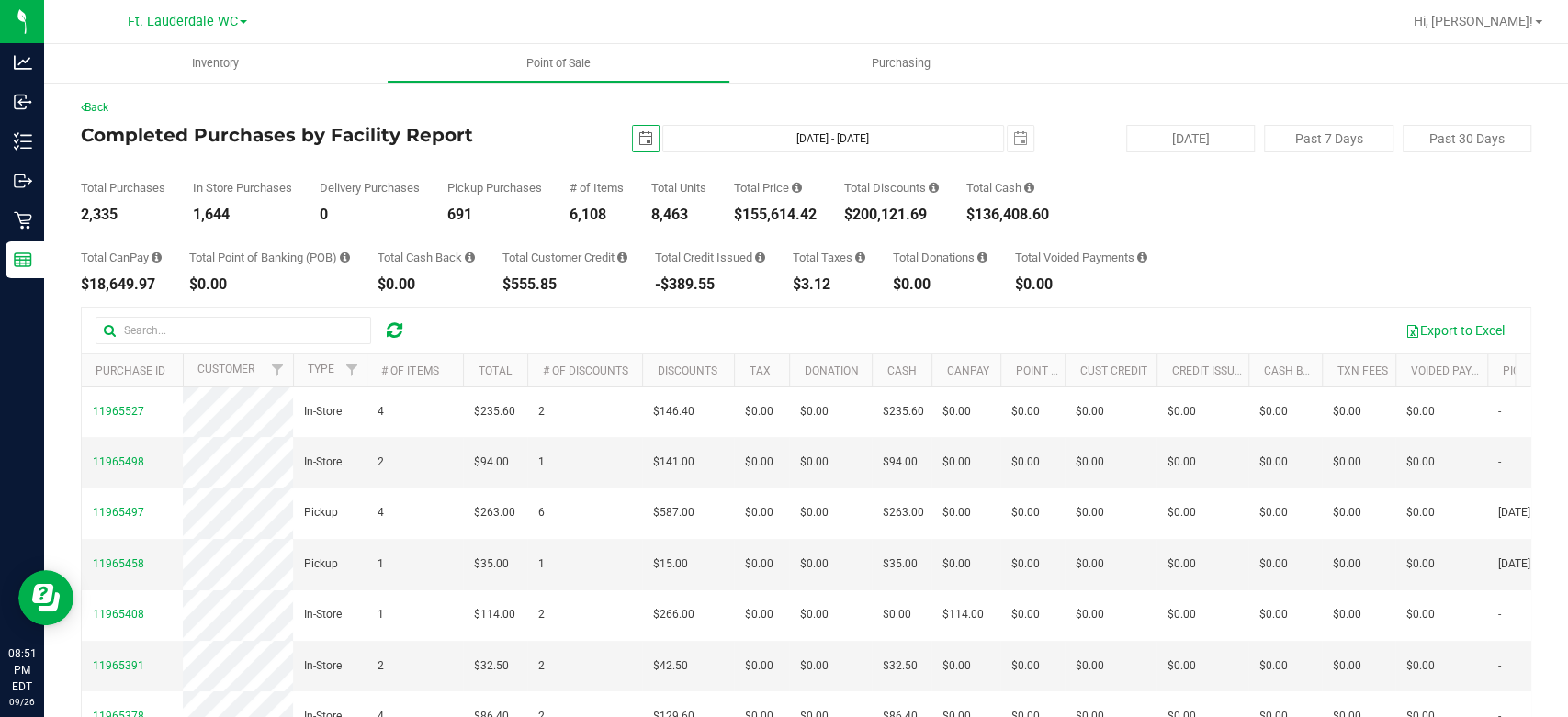
click at [647, 142] on span "select" at bounding box center [646, 139] width 26 height 26
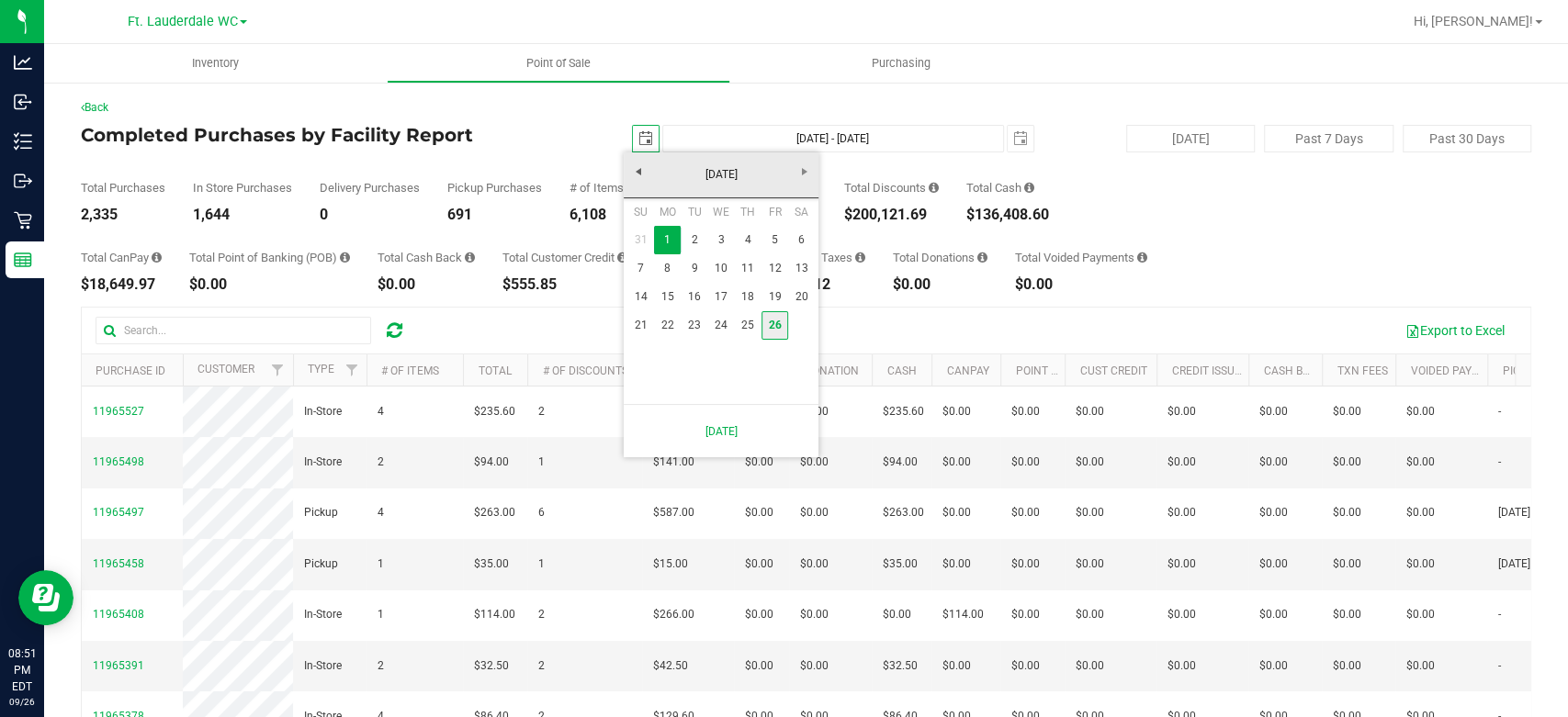
click at [779, 324] on link "26" at bounding box center [775, 326] width 27 height 29
type input "2025-09-26"
type input "Sep 26, 2025 - Sep 26, 2025"
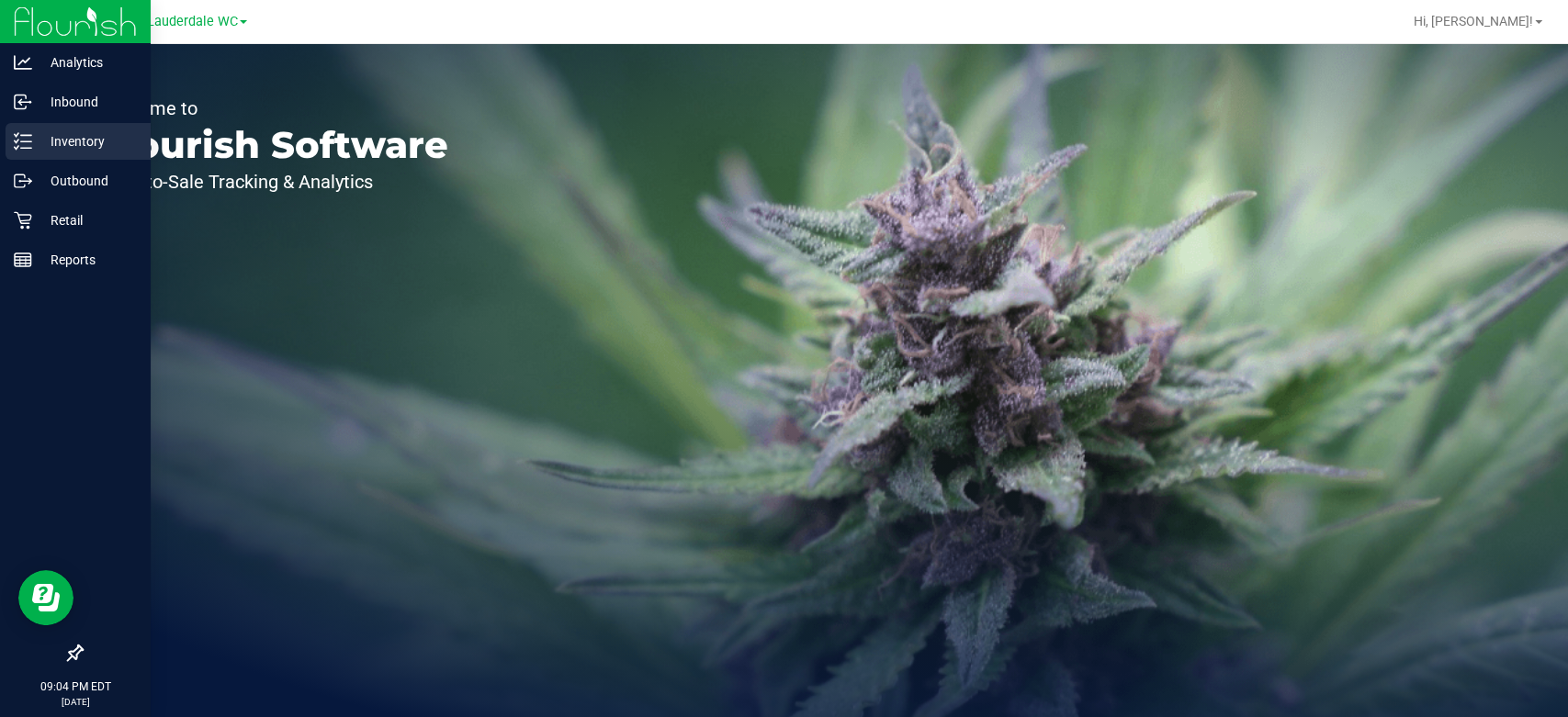
click at [90, 156] on div "Inventory" at bounding box center [78, 141] width 145 height 37
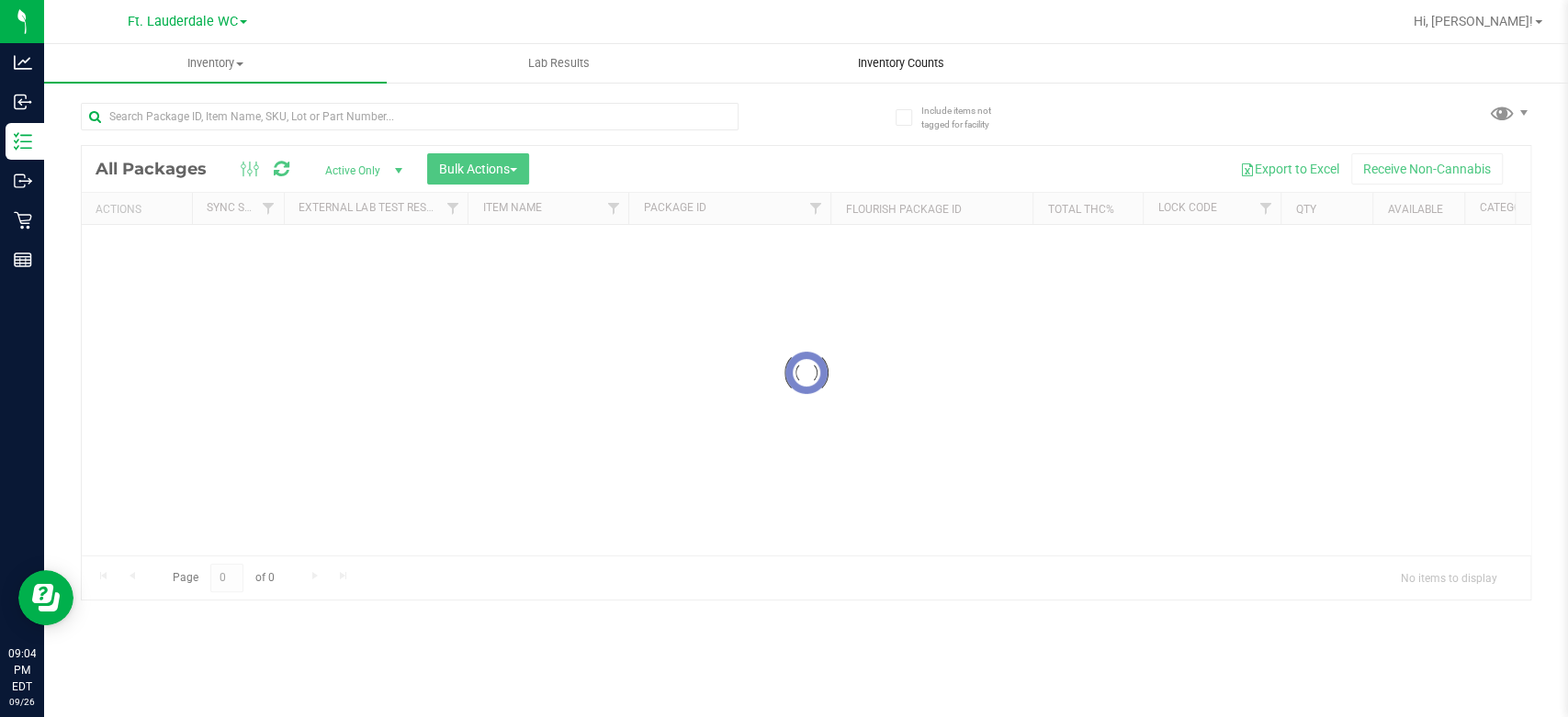
click at [942, 56] on span "Inventory Counts" at bounding box center [901, 63] width 136 height 16
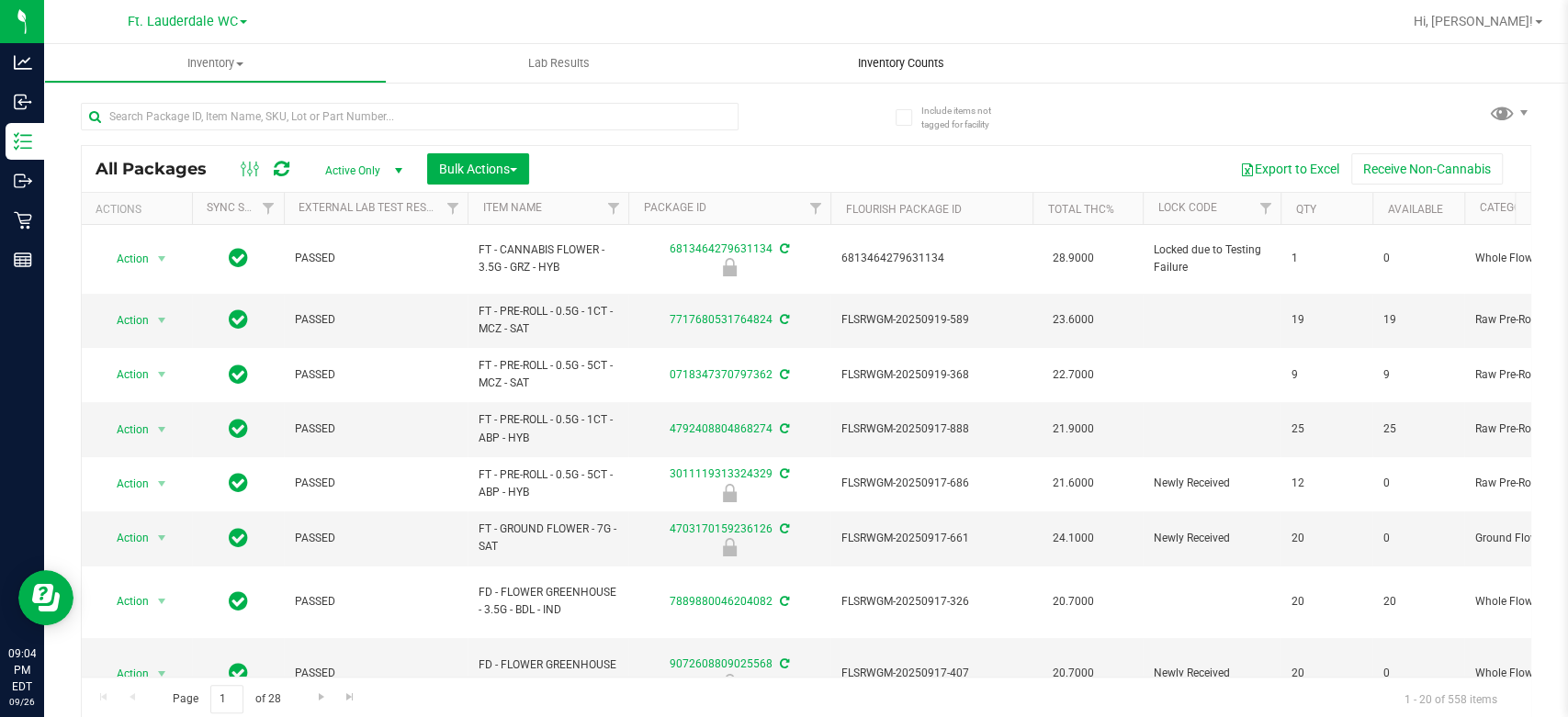
click at [938, 62] on span "Inventory Counts" at bounding box center [901, 63] width 136 height 16
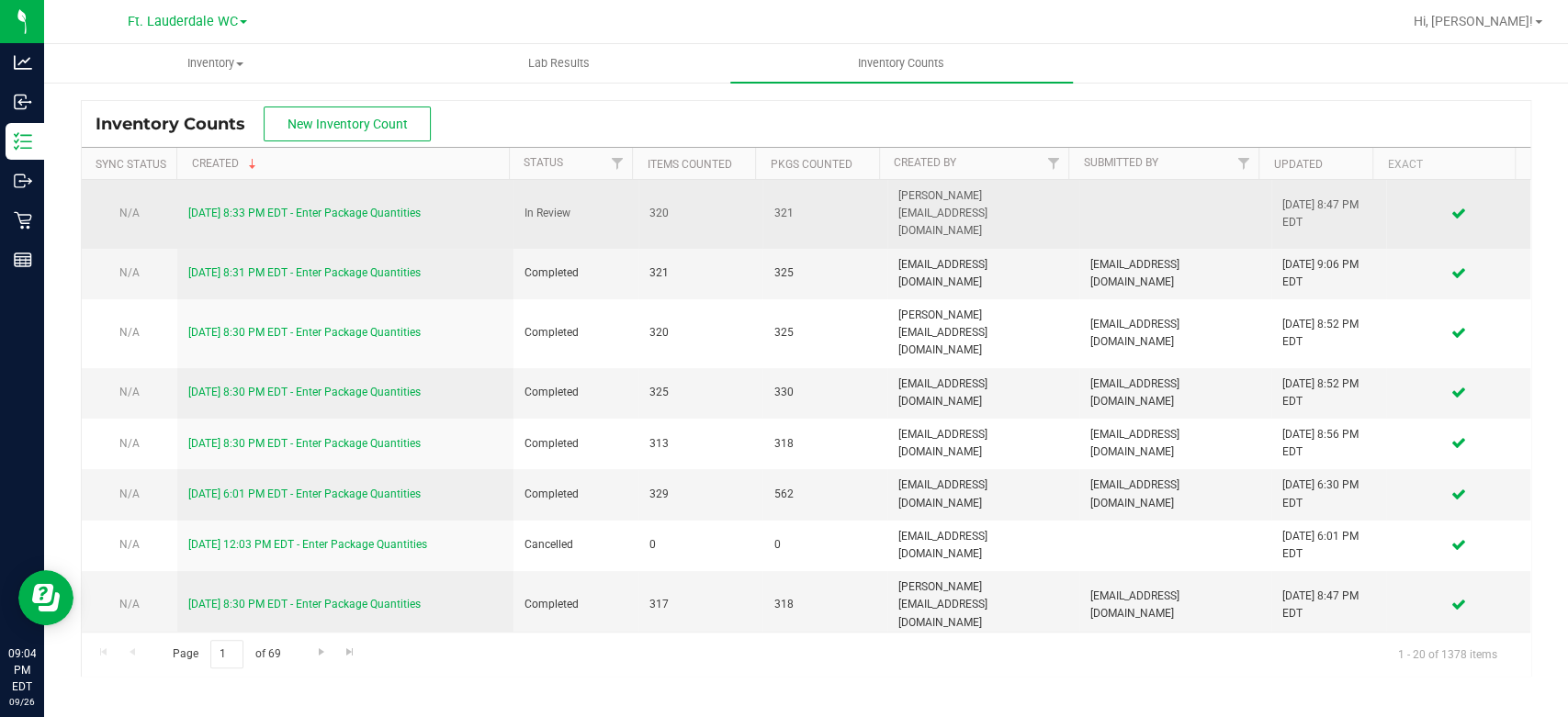
click at [386, 207] on link "[DATE] 8:33 PM EDT - Enter Package Quantities" at bounding box center [304, 213] width 232 height 13
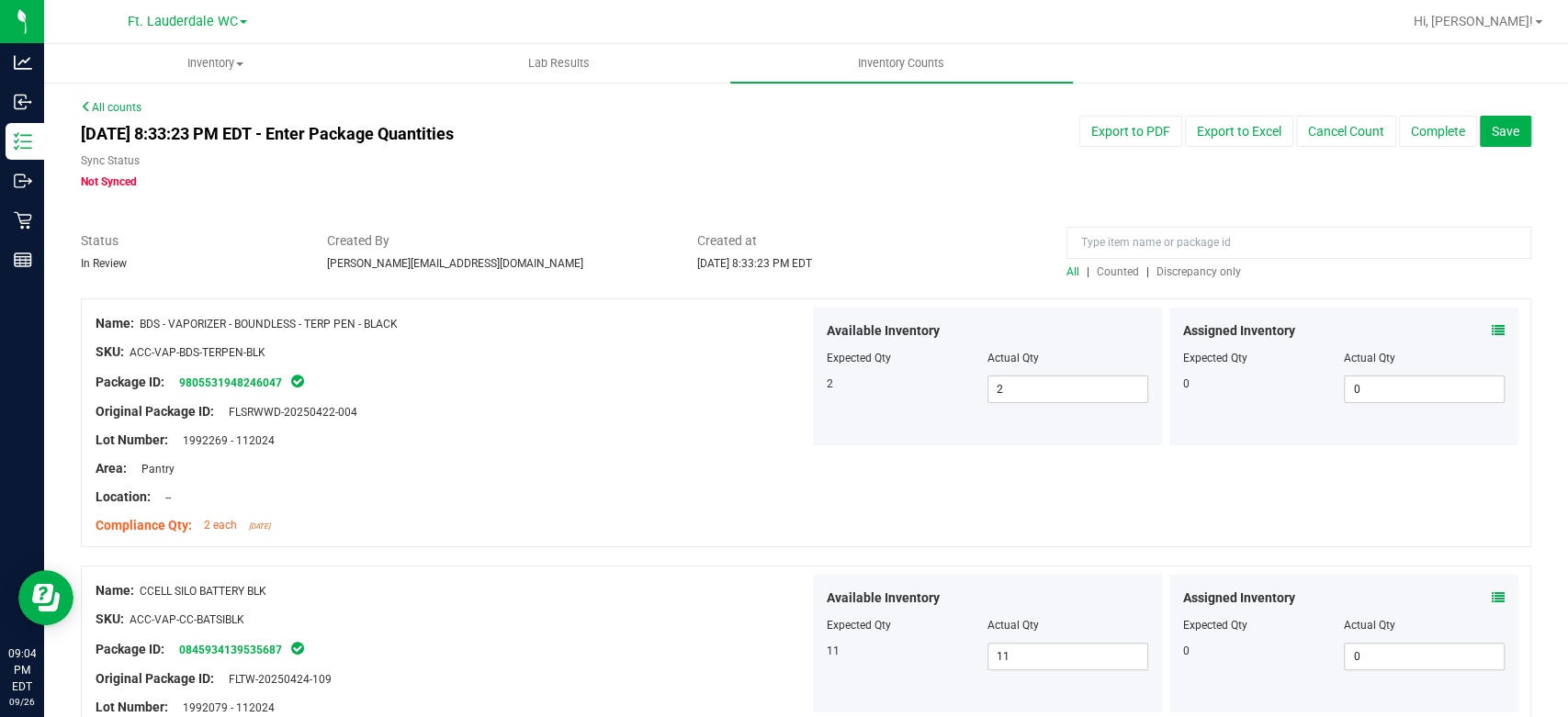
click at [1174, 274] on span "Discrepancy only" at bounding box center [1199, 271] width 85 height 13
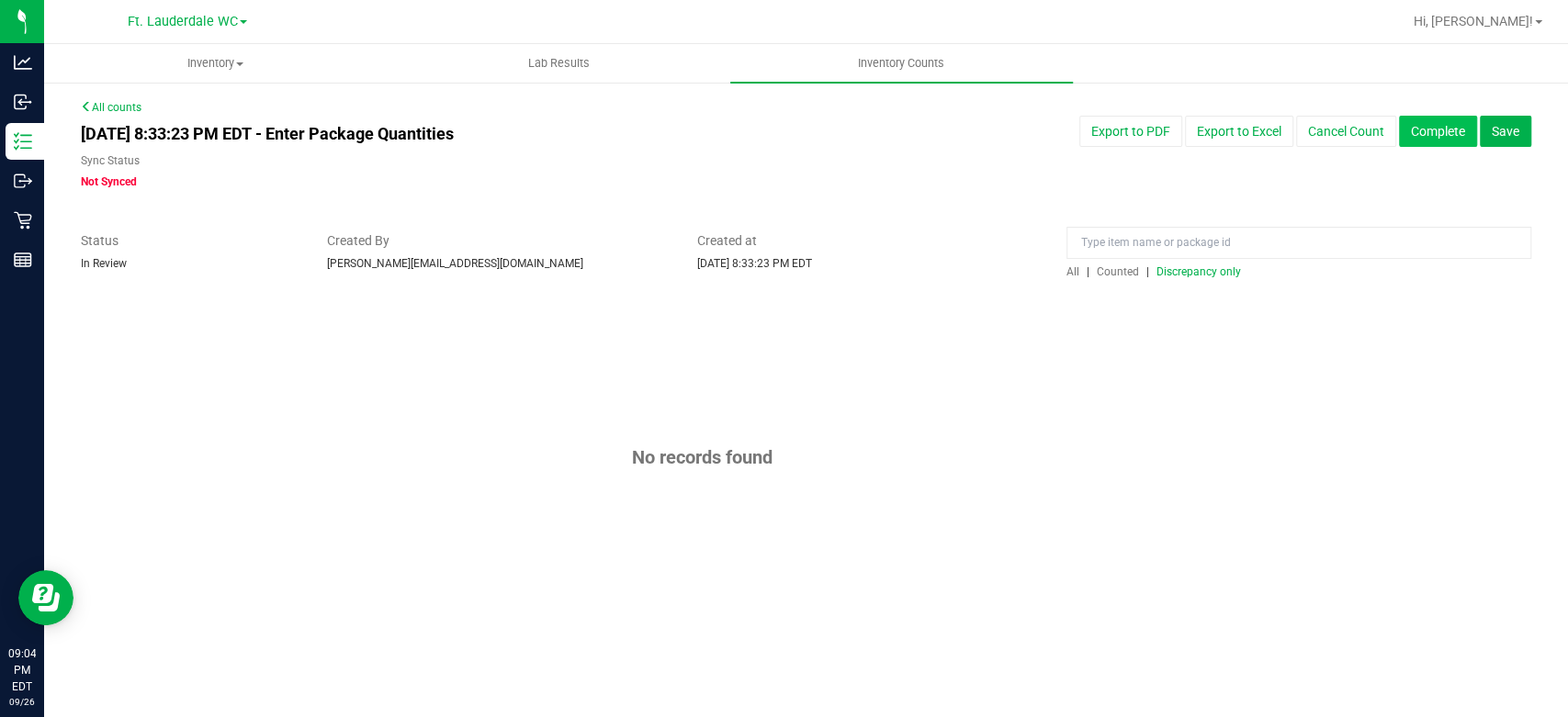
click at [1427, 134] on button "Complete" at bounding box center [1437, 131] width 78 height 31
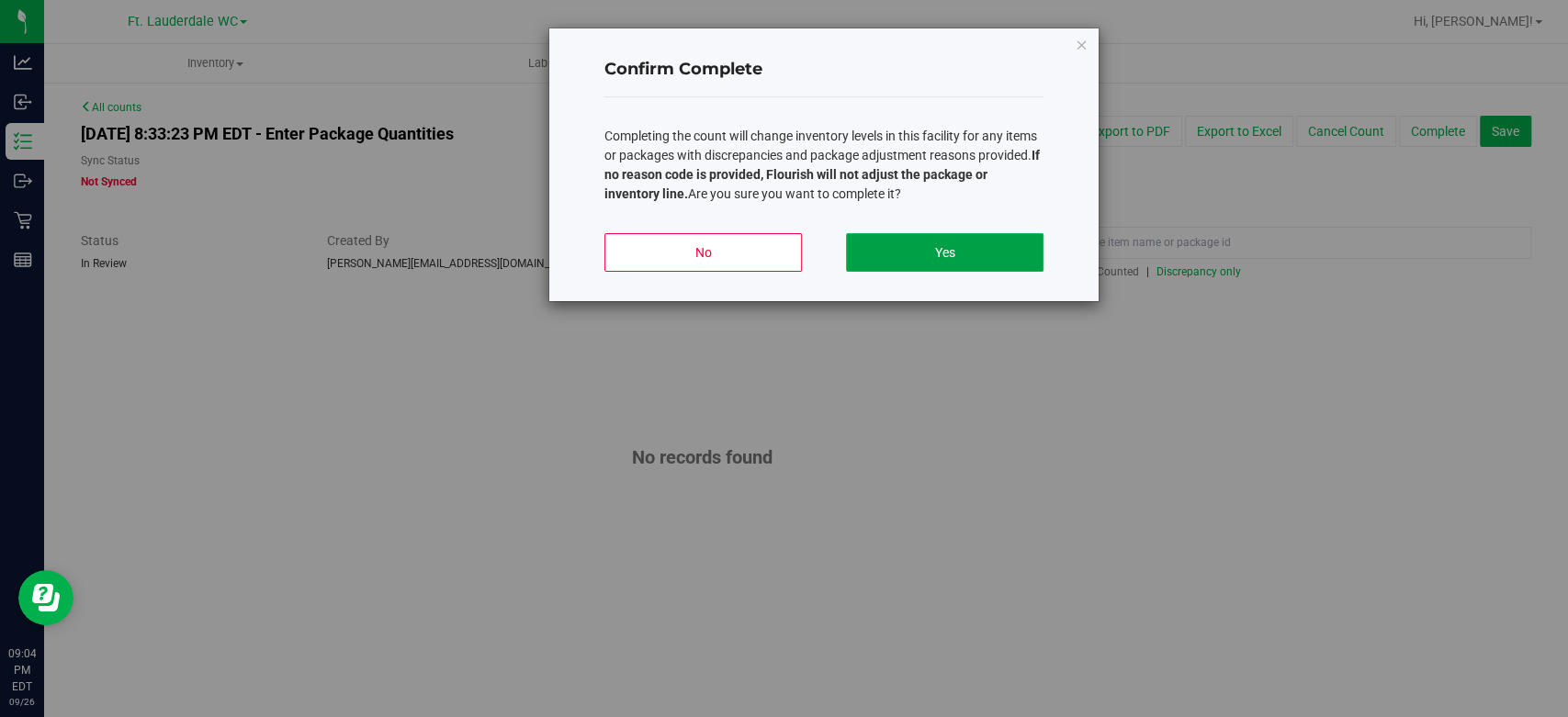
click at [1007, 241] on button "Yes" at bounding box center [944, 252] width 197 height 38
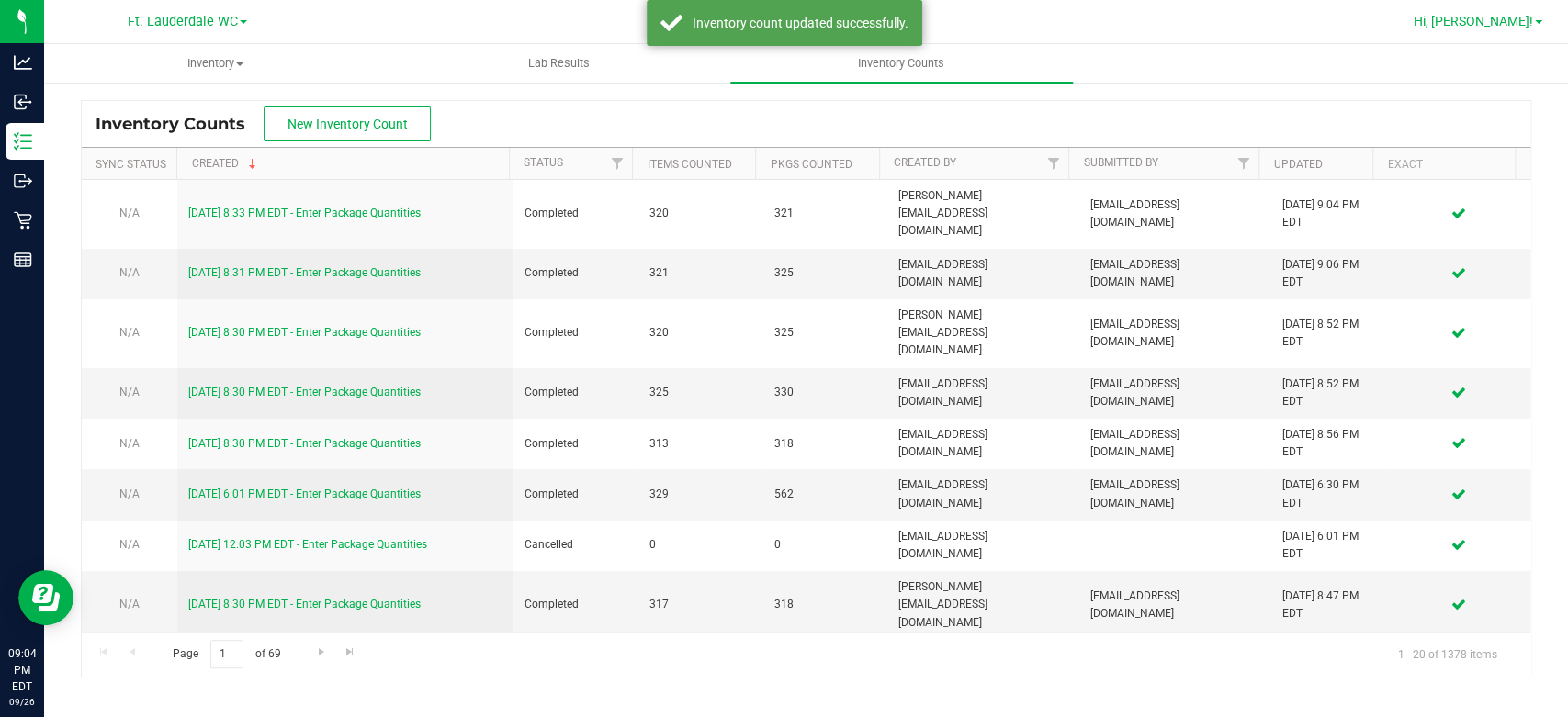
click at [1512, 23] on span "Hi, [PERSON_NAME]!" at bounding box center [1474, 20] width 119 height 14
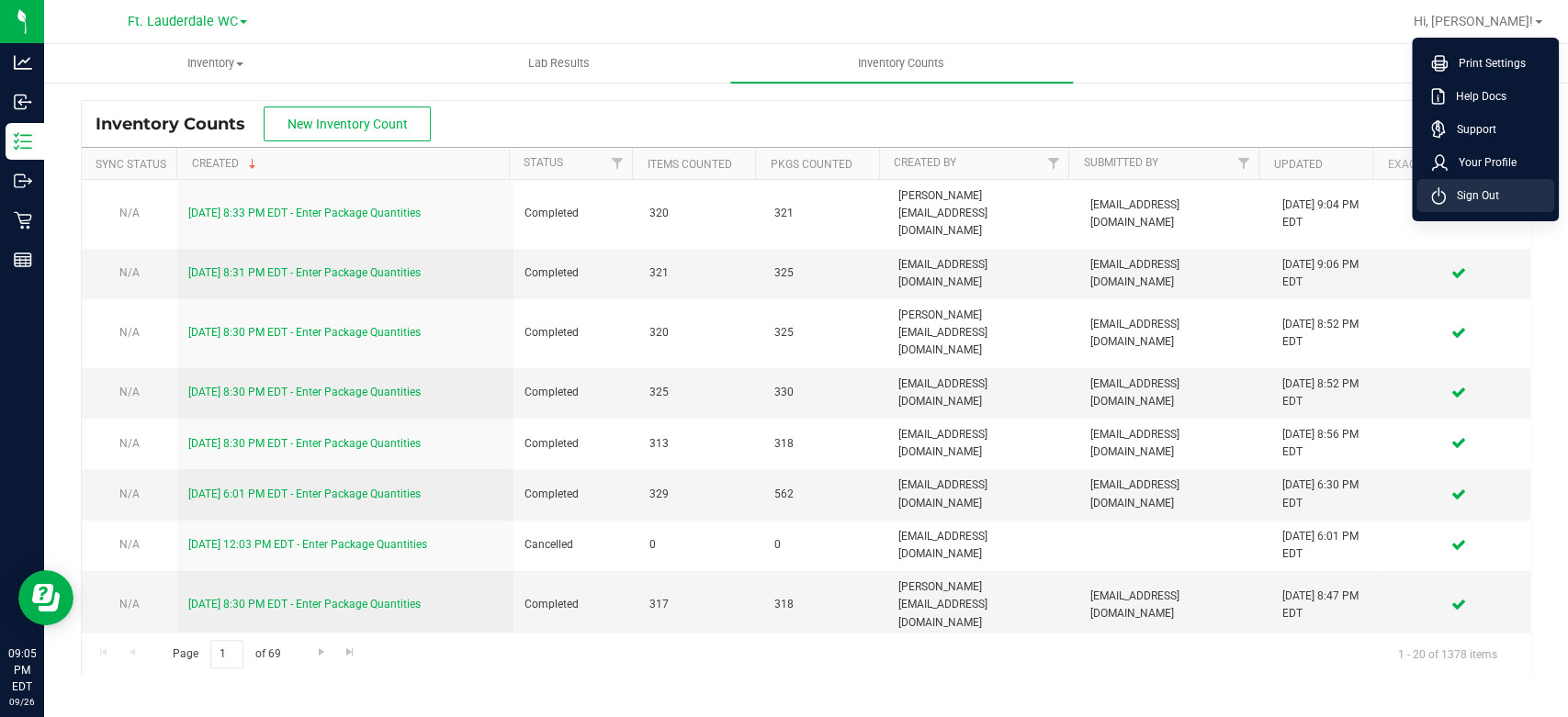
click at [1468, 201] on span "Sign Out" at bounding box center [1472, 195] width 53 height 18
